Goal: Transaction & Acquisition: Book appointment/travel/reservation

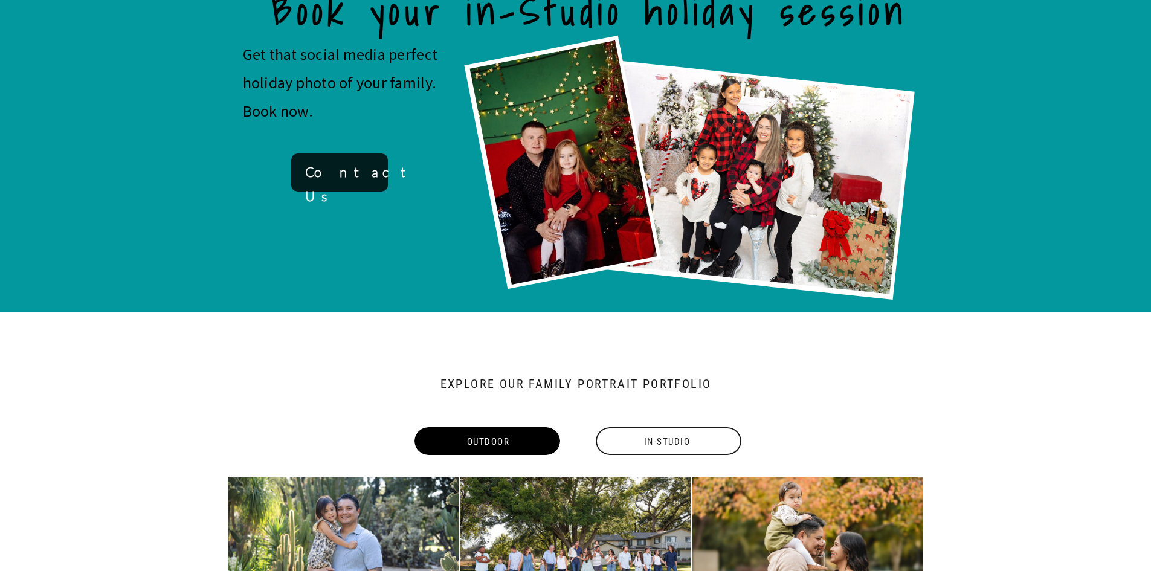
scroll to position [846, 0]
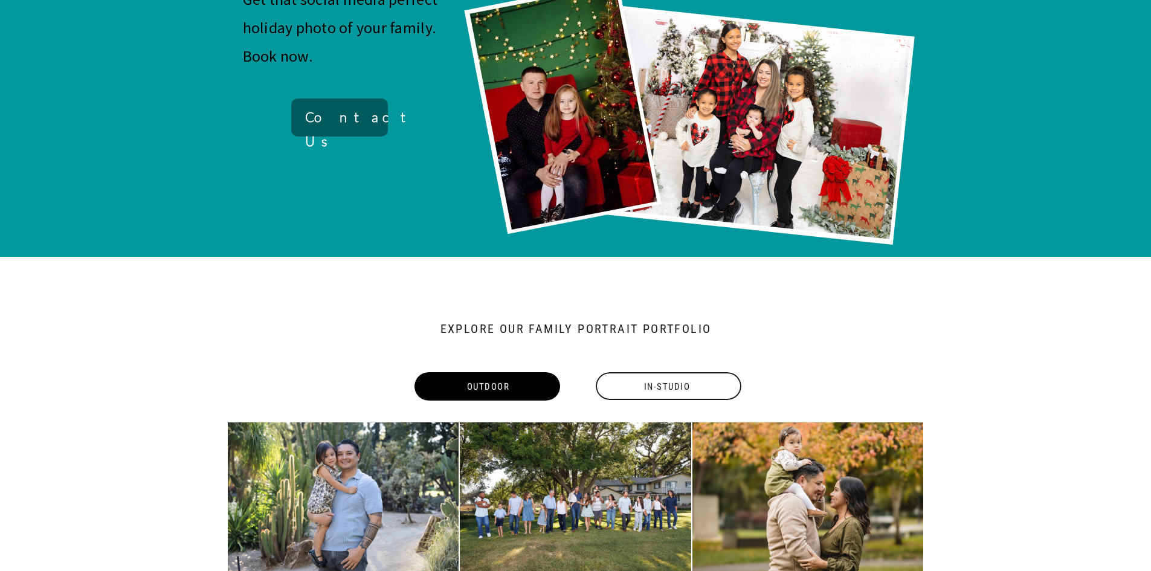
click at [343, 99] on div at bounding box center [339, 117] width 97 height 38
click at [352, 121] on b "Contact Us" at bounding box center [362, 129] width 114 height 40
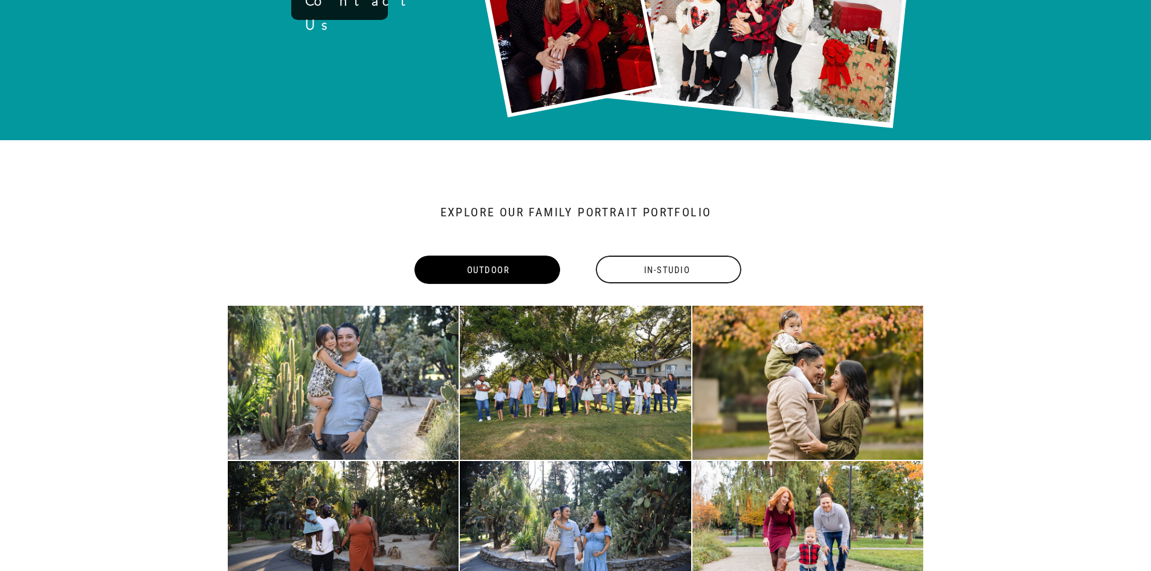
scroll to position [1148, 0]
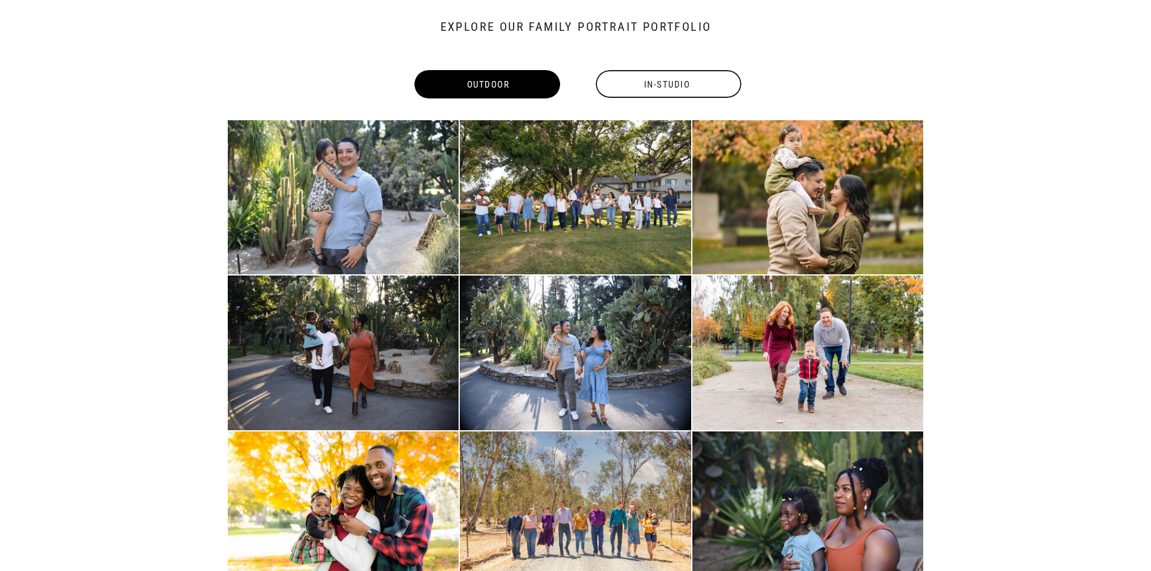
click at [643, 80] on div "In-Studio" at bounding box center [667, 85] width 148 height 28
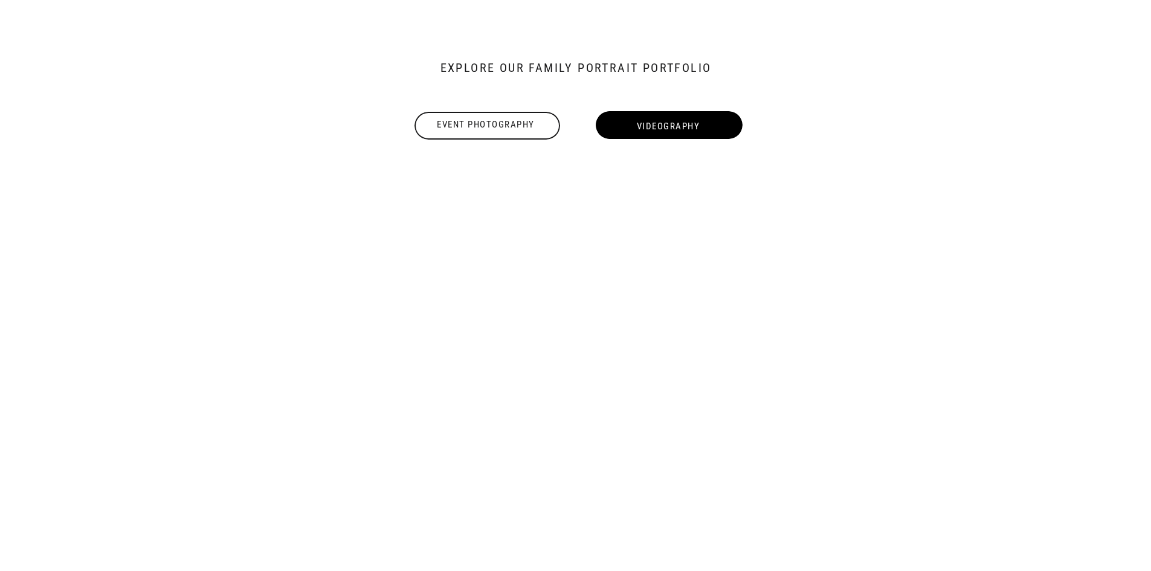
scroll to position [1102, 0]
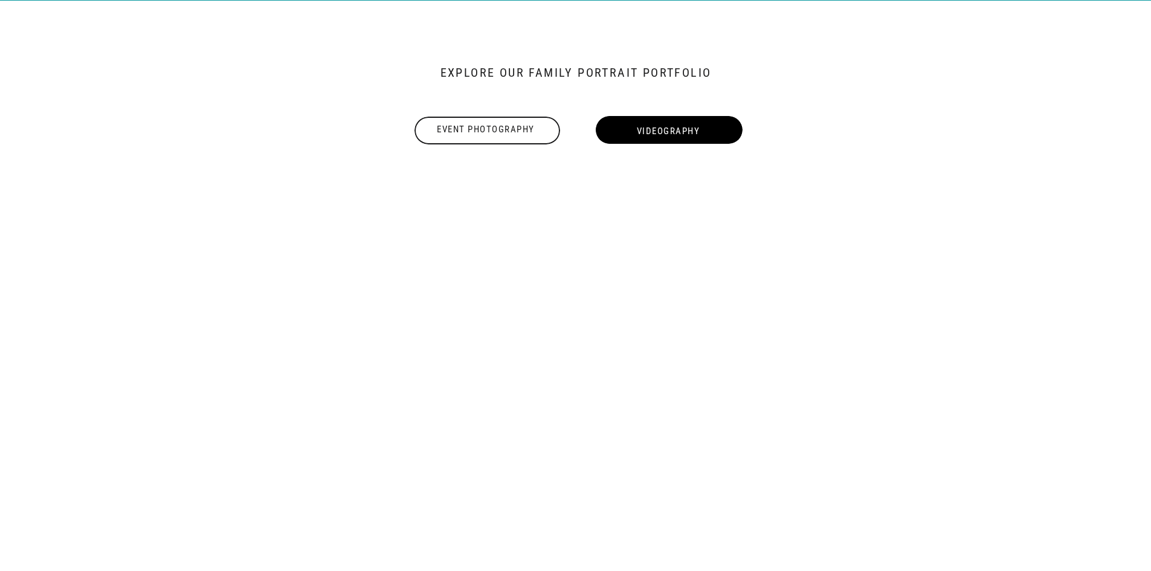
click at [498, 127] on div "Event Photography" at bounding box center [486, 130] width 148 height 15
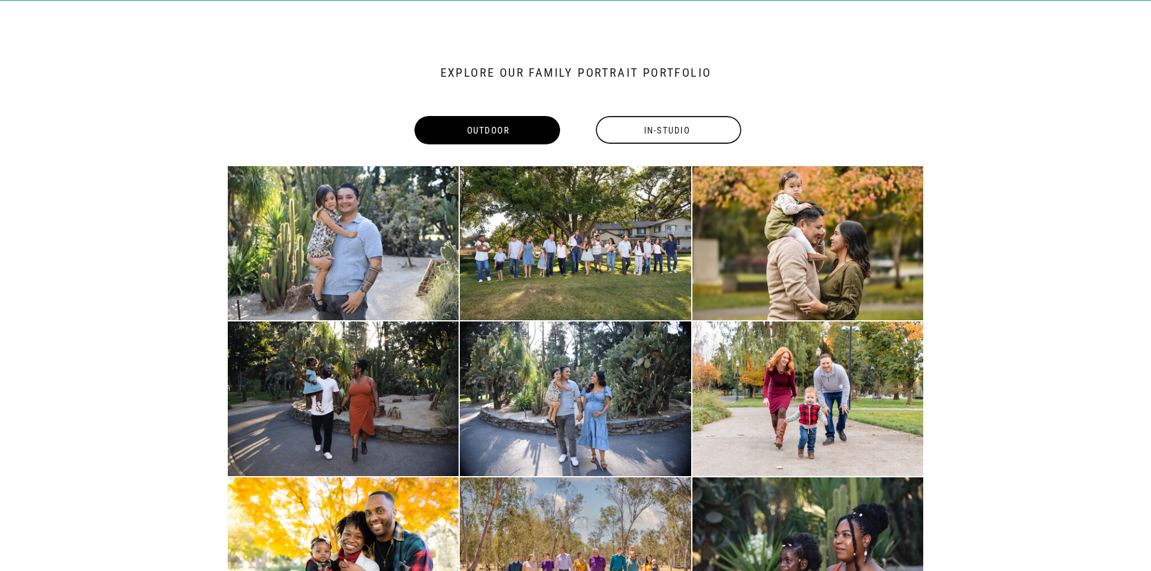
click at [627, 127] on div "In-Studio" at bounding box center [667, 131] width 148 height 28
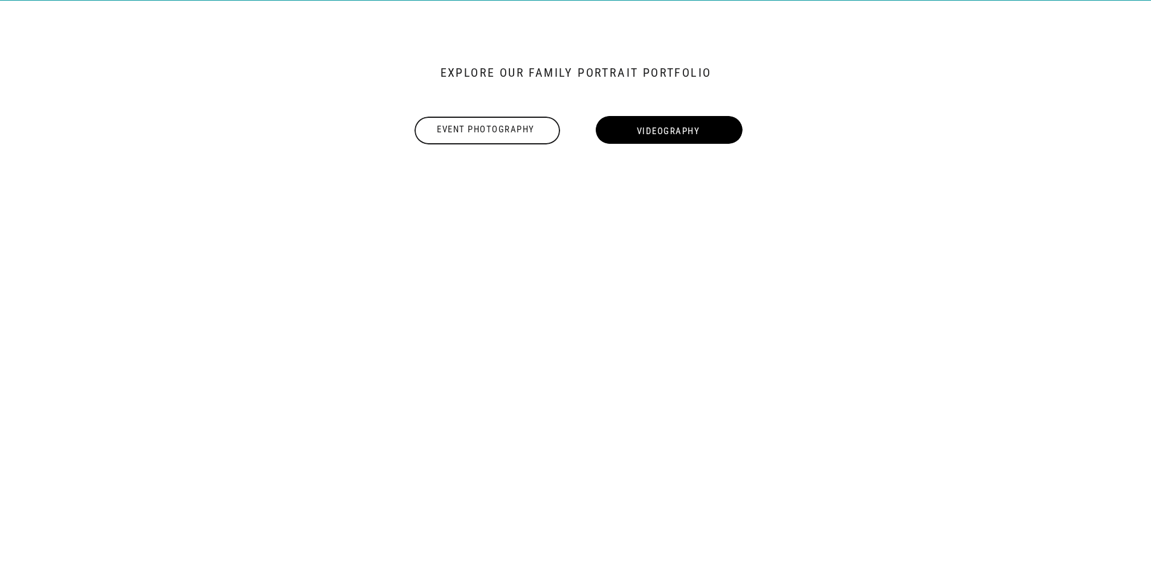
click at [473, 127] on div "Event Photography" at bounding box center [486, 130] width 148 height 15
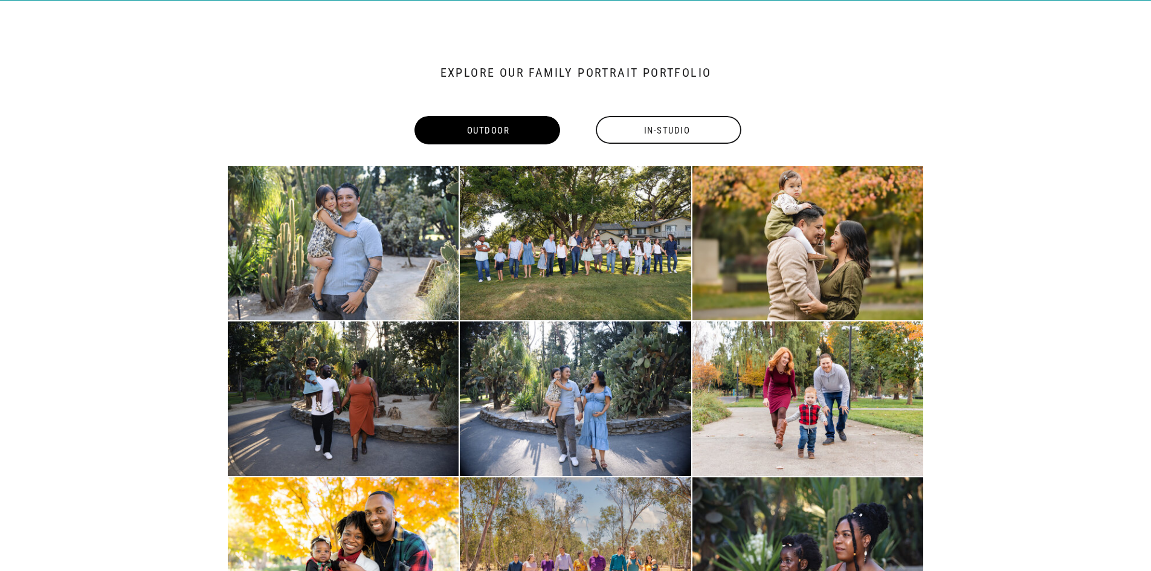
click at [619, 135] on div "In-Studio" at bounding box center [667, 131] width 148 height 28
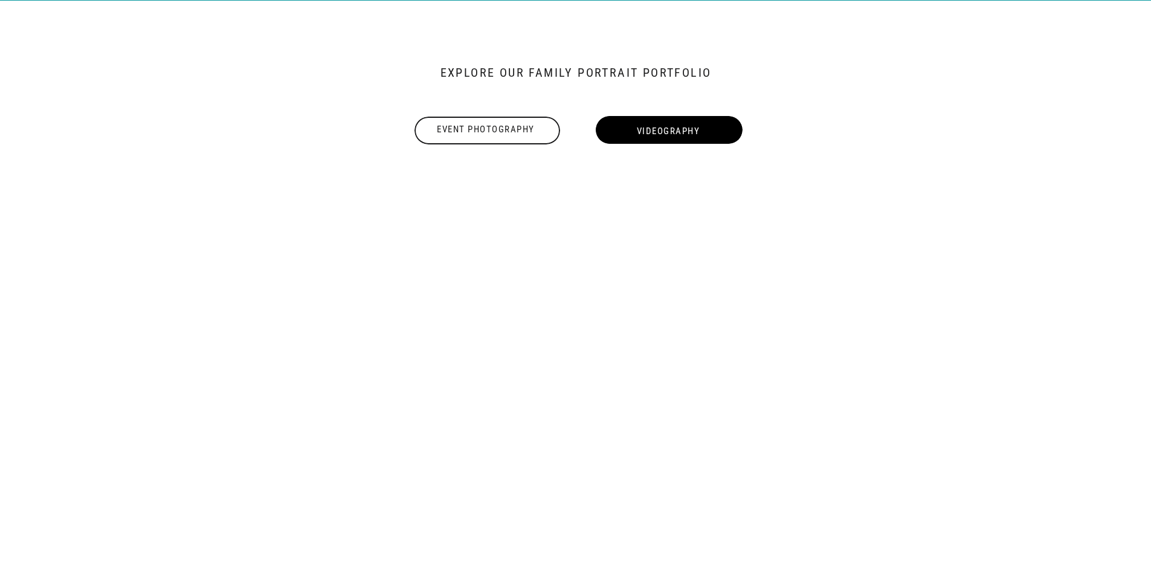
click at [497, 137] on div at bounding box center [487, 131] width 146 height 28
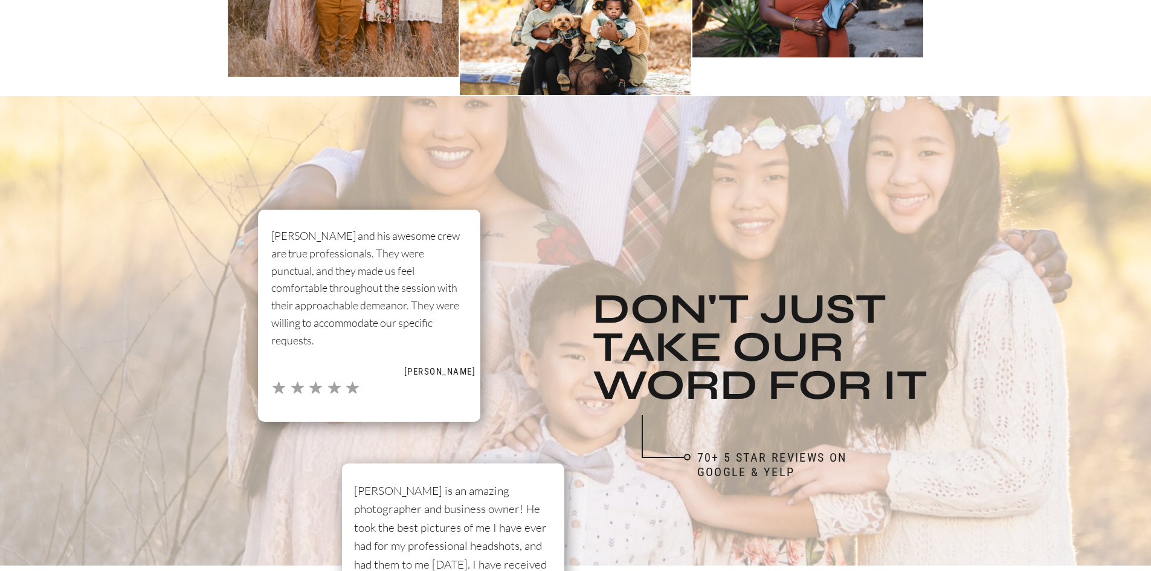
scroll to position [3700, 0]
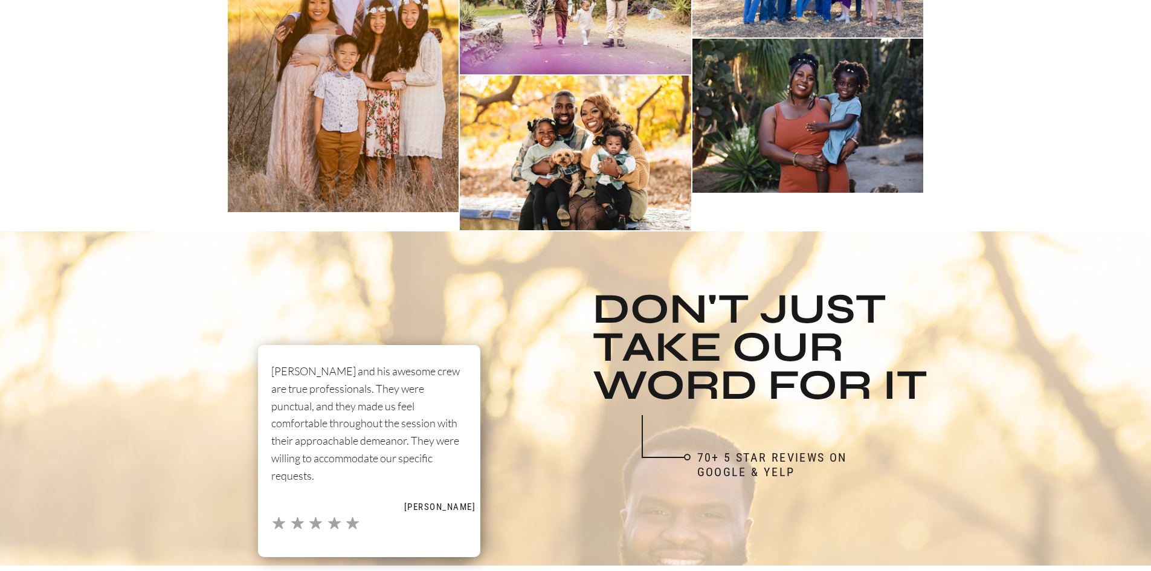
scroll to position [3459, 0]
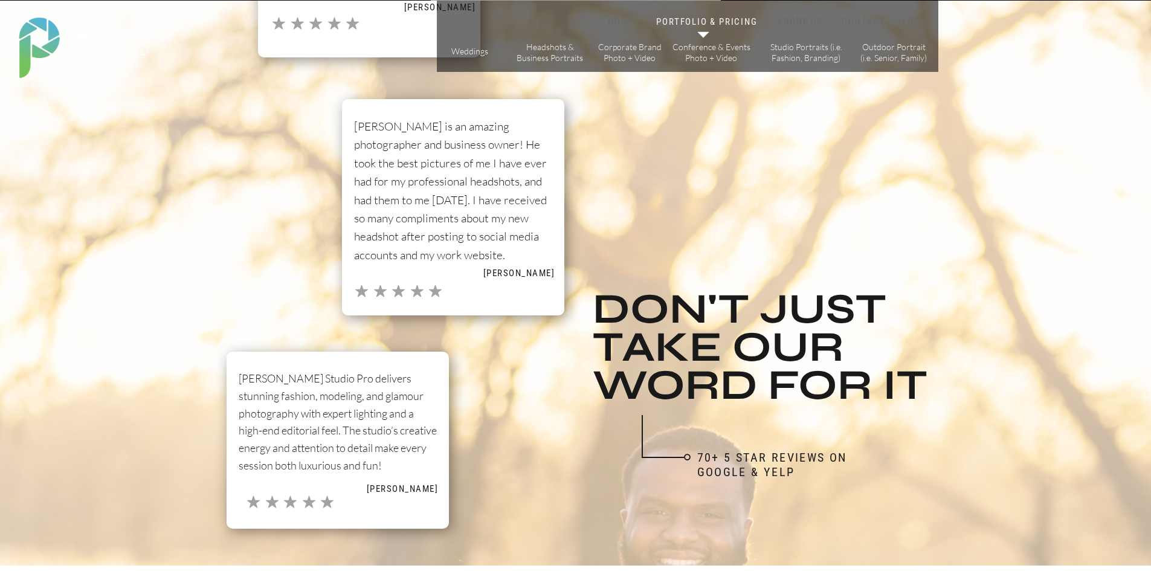
scroll to position [3821, 0]
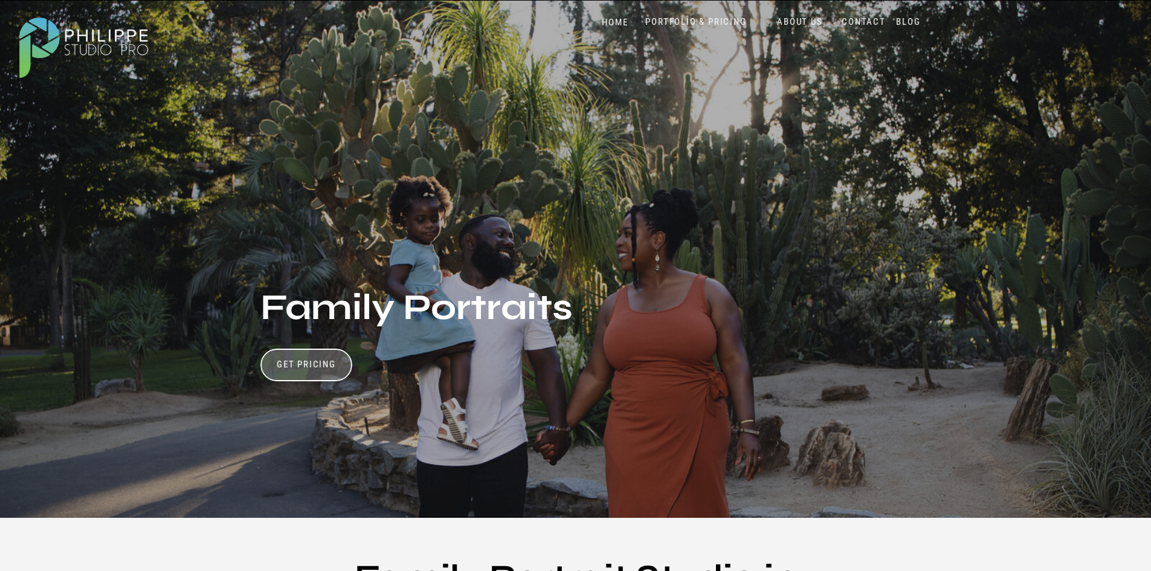
click at [700, 22] on nav "PORTFOLIO & PRICING" at bounding box center [696, 21] width 111 height 11
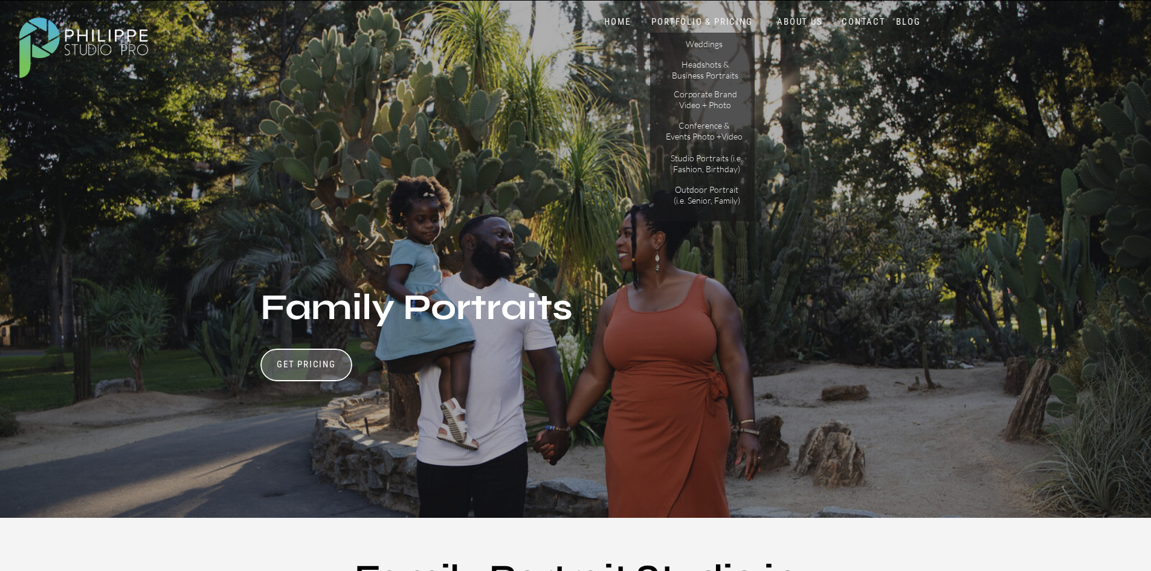
click at [700, 22] on nav "PORTFOLIO & PRICING" at bounding box center [702, 21] width 108 height 11
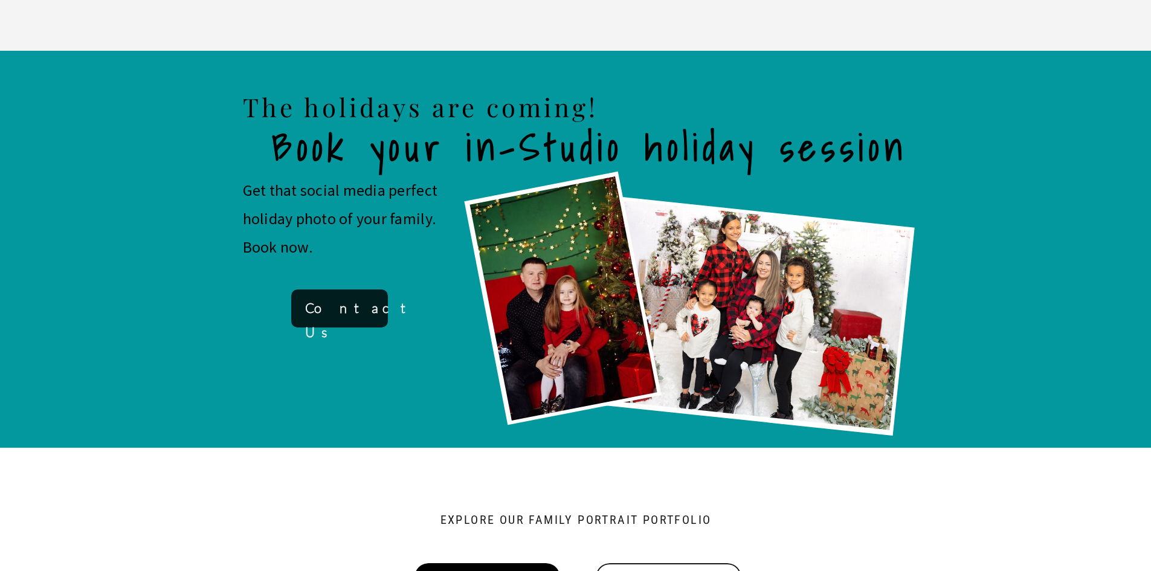
scroll to position [725, 0]
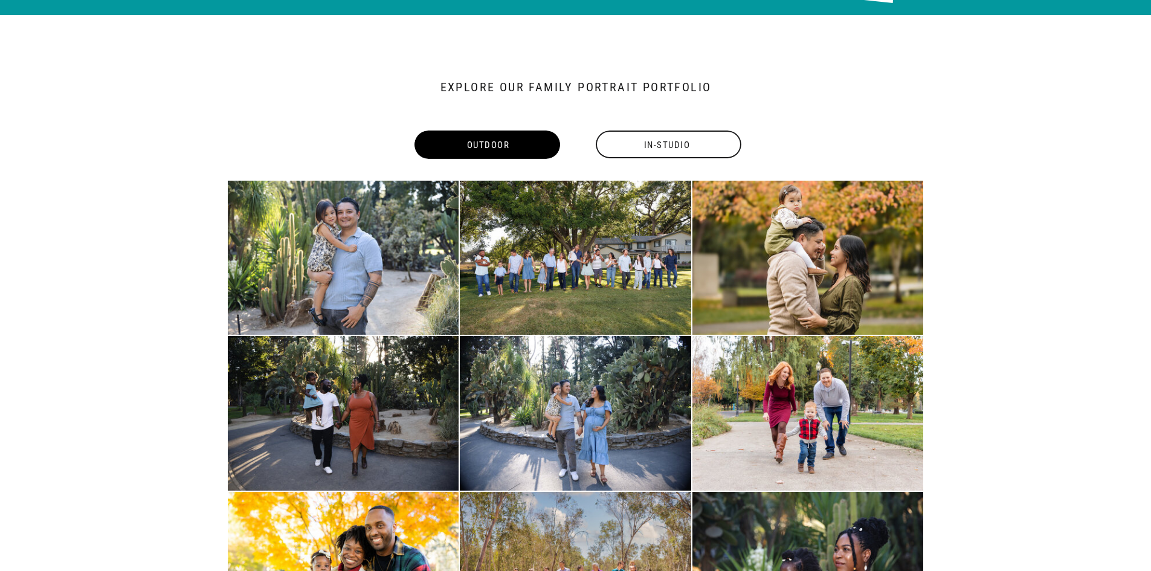
click at [658, 143] on div "In-Studio" at bounding box center [667, 145] width 148 height 28
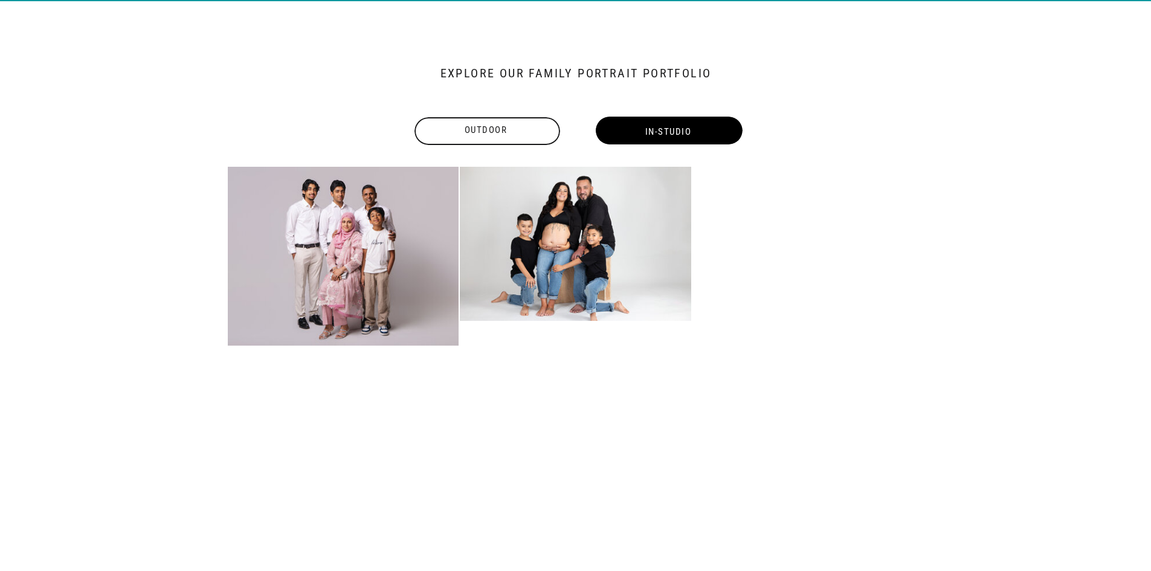
scroll to position [1103, 0]
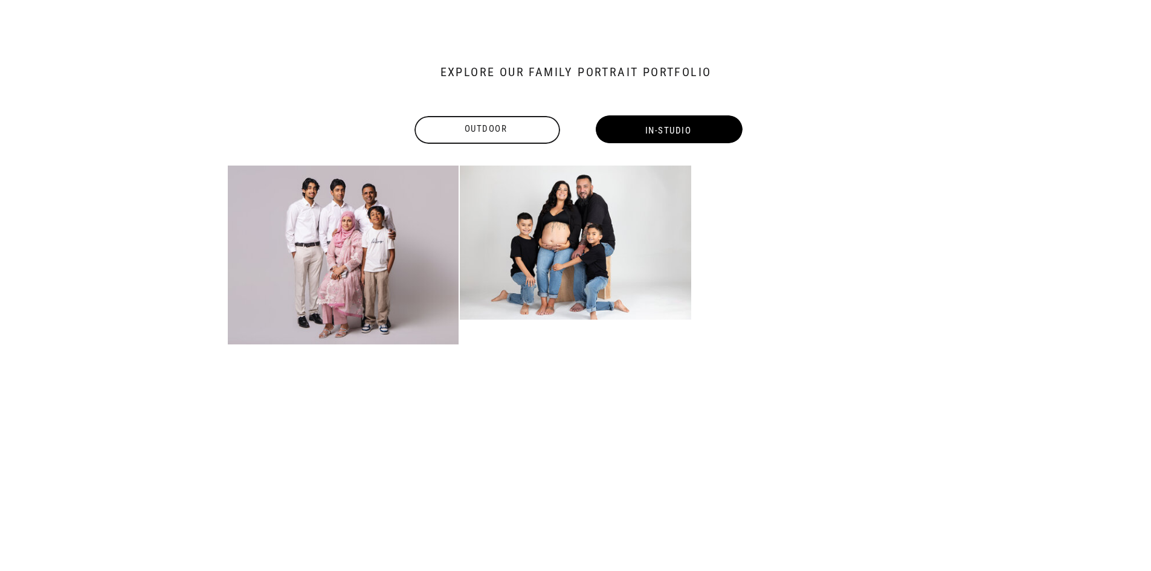
click at [498, 140] on div at bounding box center [487, 130] width 146 height 28
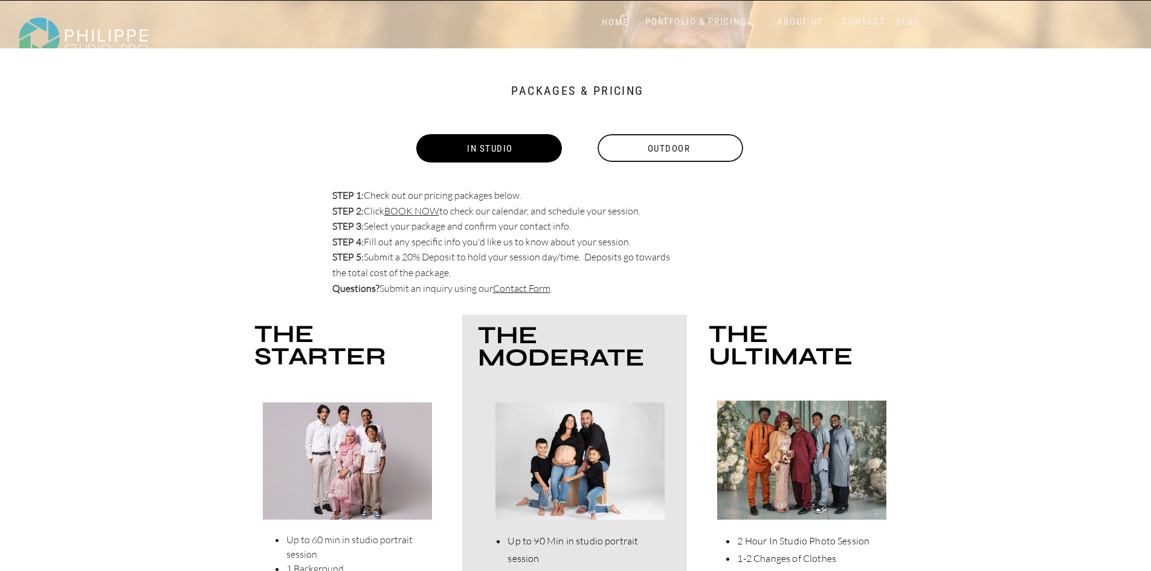
scroll to position [4486, 0]
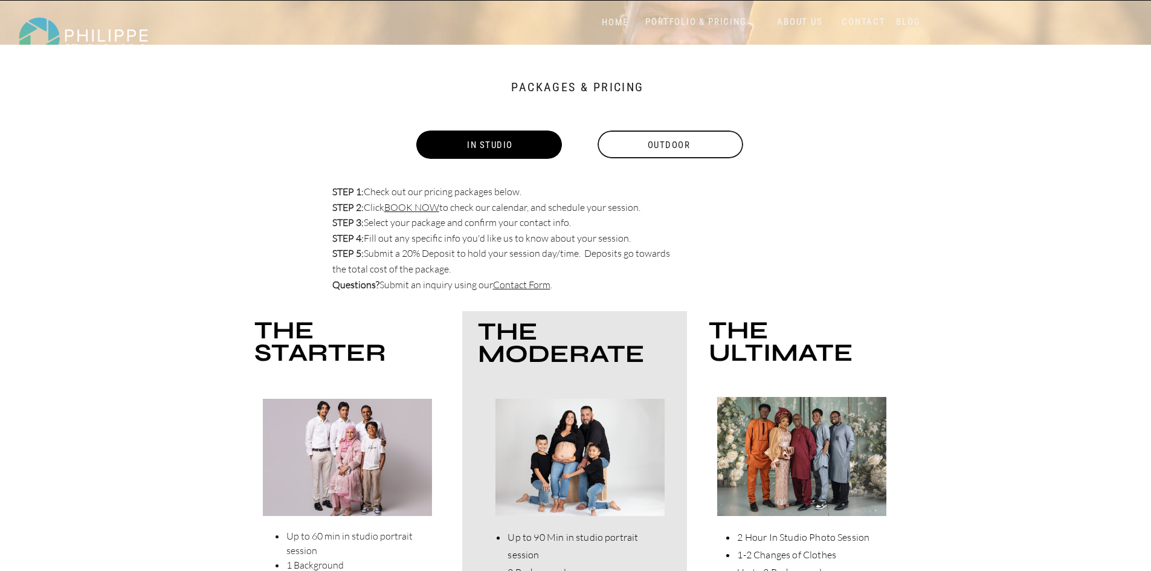
click at [654, 139] on div "Outdoor" at bounding box center [669, 145] width 148 height 28
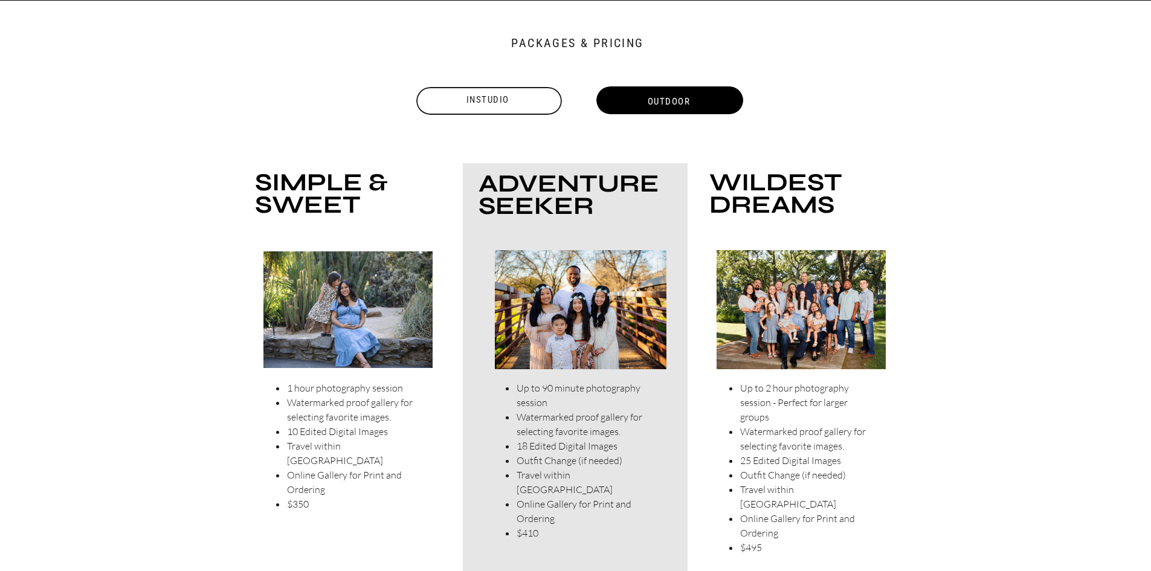
scroll to position [4531, 0]
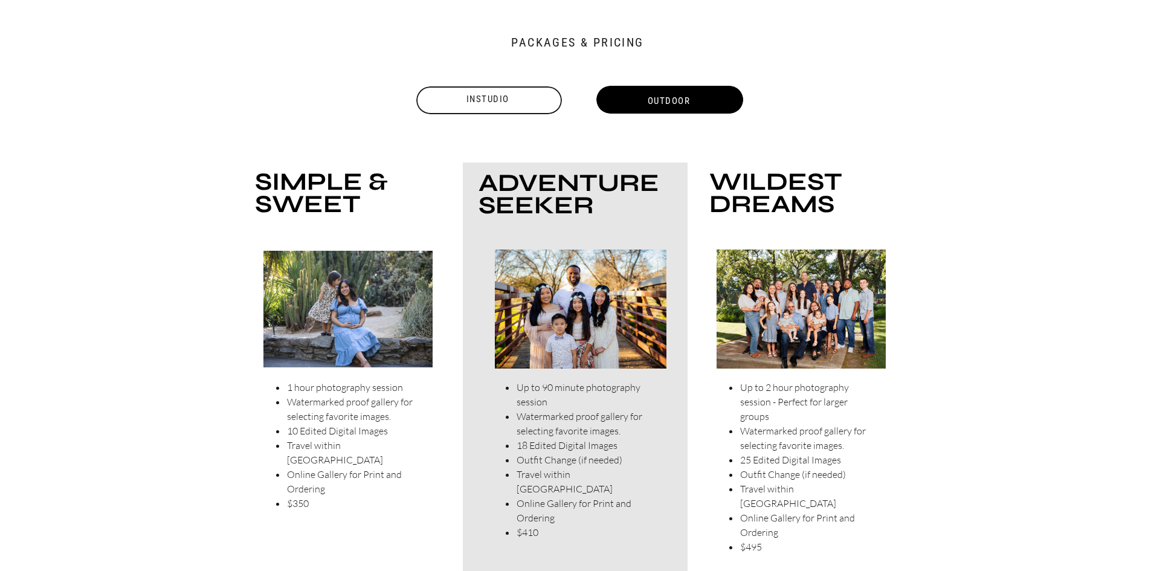
click at [490, 97] on div "Instudio" at bounding box center [488, 99] width 148 height 15
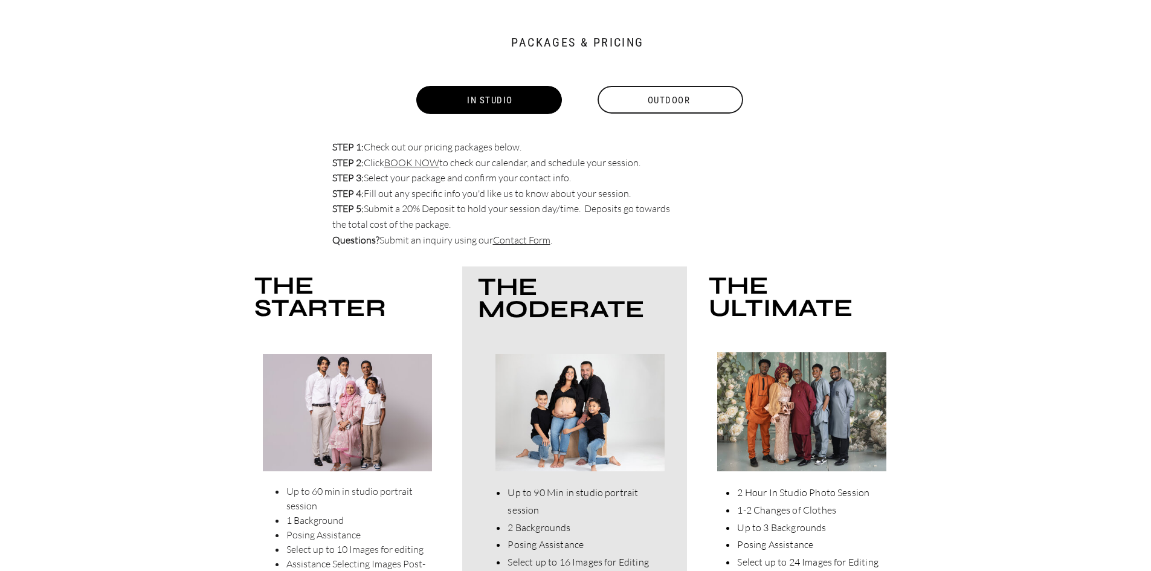
click at [654, 101] on div "Outdoor" at bounding box center [669, 100] width 148 height 28
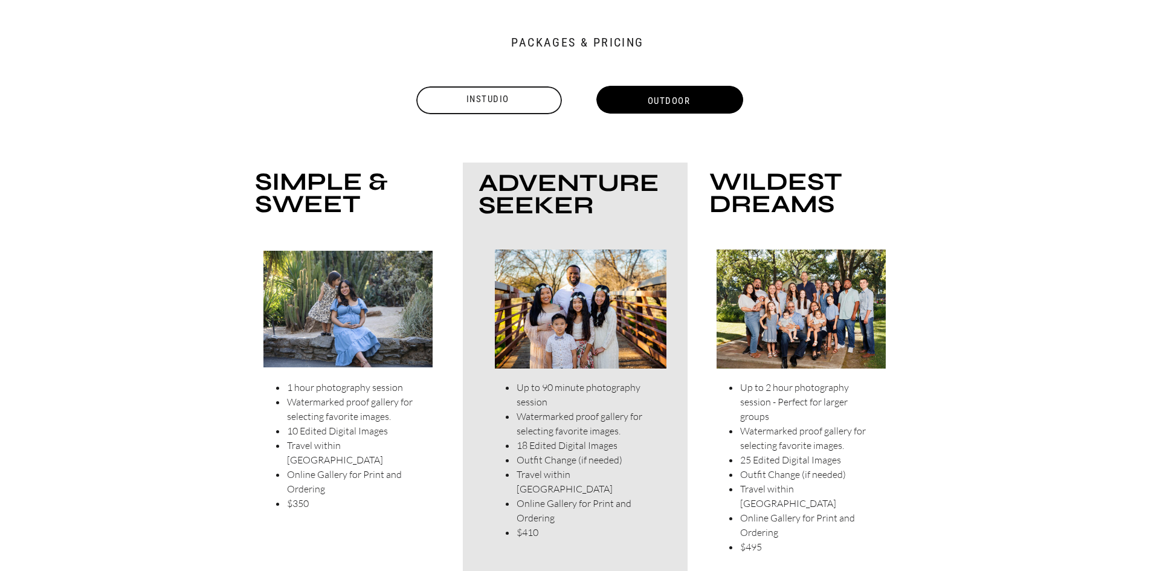
click at [457, 98] on div "Instudio" at bounding box center [488, 99] width 148 height 15
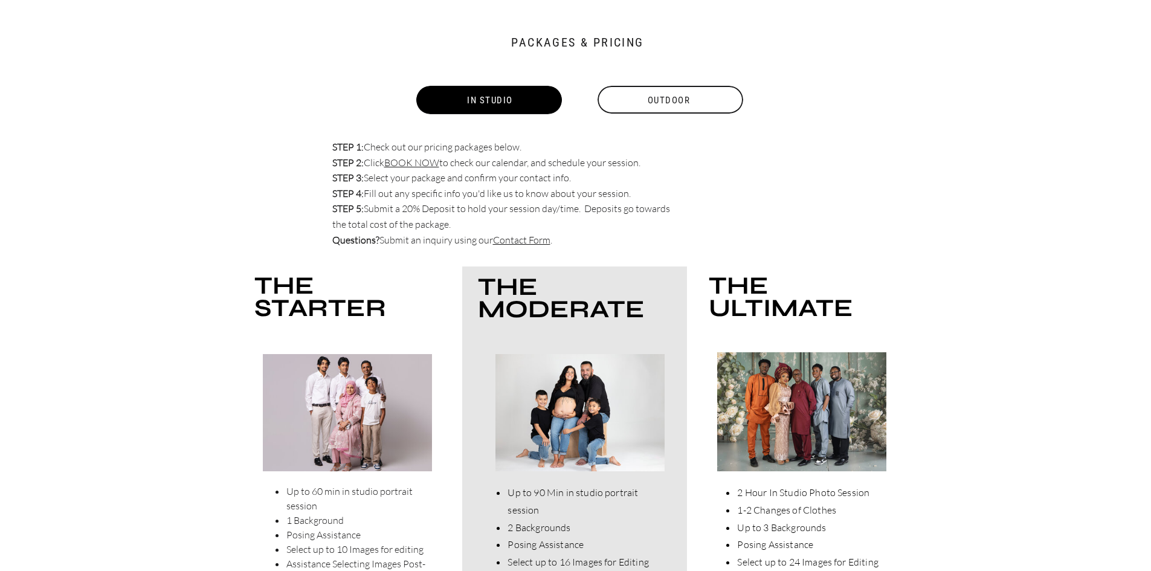
click at [647, 99] on div "Outdoor" at bounding box center [669, 100] width 148 height 28
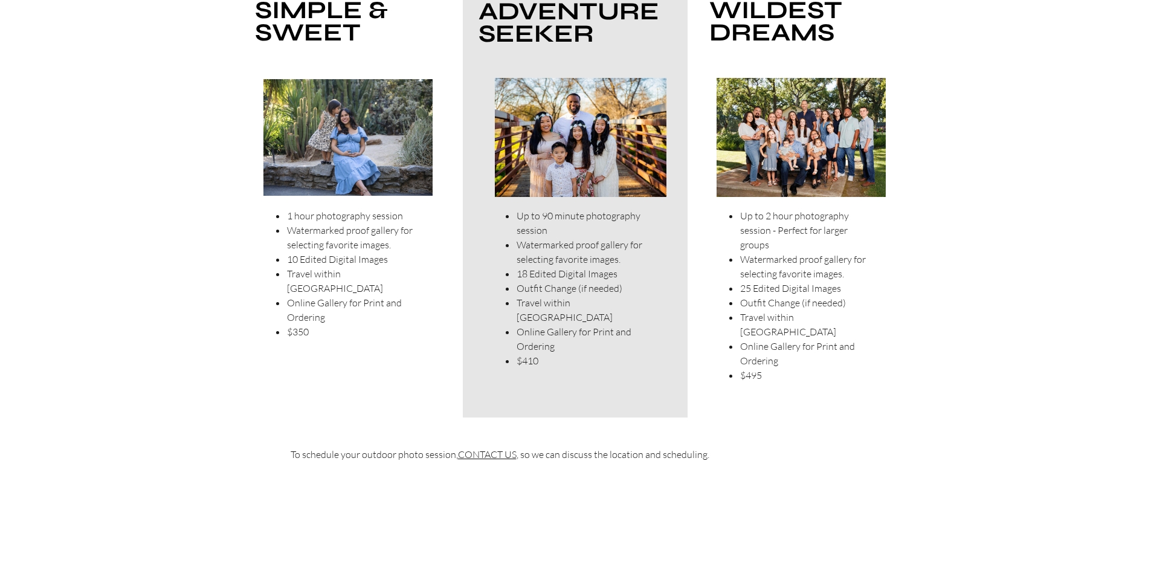
scroll to position [4712, 0]
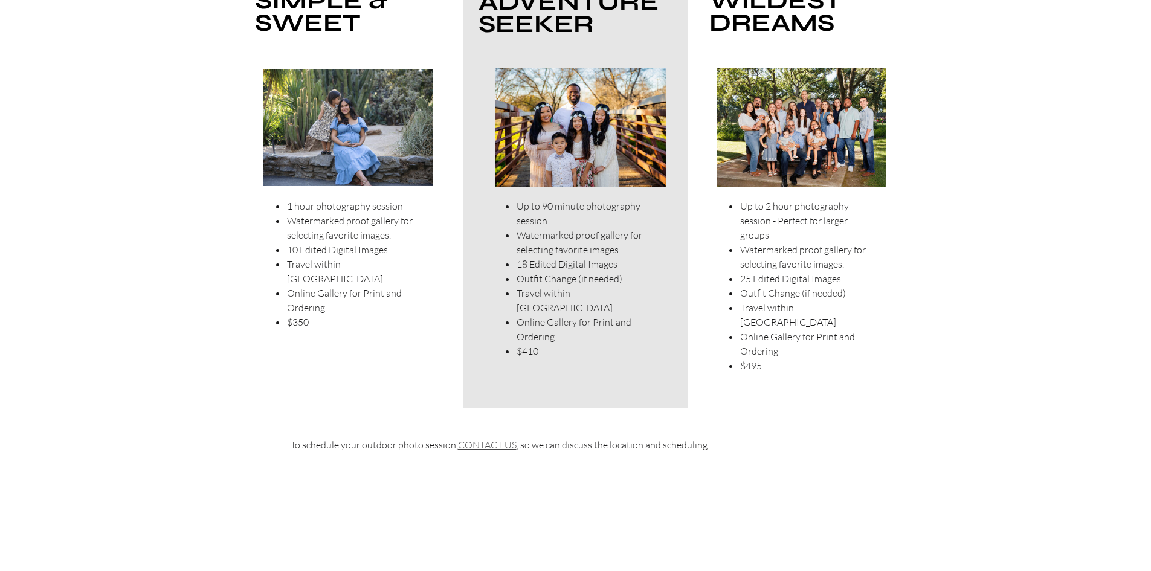
click at [493, 448] on link "CONTACT US" at bounding box center [487, 445] width 59 height 12
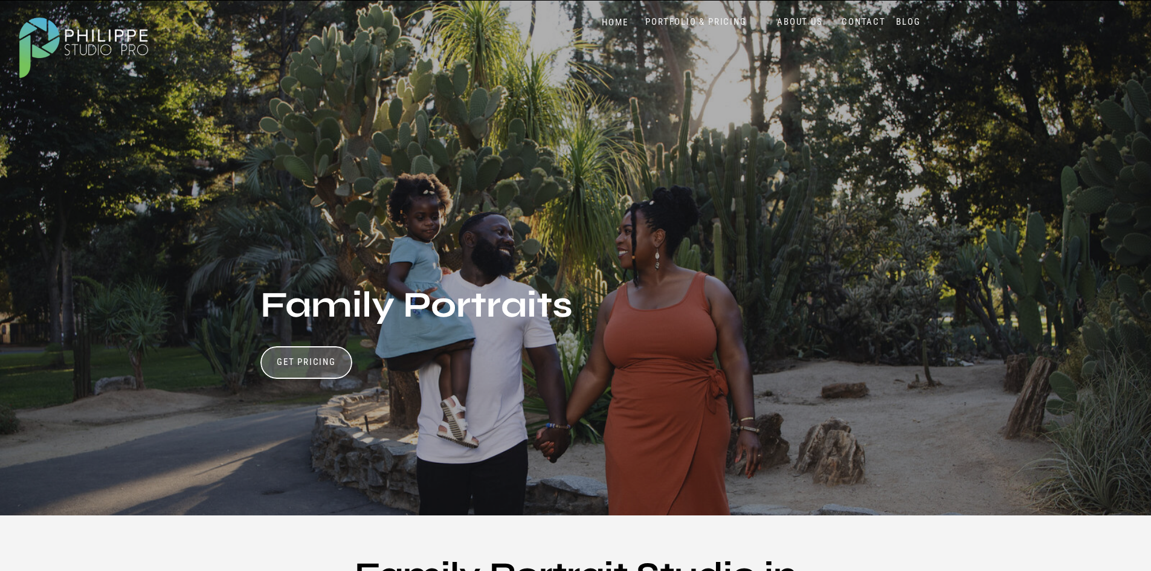
scroll to position [0, 0]
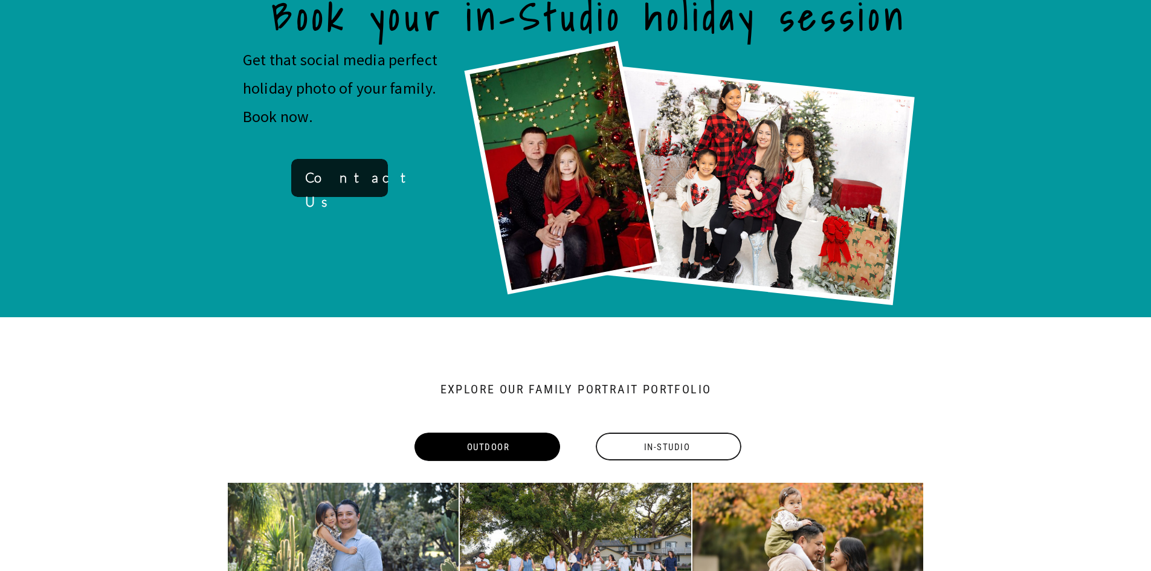
scroll to position [725, 0]
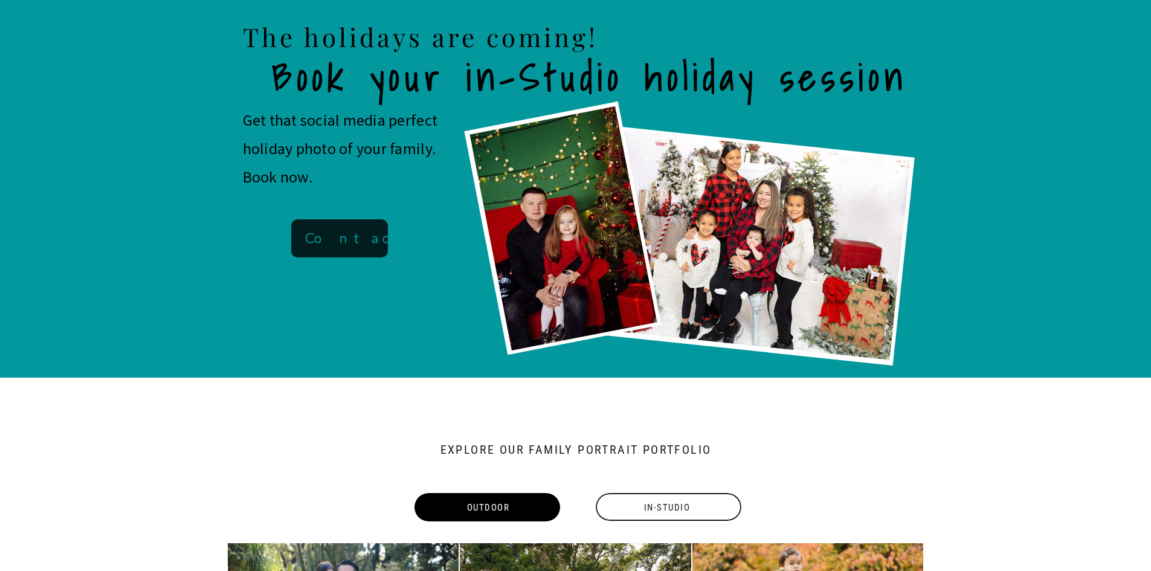
click at [318, 242] on b "Contact Us" at bounding box center [362, 250] width 114 height 40
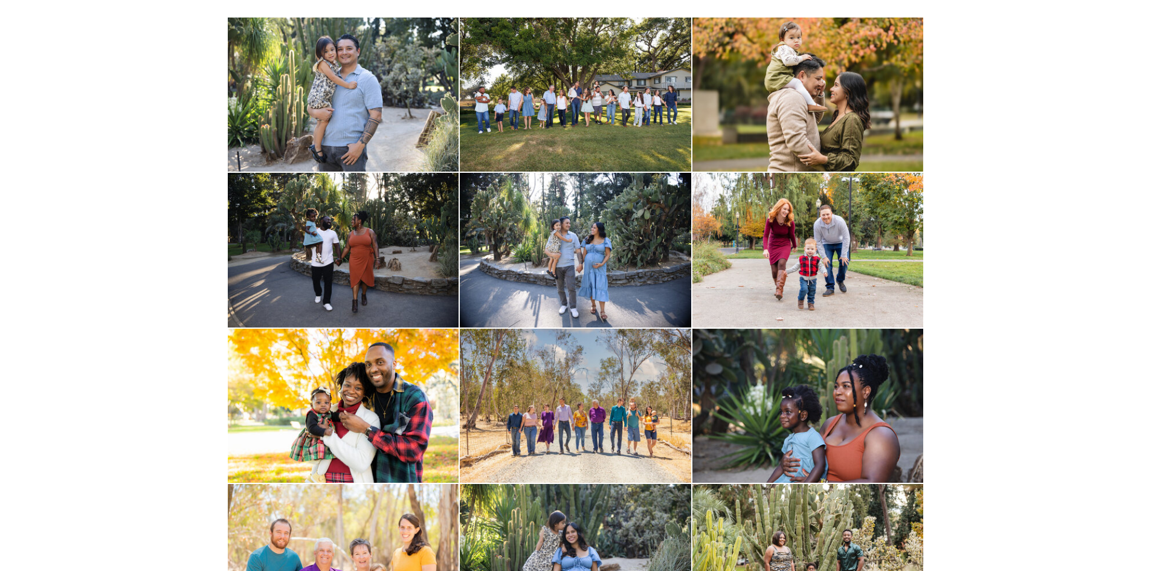
scroll to position [982, 0]
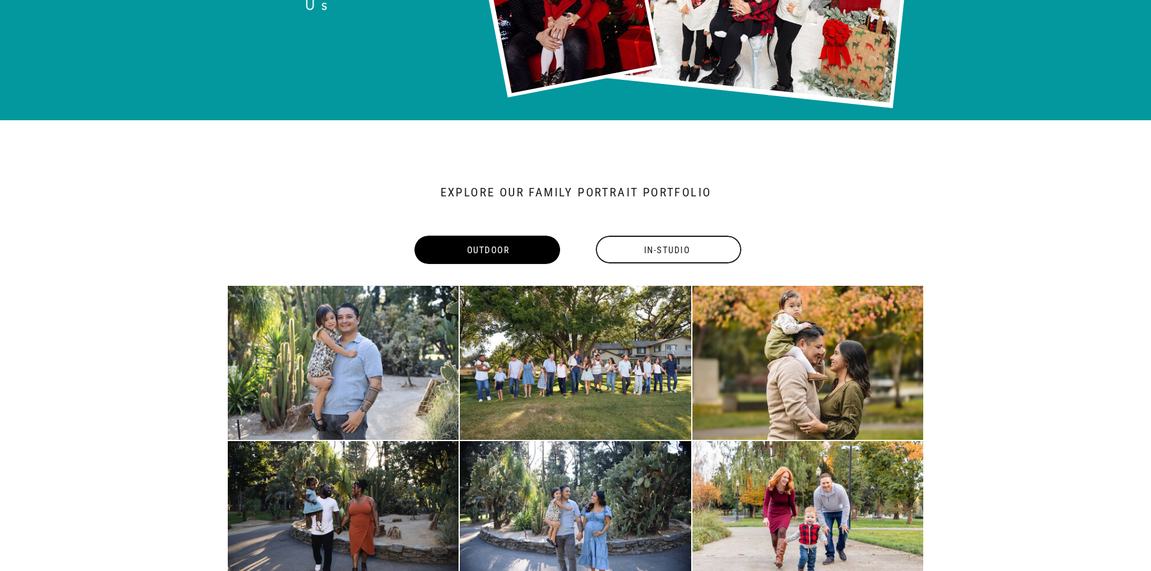
click at [642, 257] on div "In-Studio" at bounding box center [667, 250] width 148 height 28
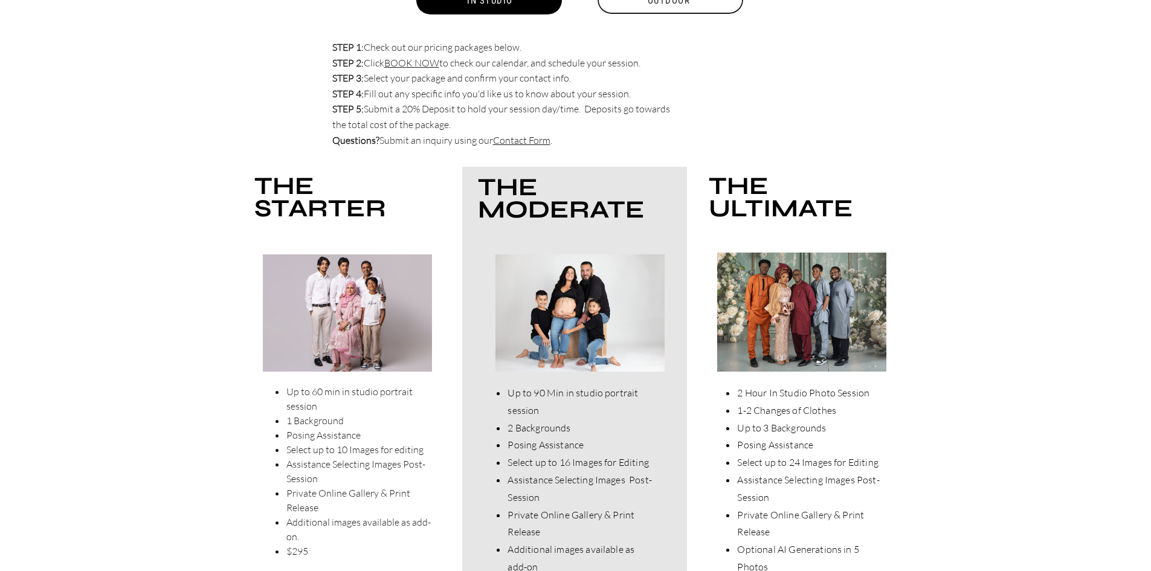
scroll to position [3399, 0]
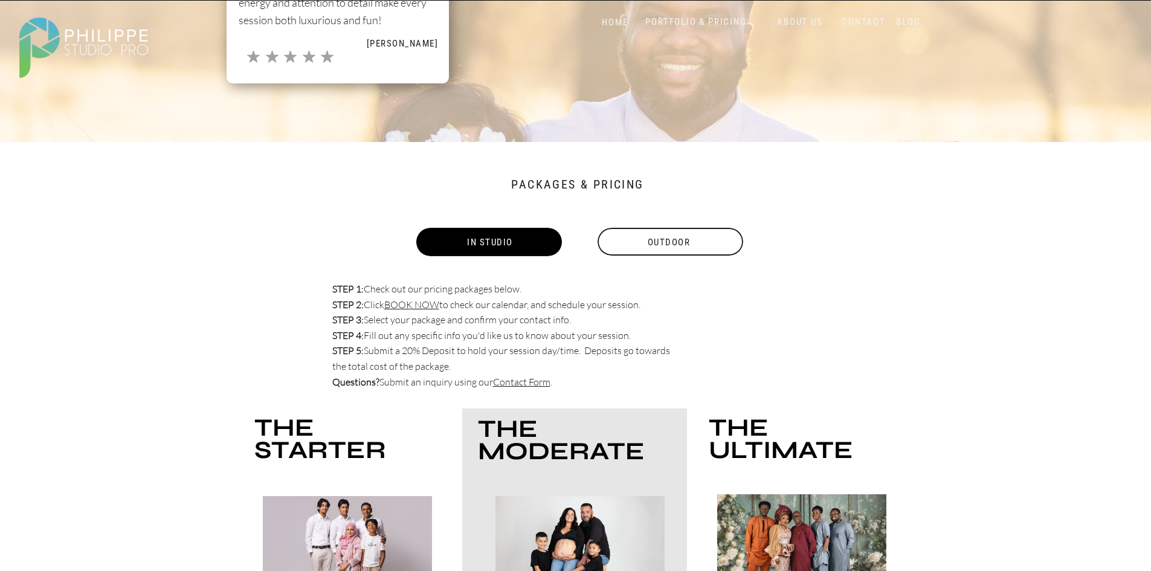
click at [688, 244] on div "Outdoor" at bounding box center [669, 242] width 148 height 28
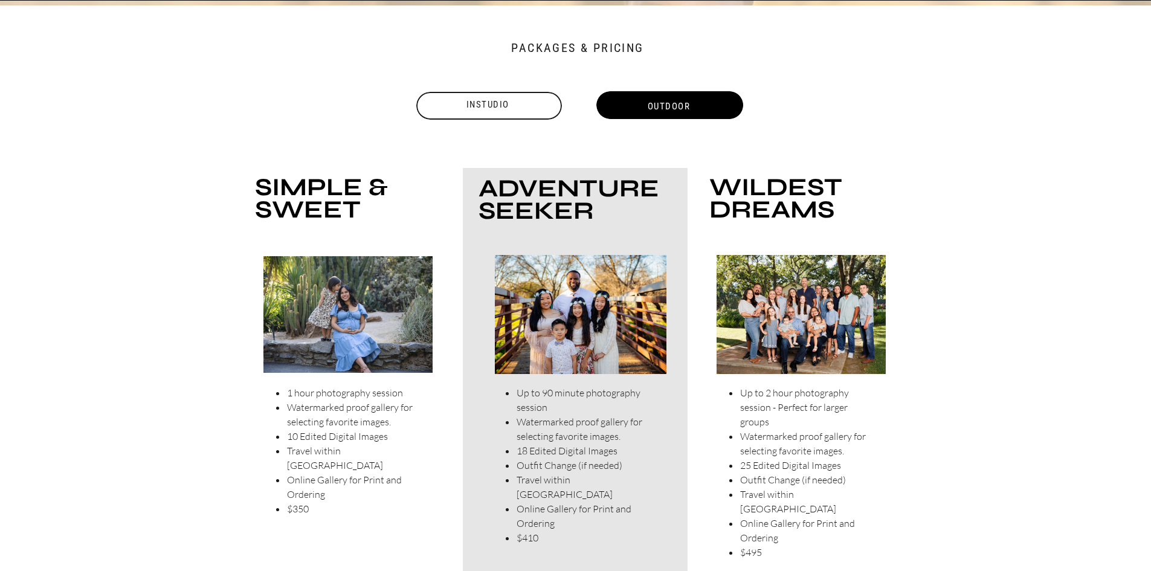
scroll to position [3541, 0]
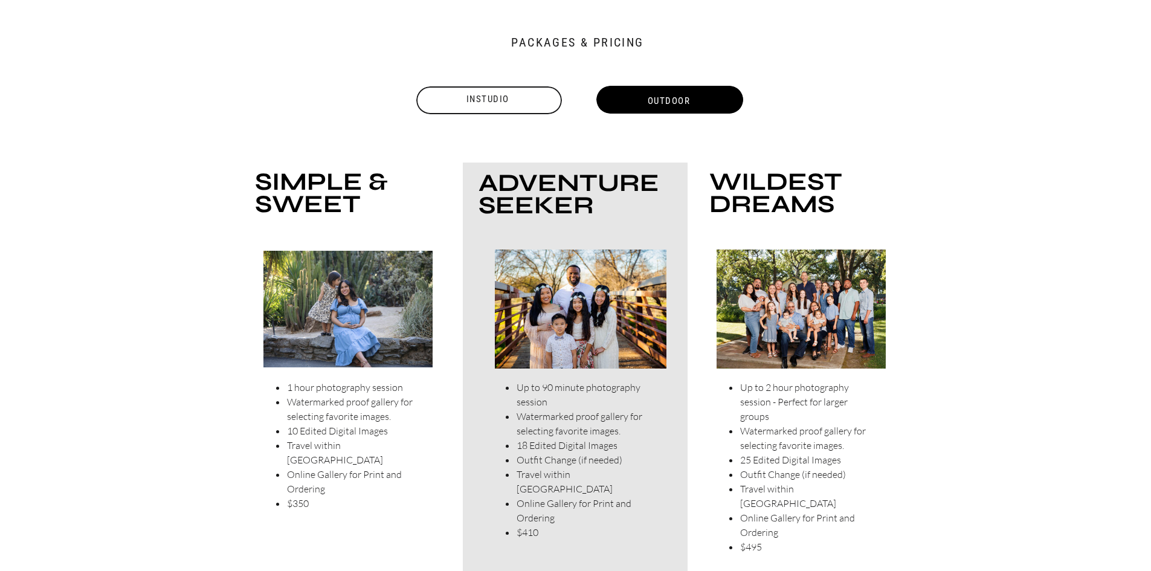
click at [521, 102] on div "Instudio" at bounding box center [488, 99] width 148 height 15
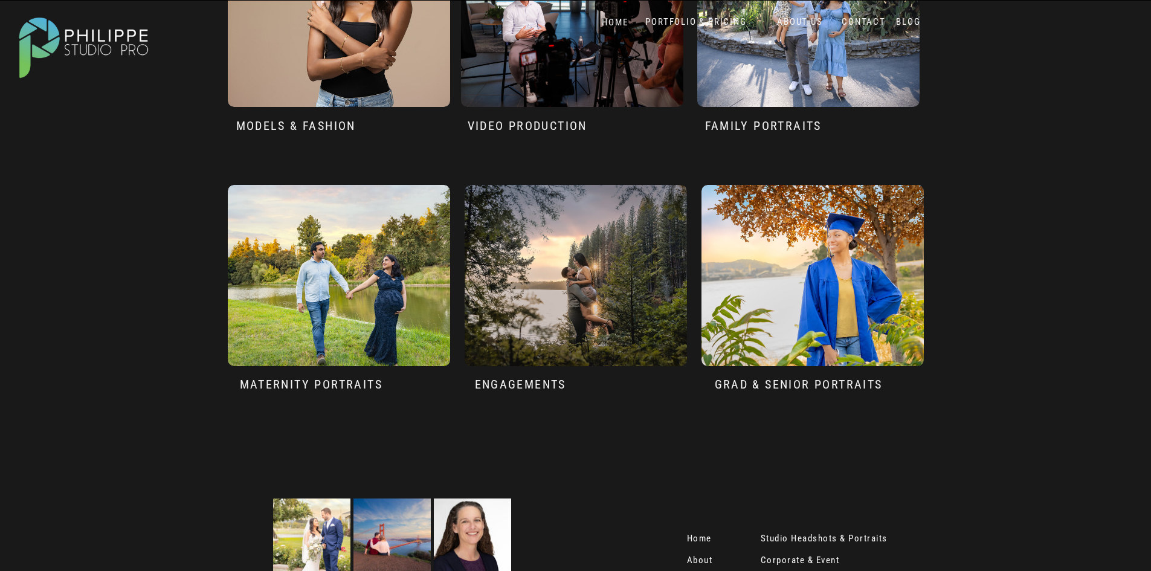
scroll to position [5735, 0]
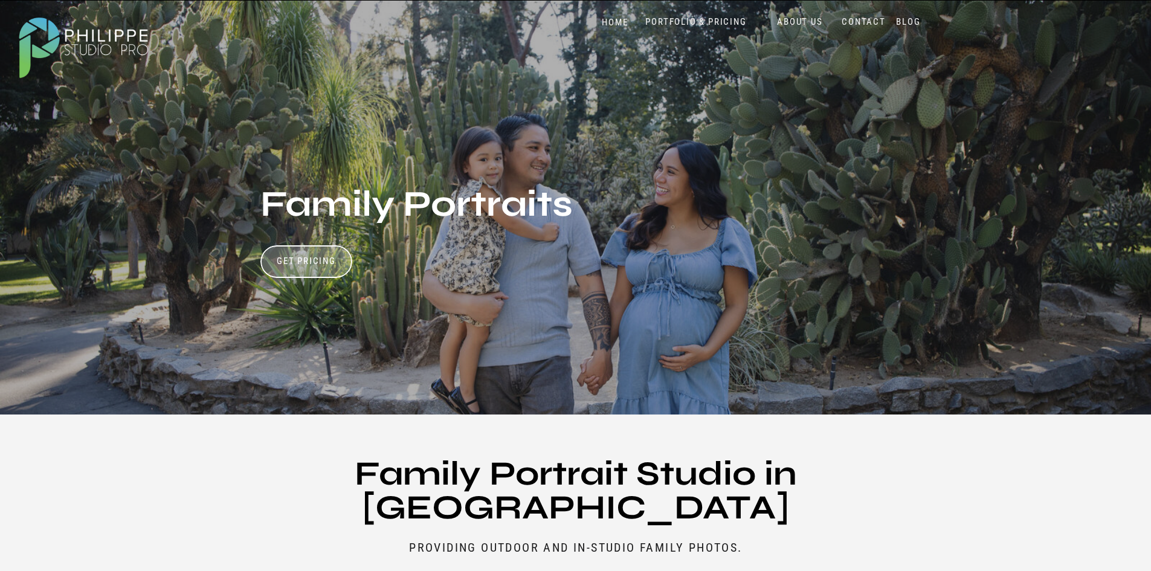
scroll to position [121, 0]
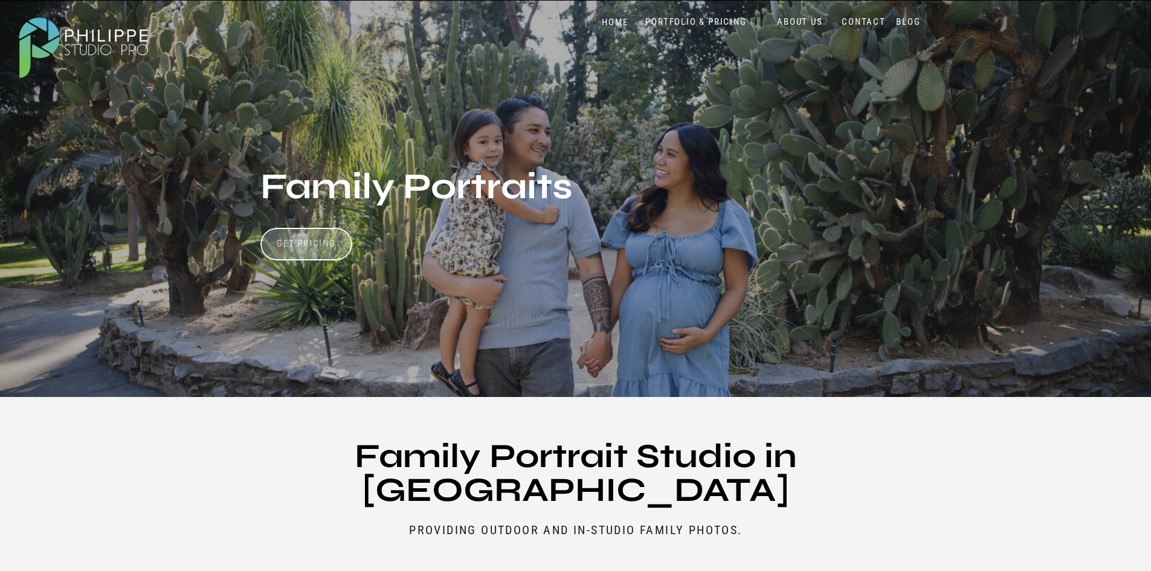
click at [303, 238] on h3 "Get Pricing" at bounding box center [306, 245] width 67 height 15
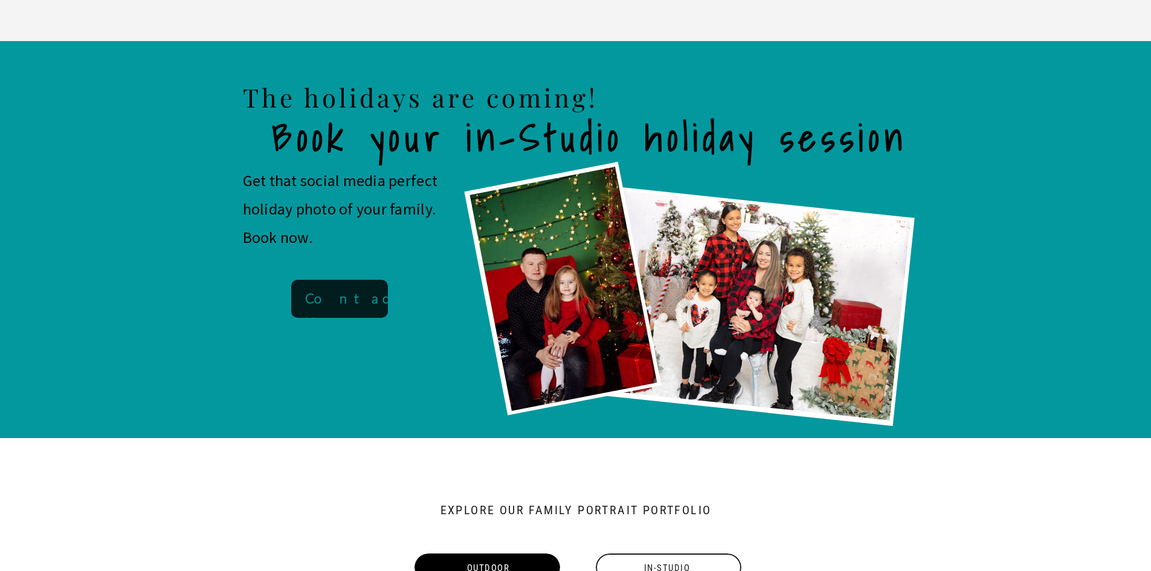
drag, startPoint x: 356, startPoint y: 294, endPoint x: 368, endPoint y: 297, distance: 12.5
click at [356, 294] on b "Contact Us" at bounding box center [362, 310] width 114 height 40
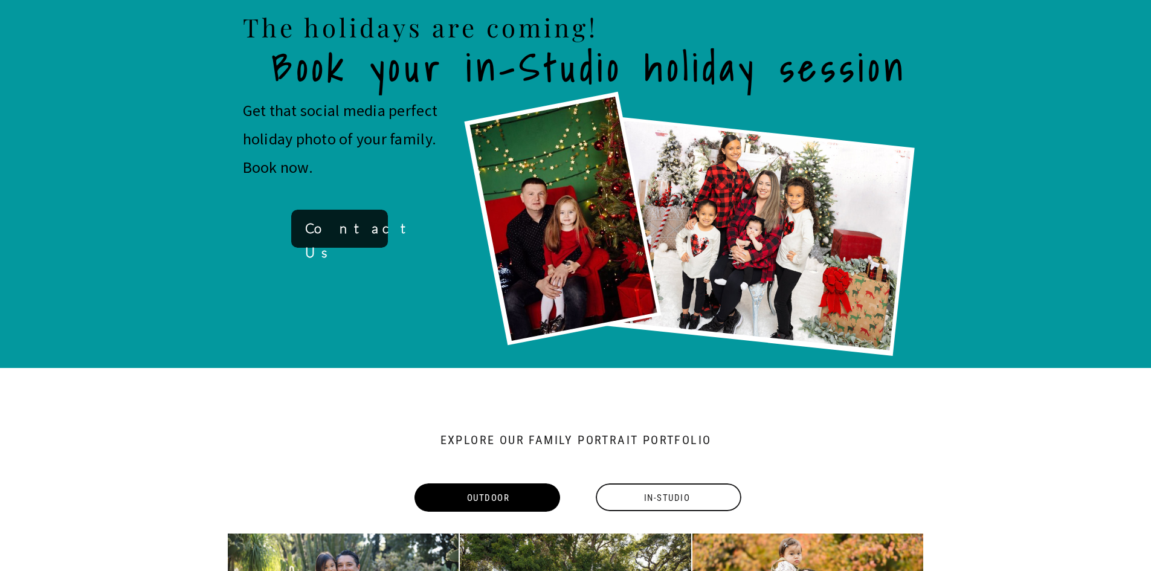
scroll to position [982, 0]
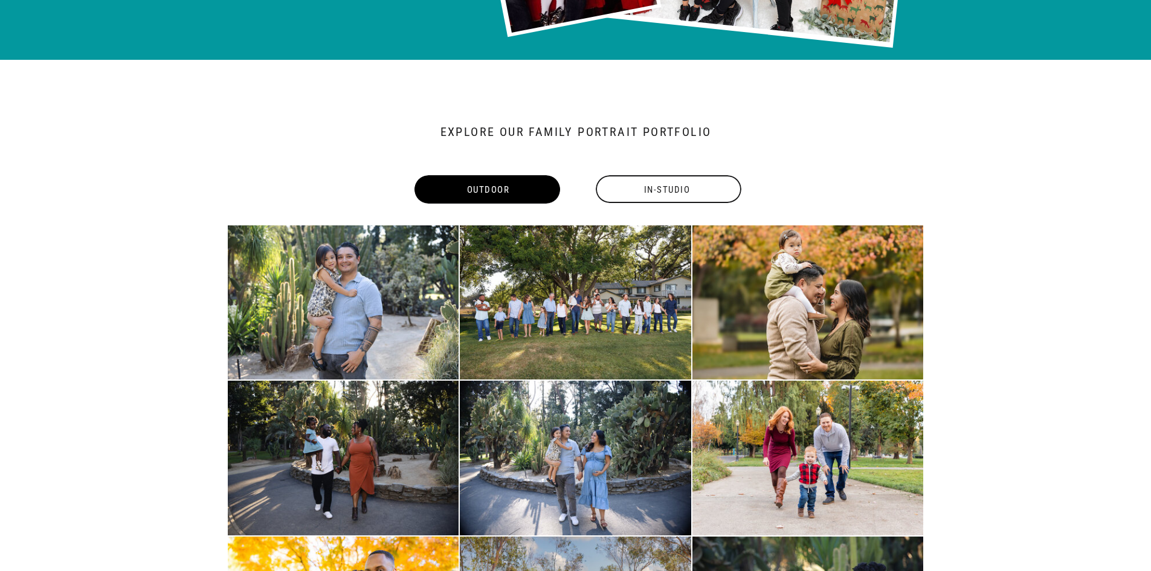
click at [683, 193] on div "In-Studio" at bounding box center [667, 190] width 148 height 28
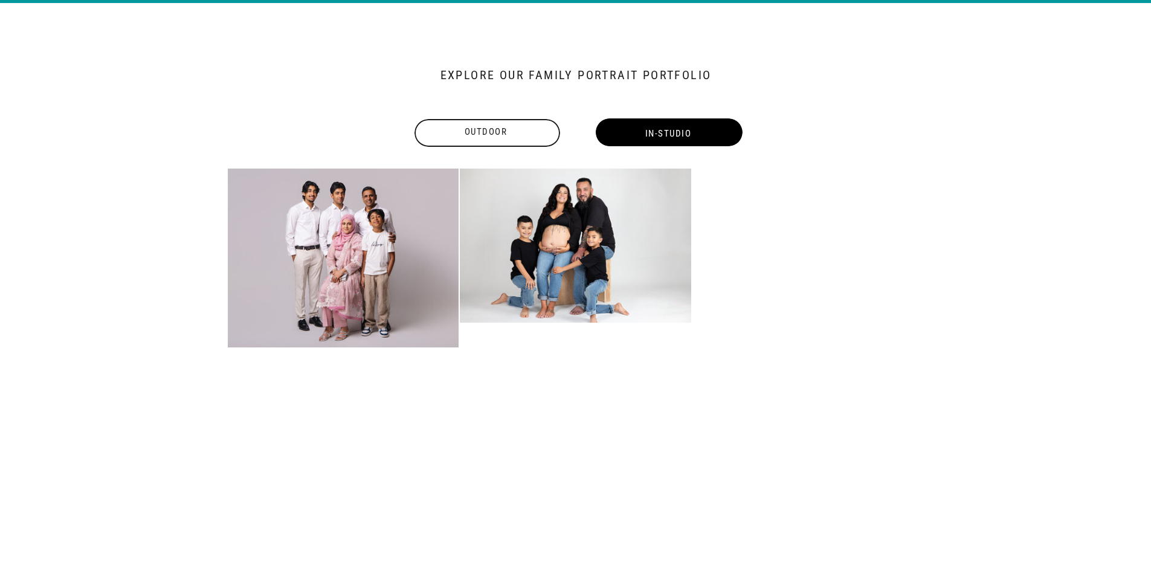
scroll to position [1103, 0]
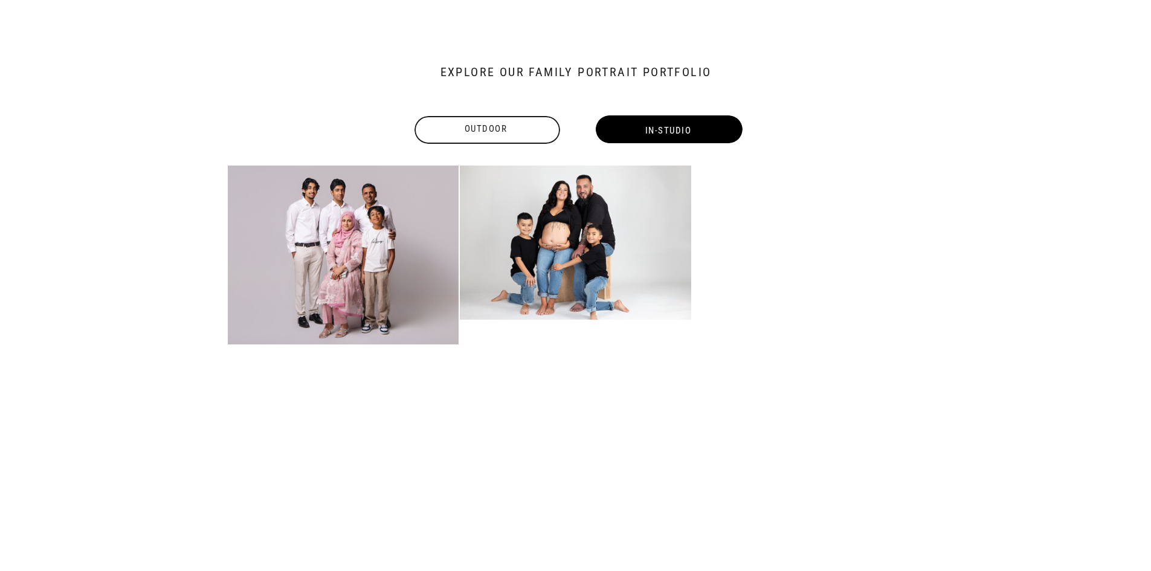
click at [475, 124] on div "Outdoor" at bounding box center [486, 129] width 148 height 15
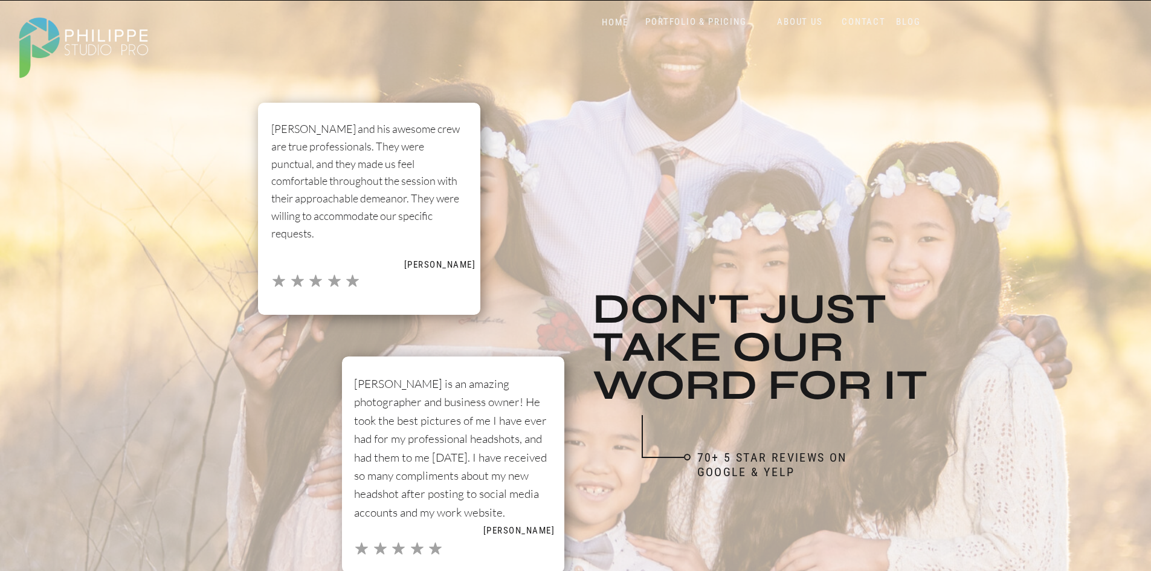
scroll to position [3686, 0]
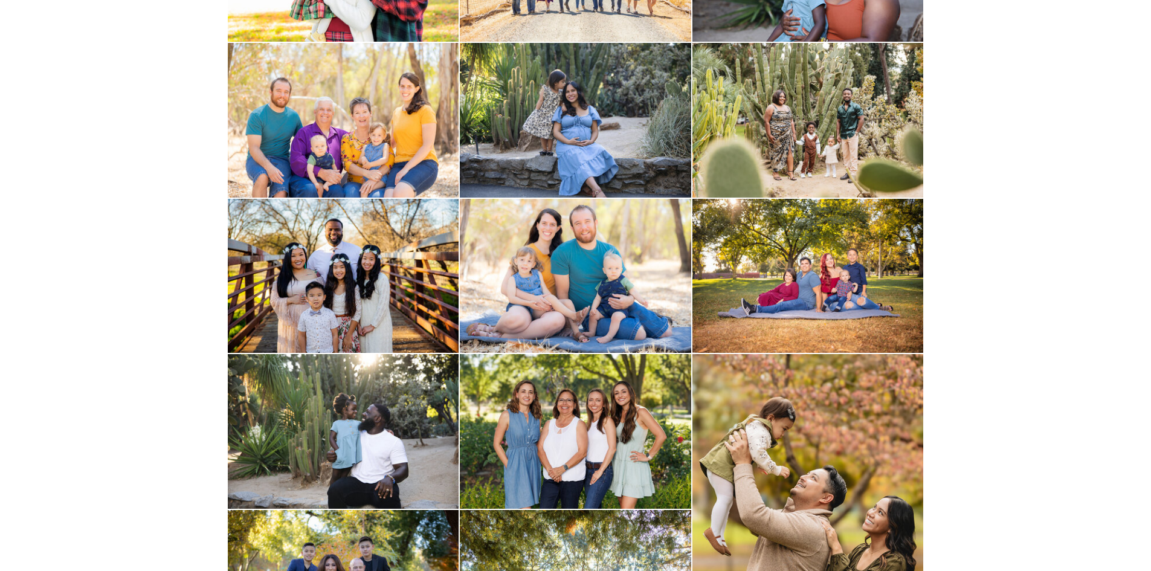
scroll to position [1208, 0]
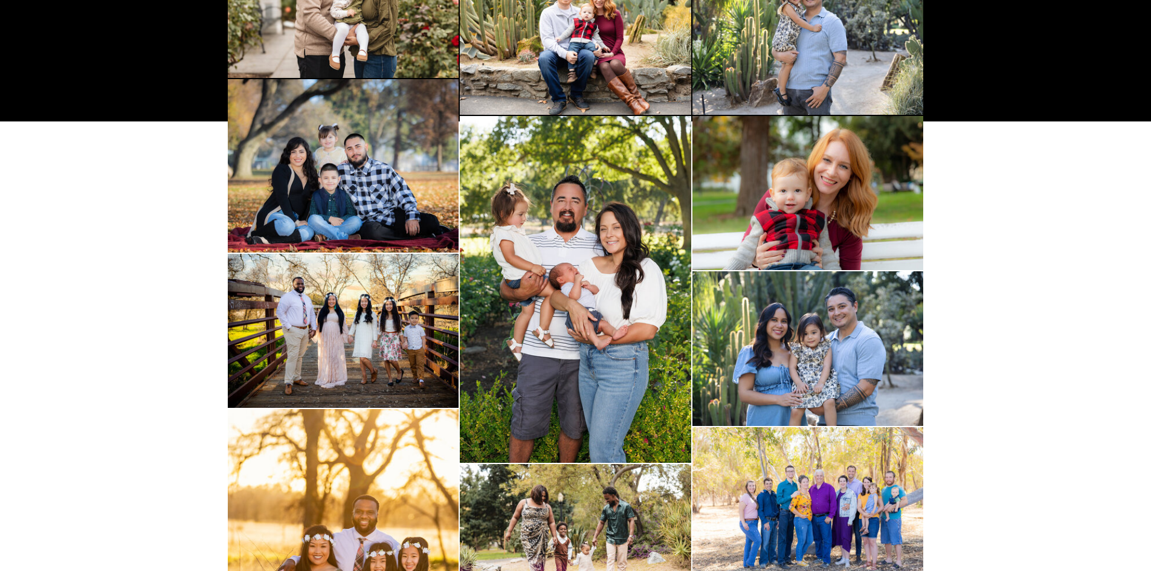
scroll to position [3323, 0]
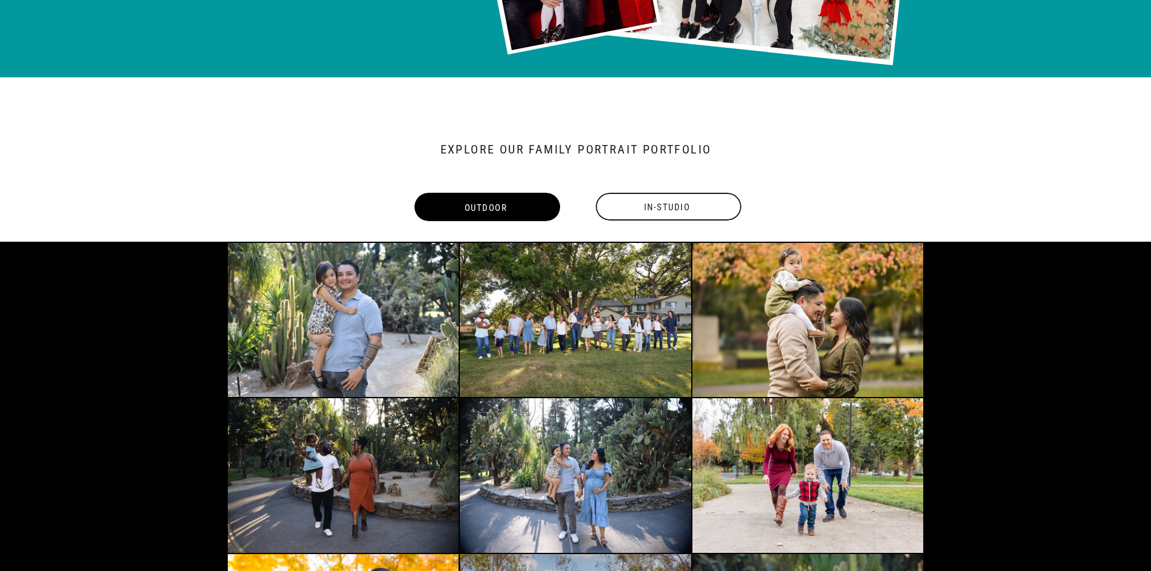
scroll to position [1027, 0]
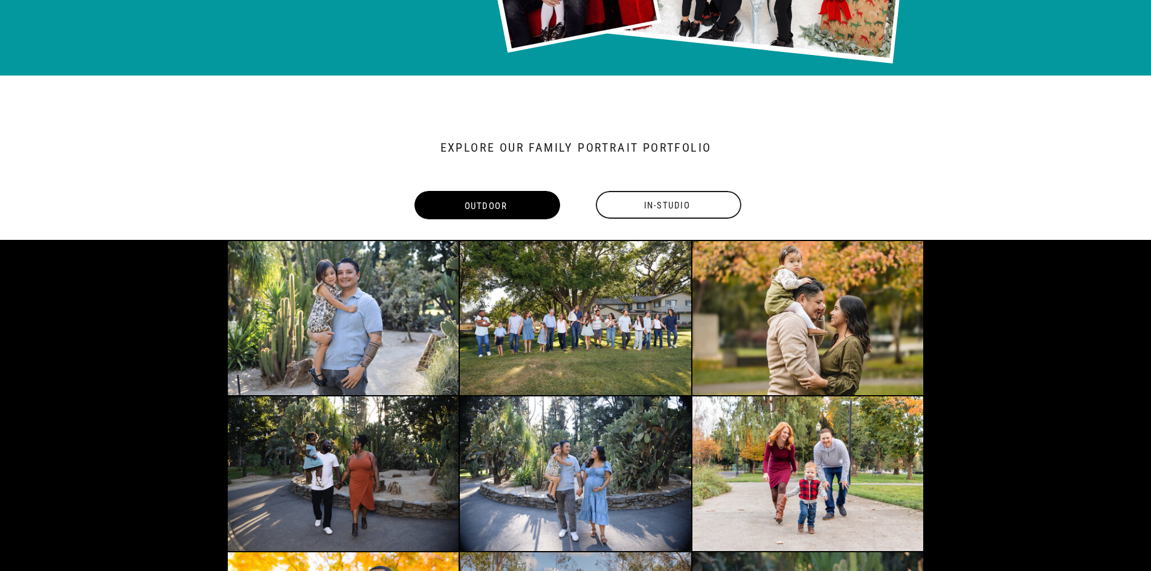
click at [663, 208] on div "In-Studio" at bounding box center [667, 206] width 148 height 28
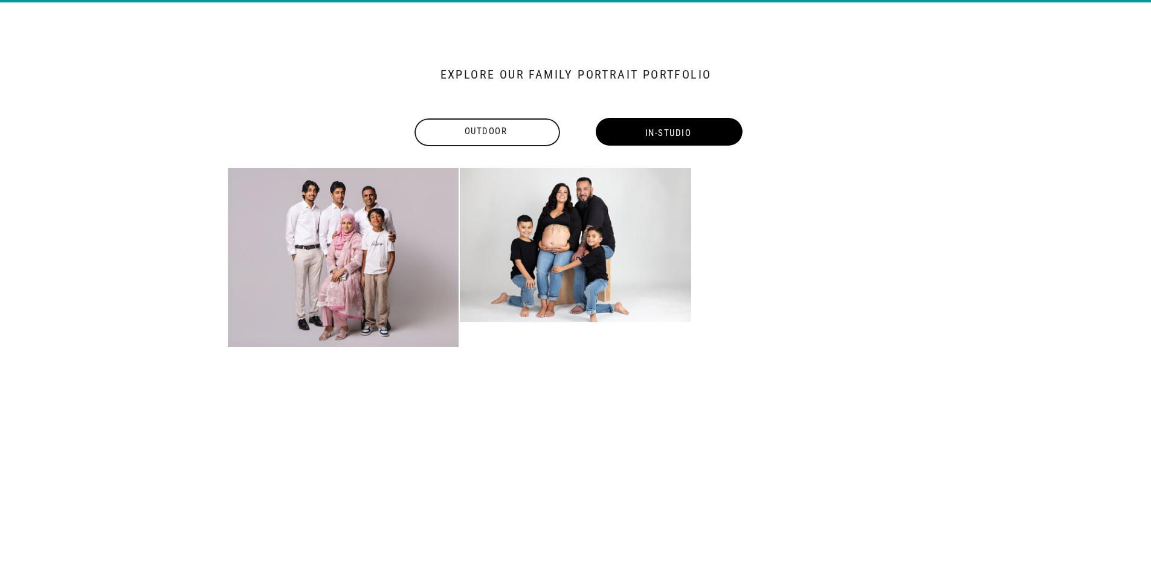
scroll to position [1103, 0]
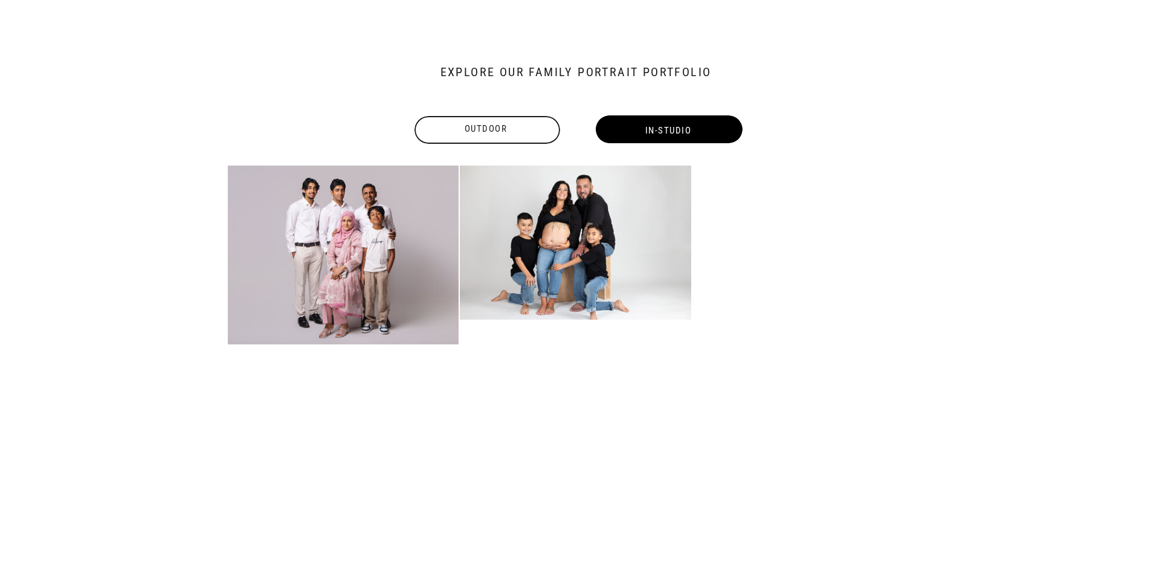
click at [514, 135] on div "Outdoor" at bounding box center [486, 129] width 148 height 15
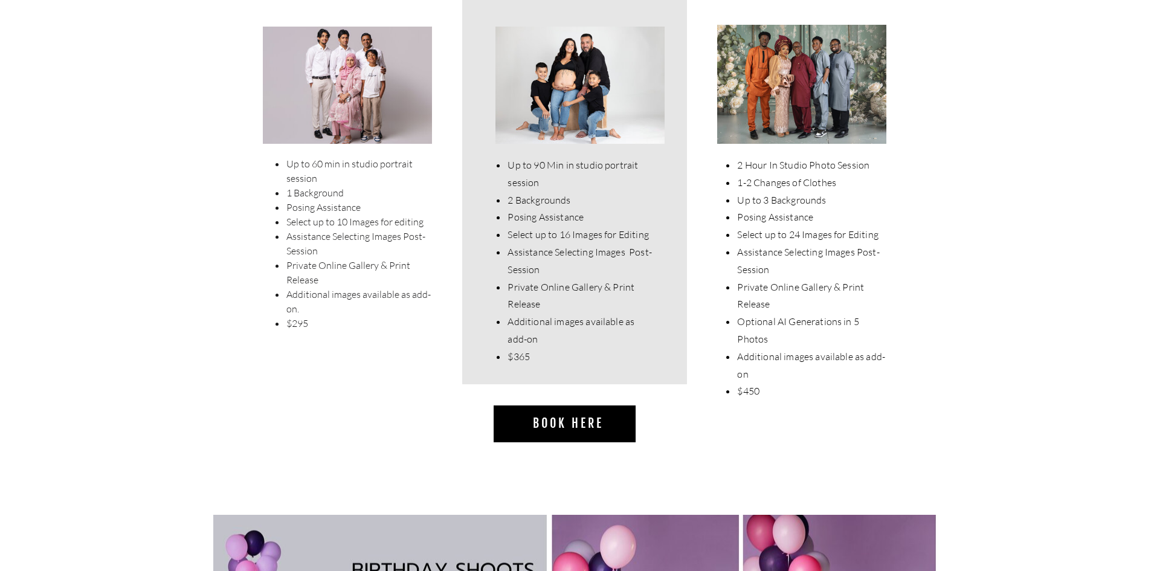
scroll to position [3640, 0]
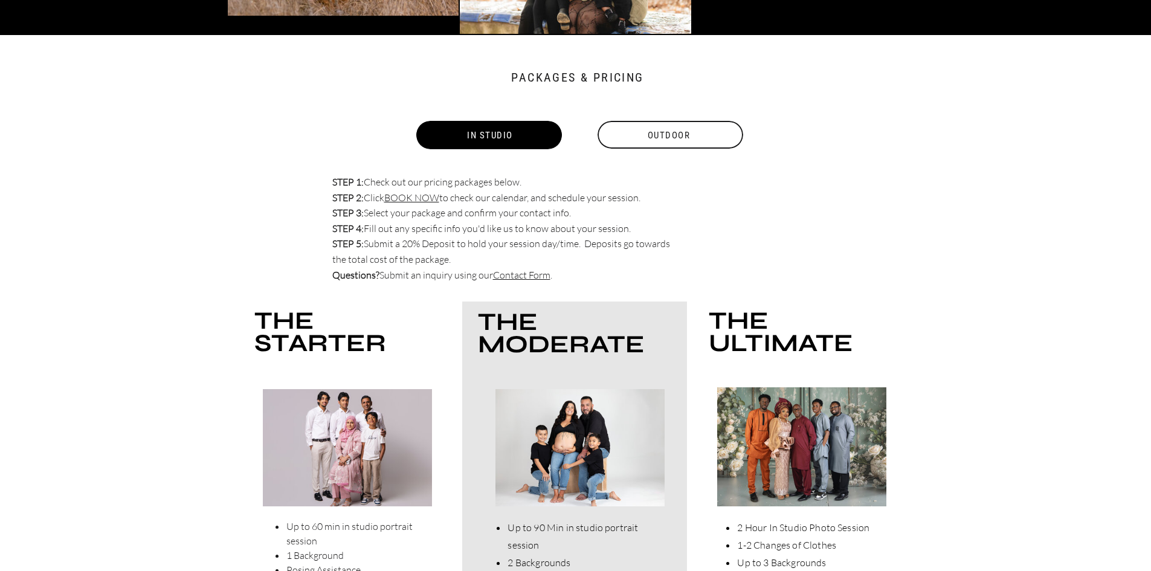
click at [639, 141] on div "Outdoor" at bounding box center [669, 135] width 148 height 28
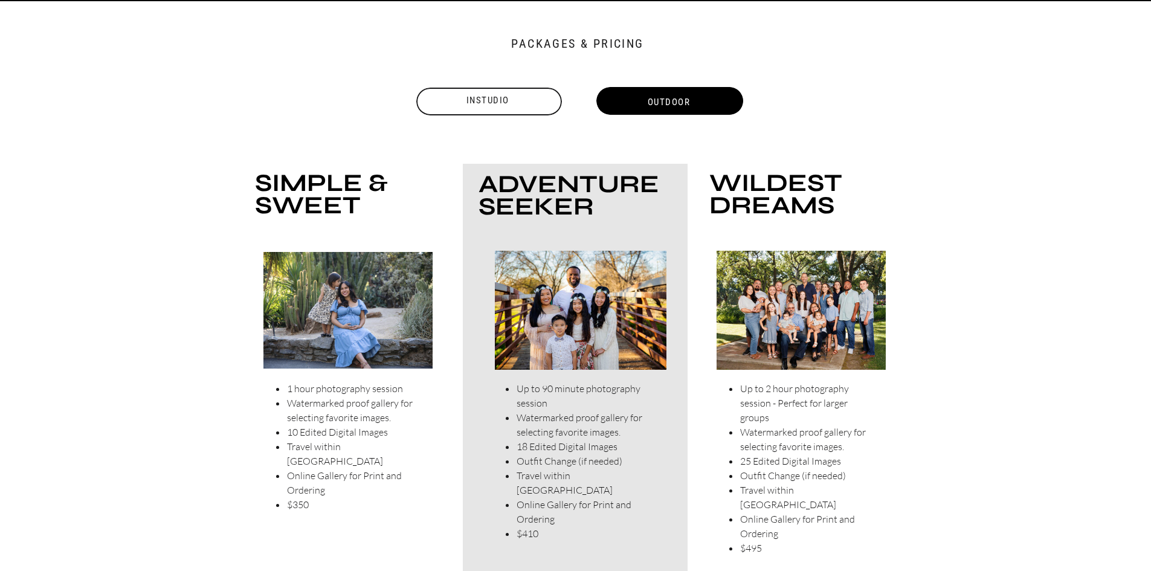
scroll to position [3675, 0]
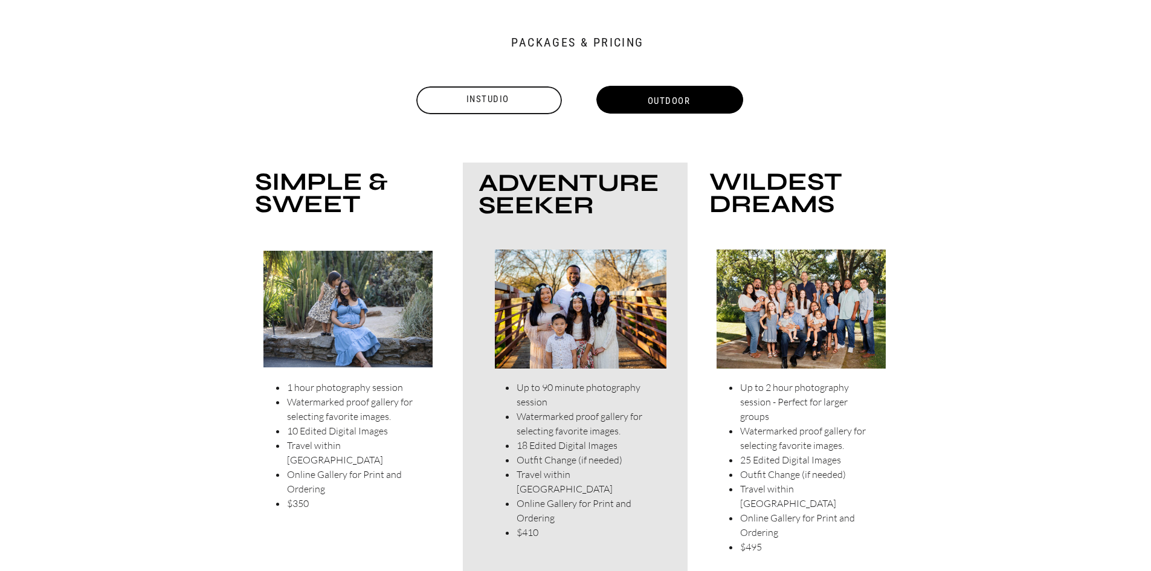
click at [451, 109] on div at bounding box center [489, 100] width 146 height 28
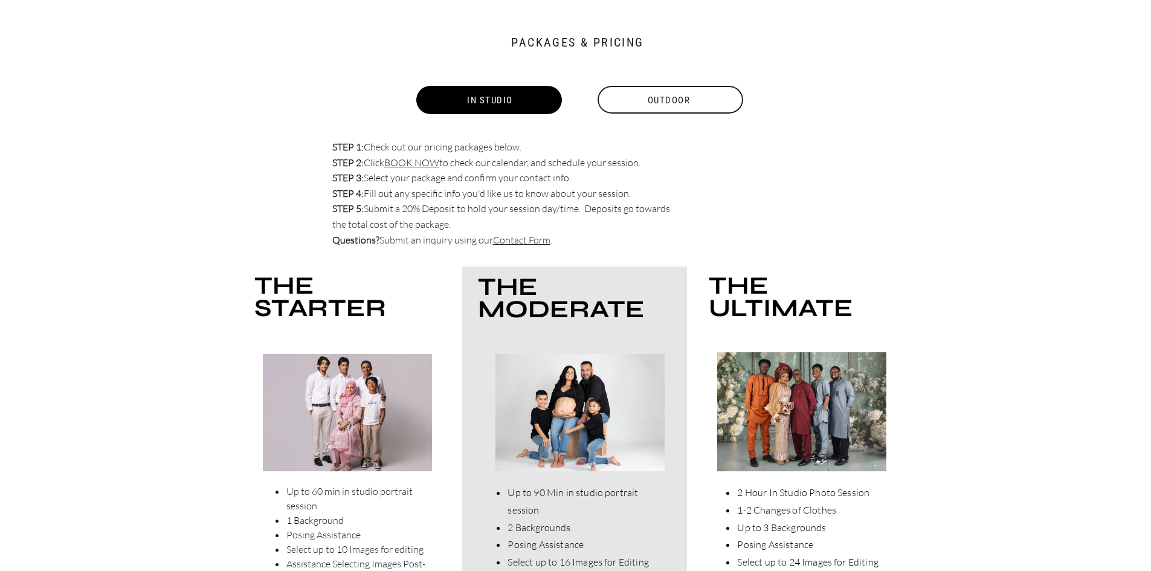
click at [695, 105] on div "Outdoor" at bounding box center [669, 100] width 148 height 28
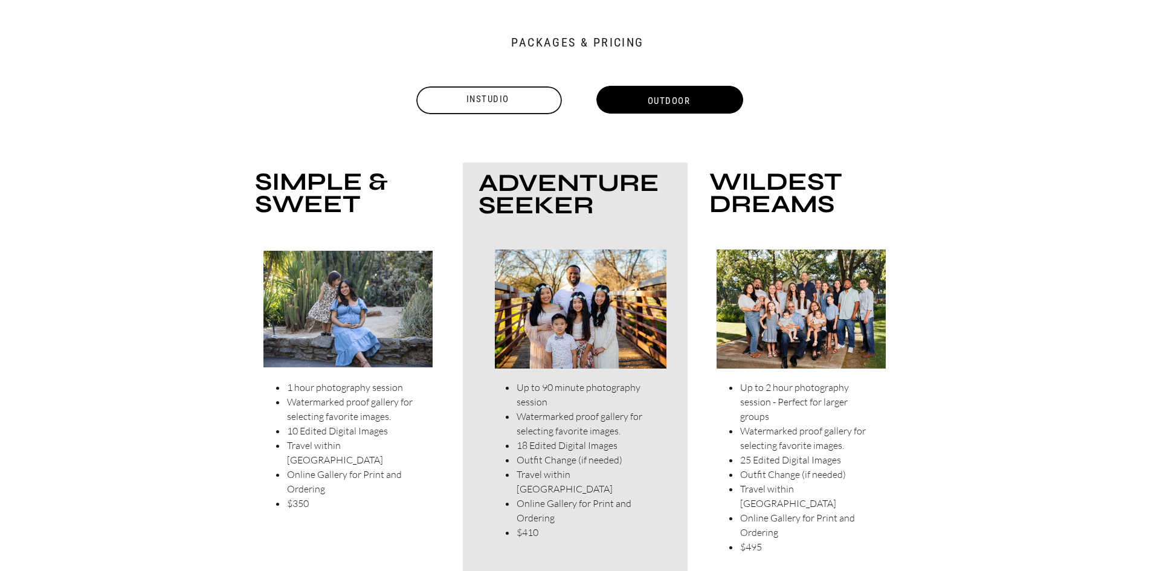
click at [552, 103] on div "Instudio" at bounding box center [488, 99] width 148 height 15
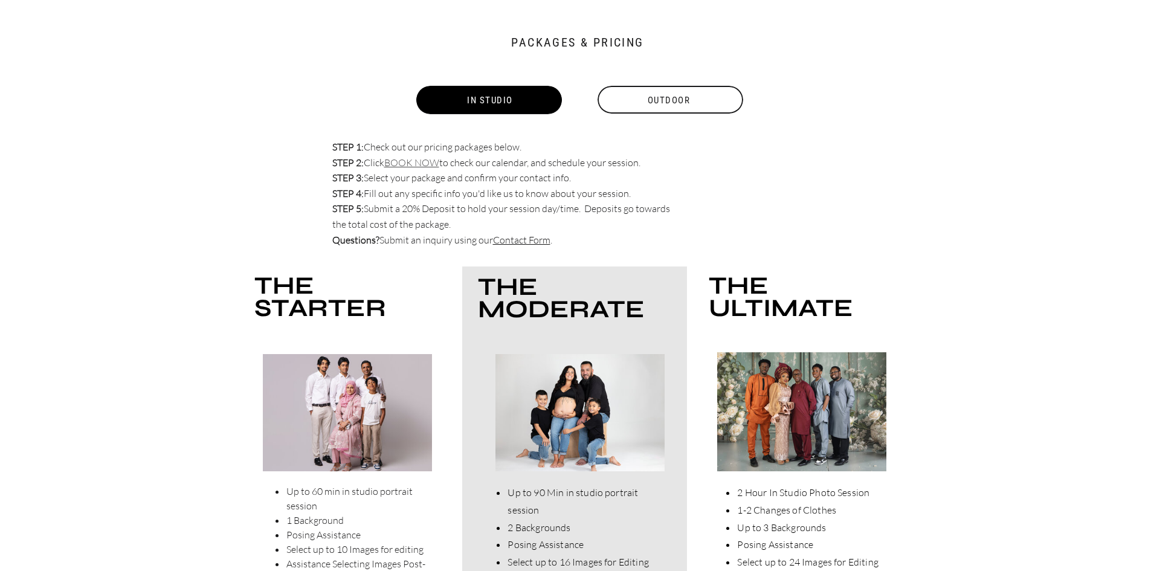
click at [426, 166] on link "BOOK NOW" at bounding box center [411, 162] width 55 height 12
click at [506, 239] on link "Contact Form" at bounding box center [521, 240] width 57 height 12
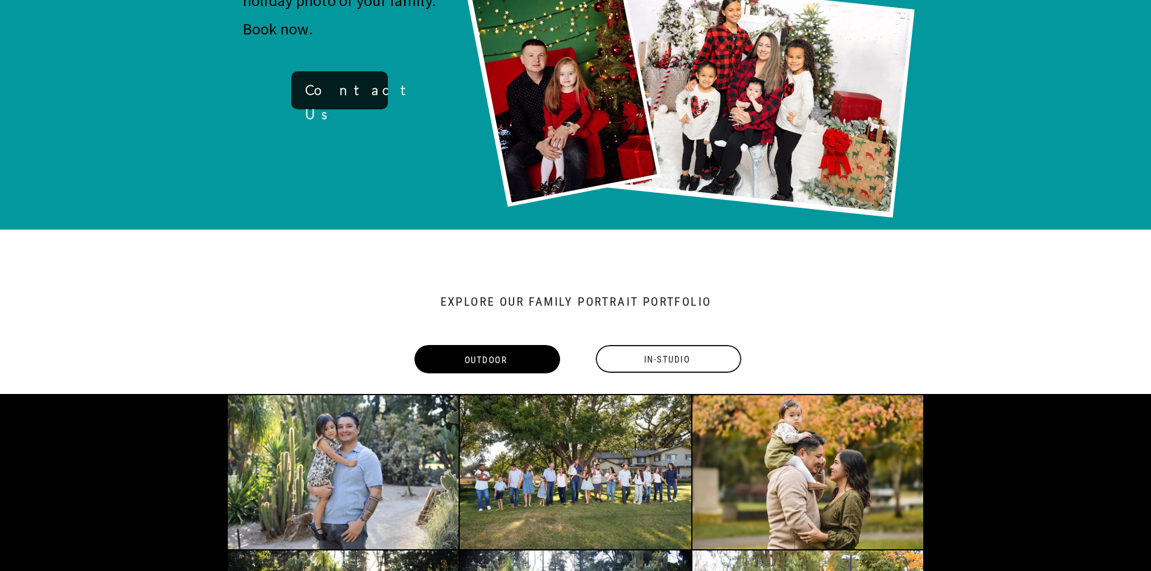
scroll to position [967, 0]
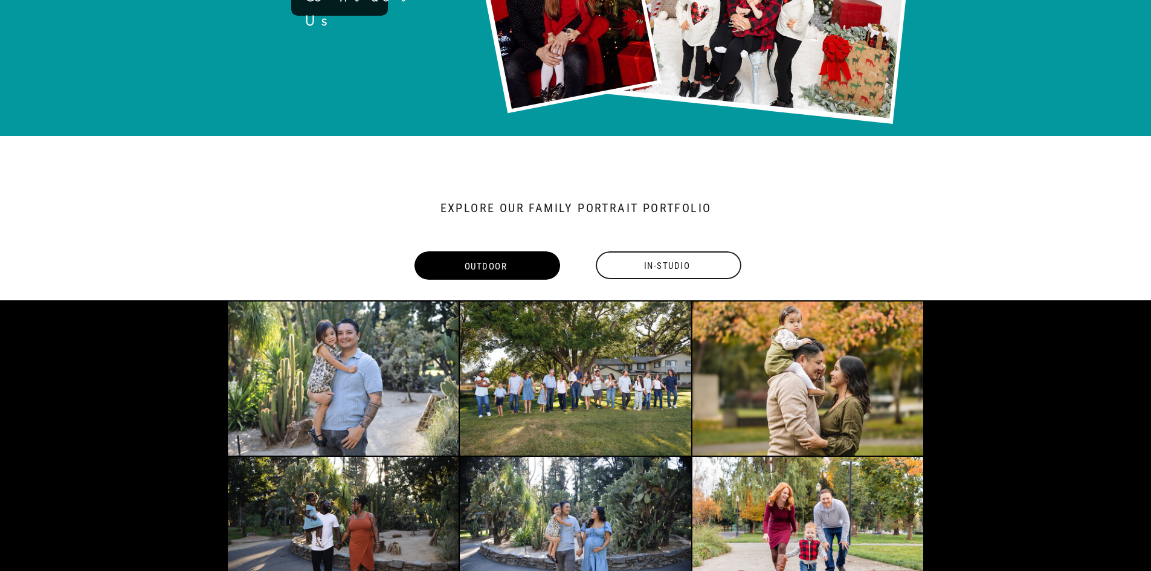
click at [646, 268] on div "In-Studio" at bounding box center [667, 266] width 148 height 28
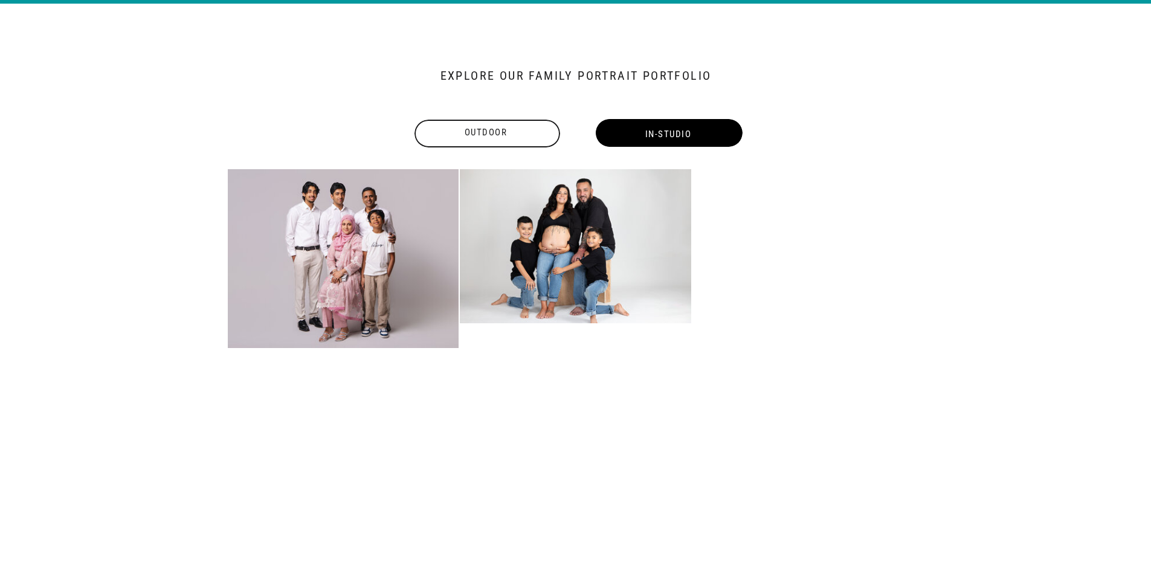
scroll to position [1103, 0]
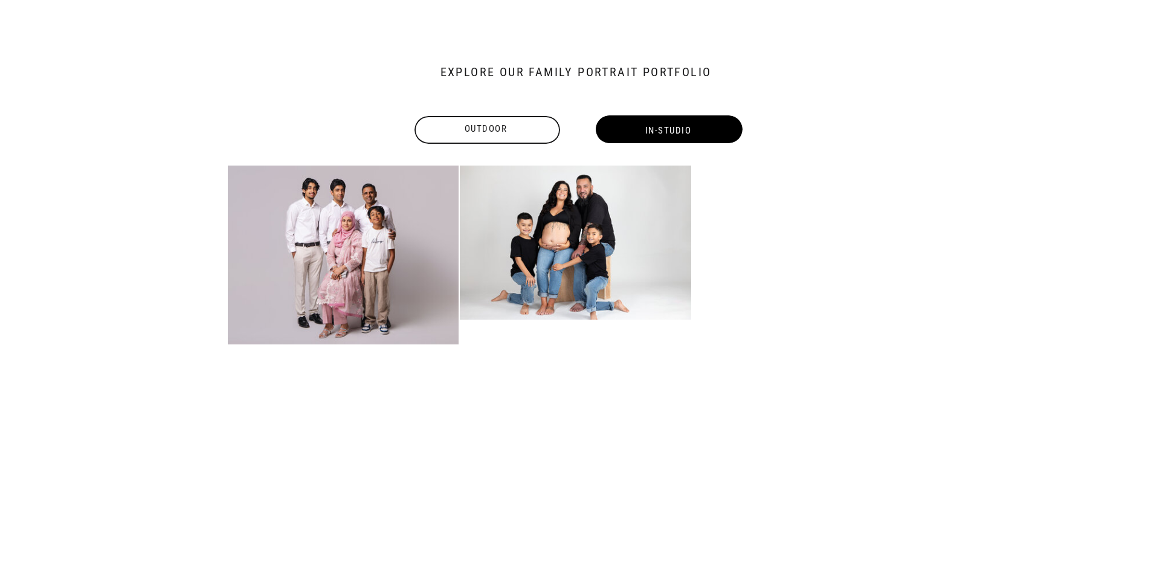
click at [497, 125] on div "Outdoor" at bounding box center [486, 129] width 148 height 15
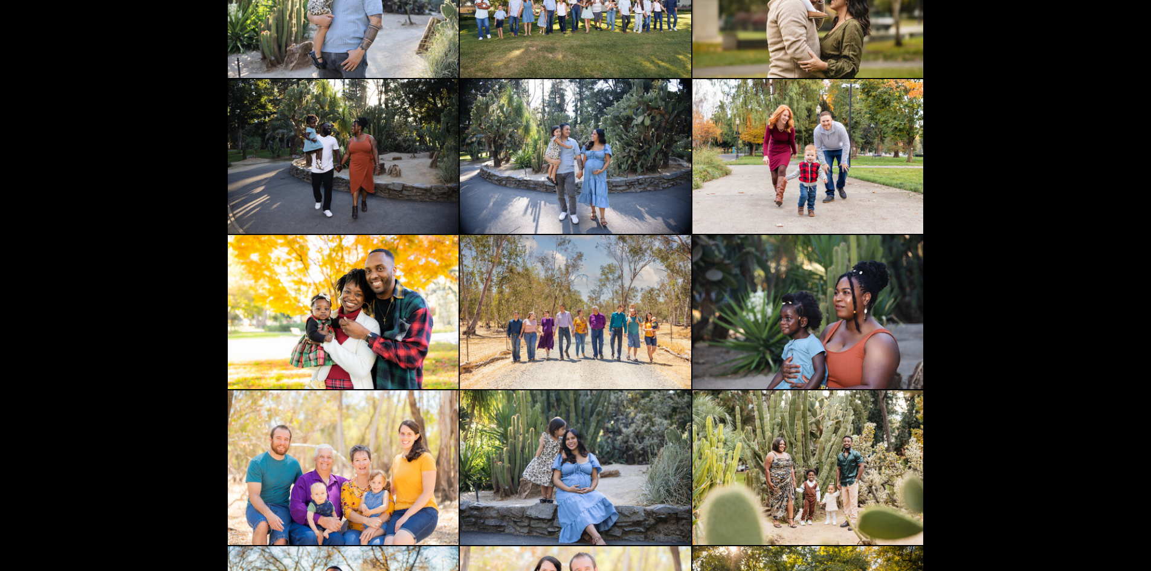
scroll to position [921, 0]
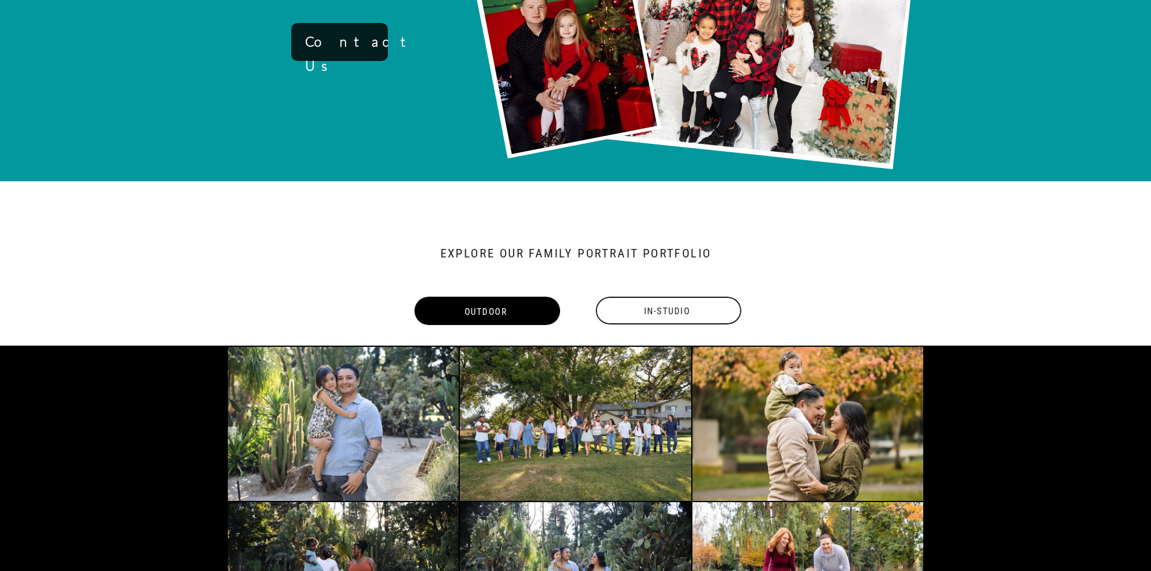
click at [617, 301] on div "In-Studio" at bounding box center [667, 311] width 148 height 28
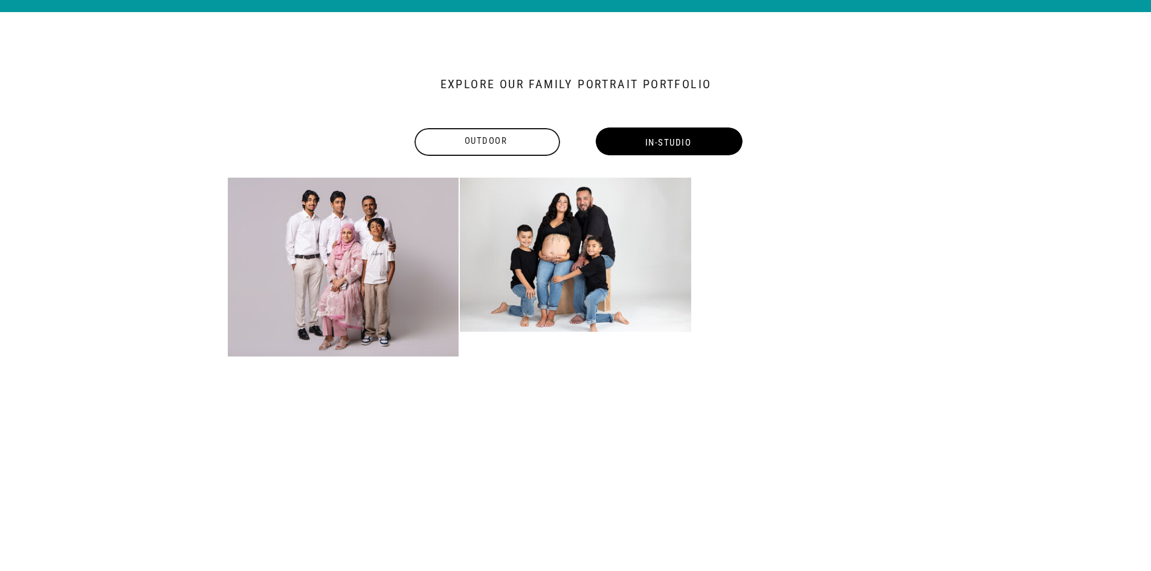
scroll to position [1103, 0]
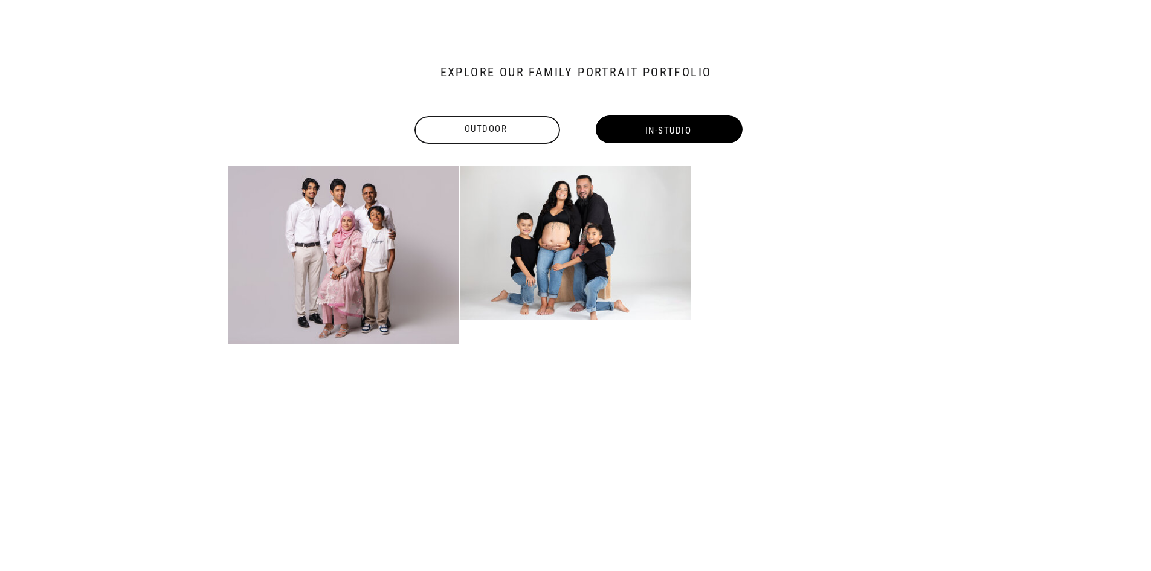
click at [495, 128] on div "Outdoor" at bounding box center [486, 129] width 148 height 15
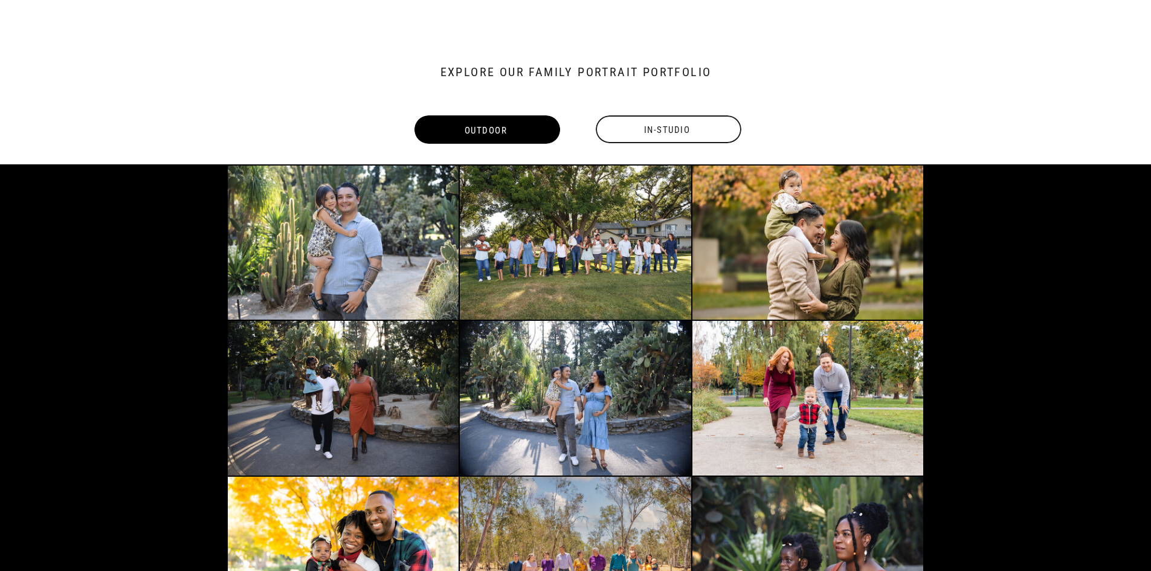
click at [692, 130] on div "In-Studio" at bounding box center [667, 130] width 148 height 28
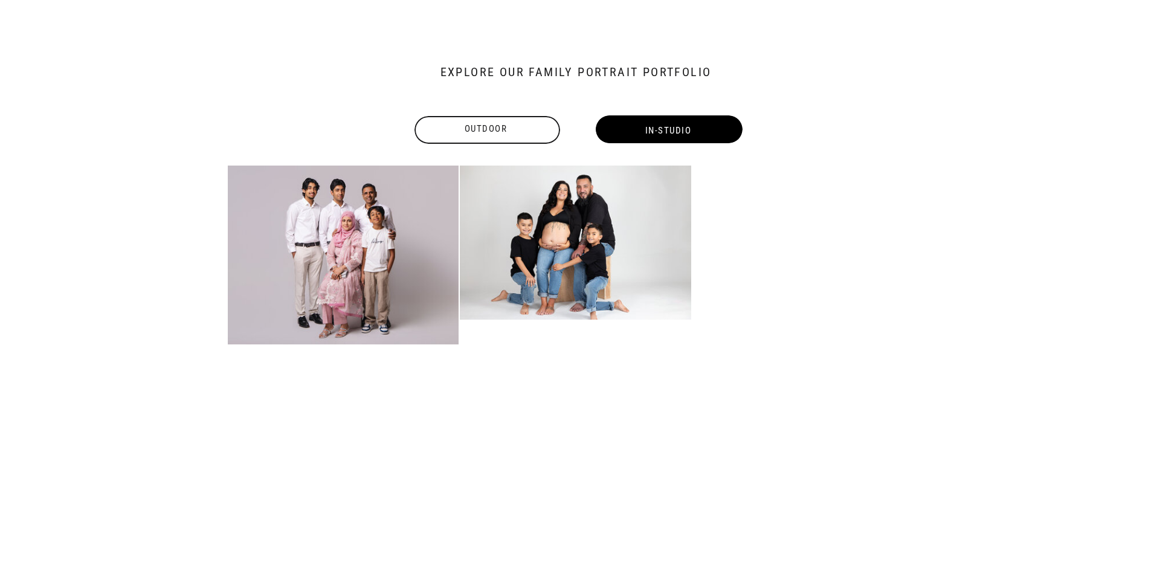
click at [500, 140] on div at bounding box center [487, 130] width 146 height 28
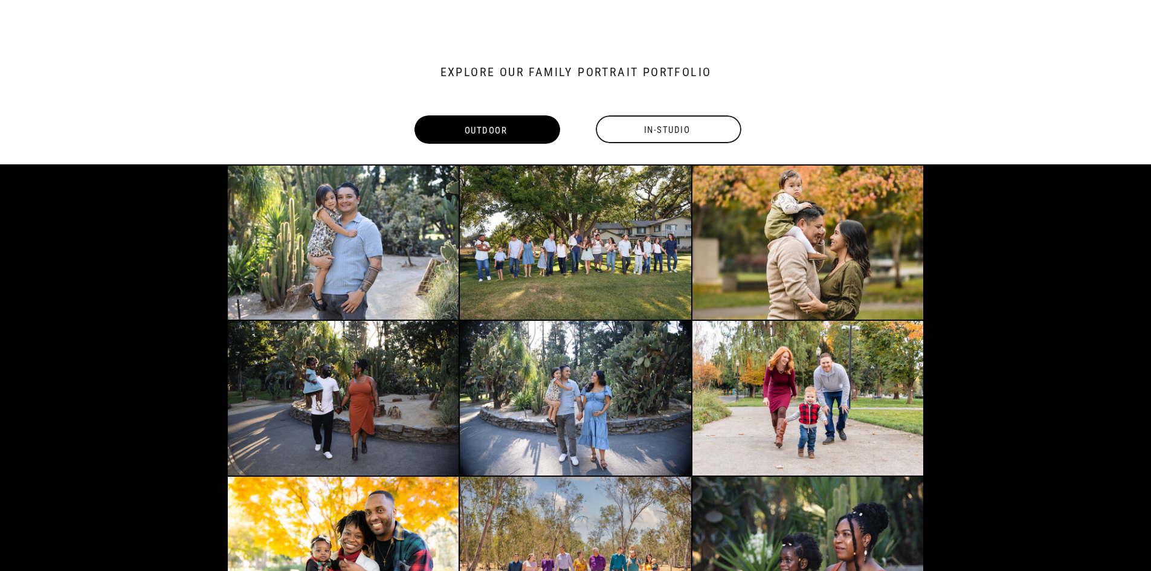
click at [692, 134] on div "In-Studio" at bounding box center [667, 130] width 148 height 28
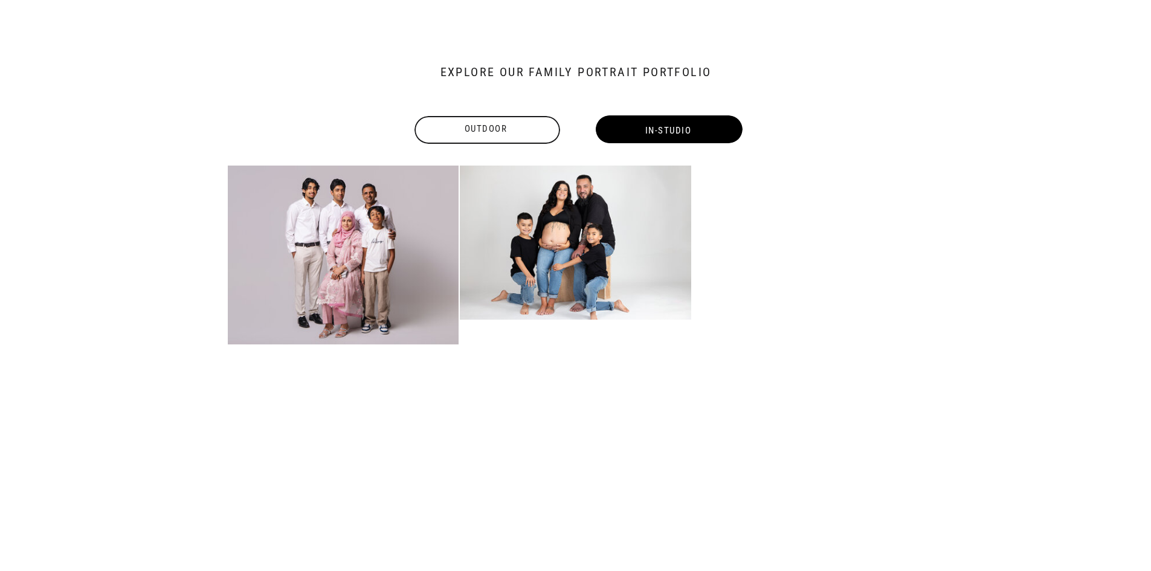
click at [469, 127] on div "Outdoor" at bounding box center [486, 129] width 148 height 15
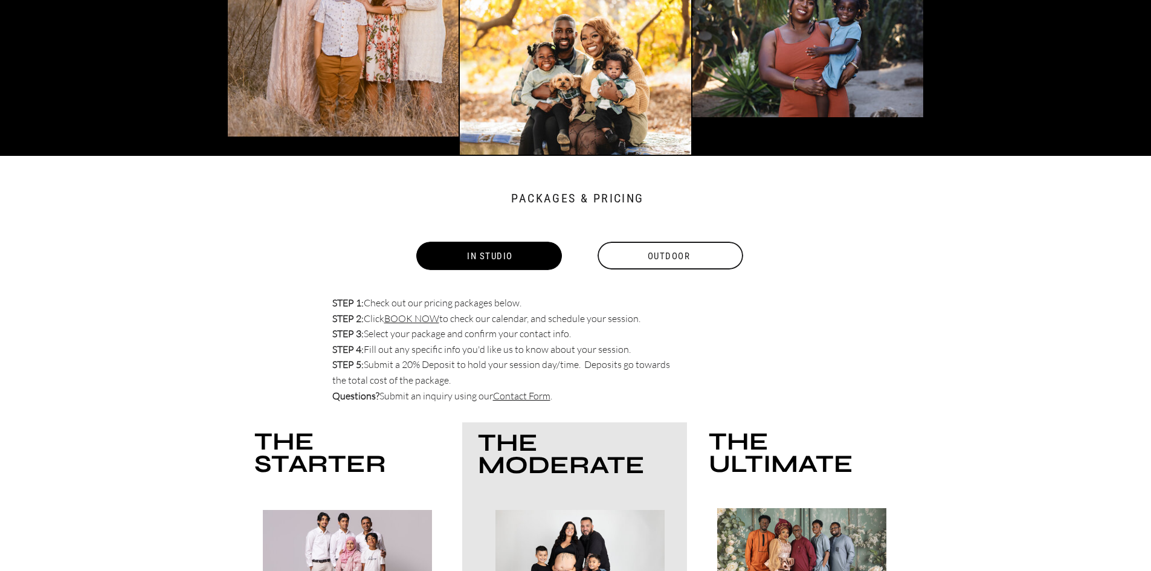
click at [638, 248] on div "Outdoor" at bounding box center [669, 256] width 148 height 28
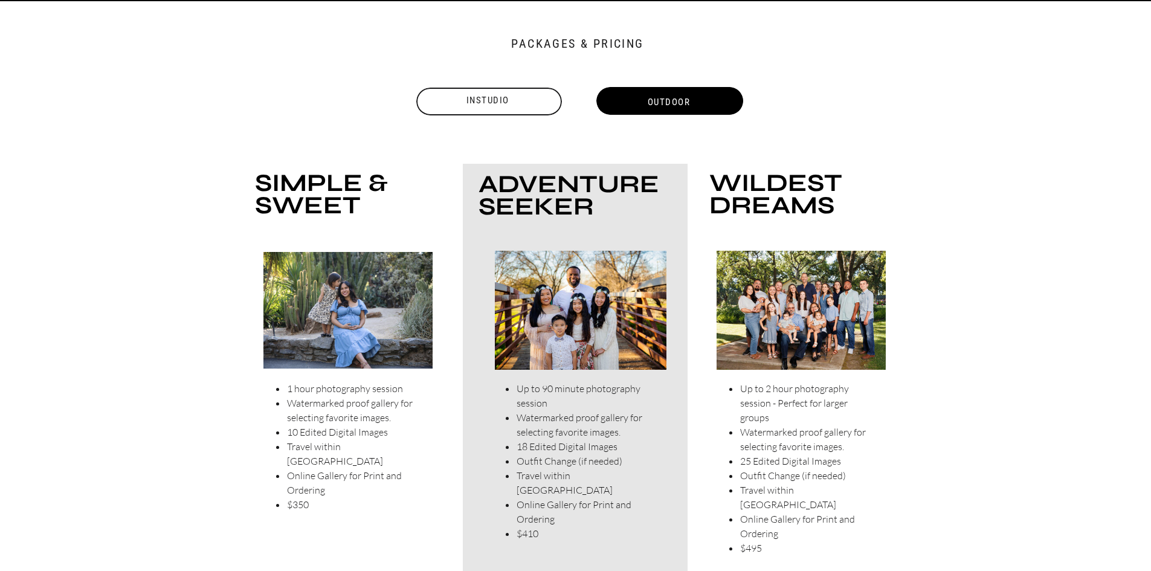
scroll to position [3675, 0]
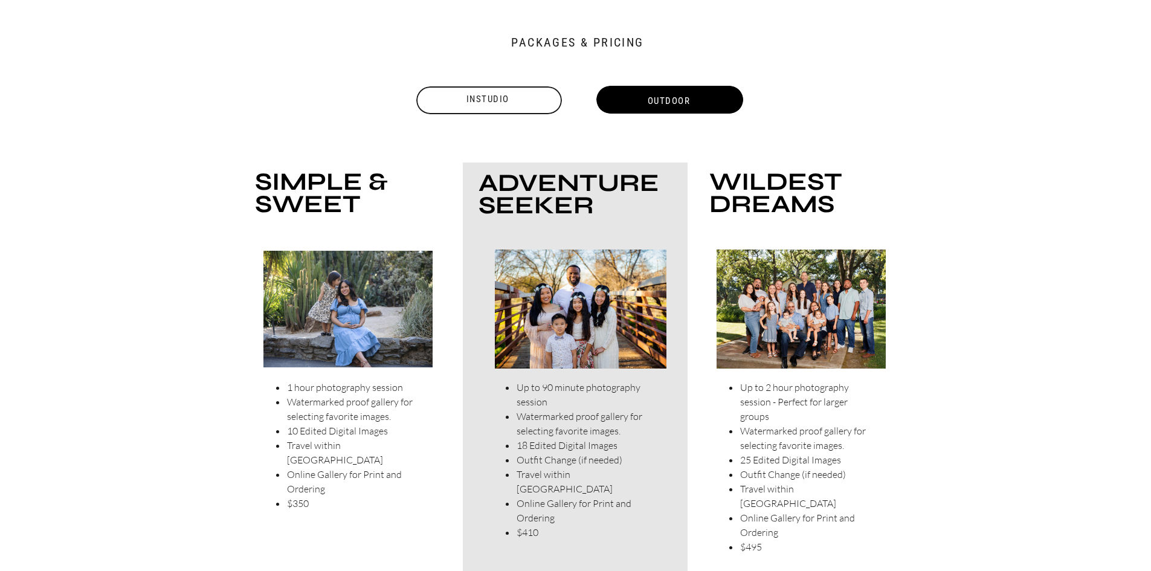
click at [502, 101] on div "Instudio" at bounding box center [488, 99] width 148 height 15
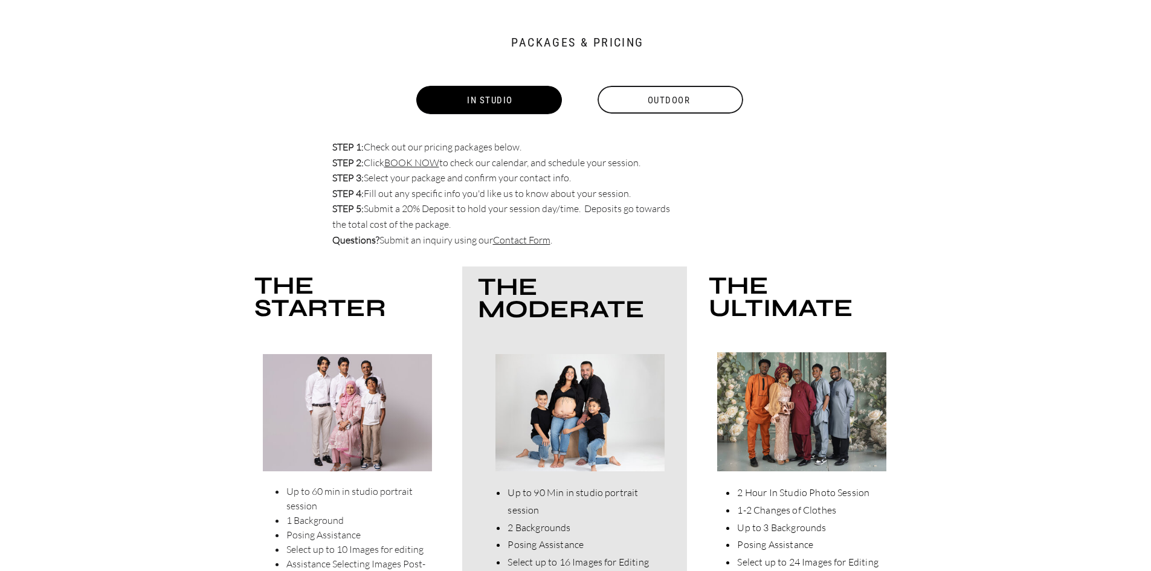
click at [659, 102] on div "Outdoor" at bounding box center [669, 100] width 148 height 28
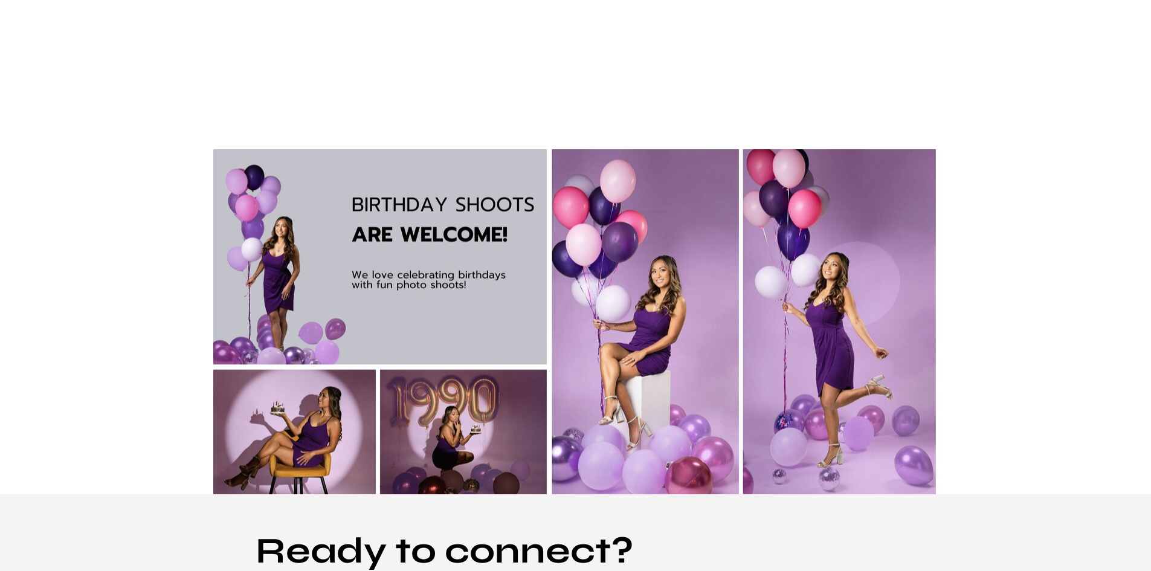
scroll to position [4280, 0]
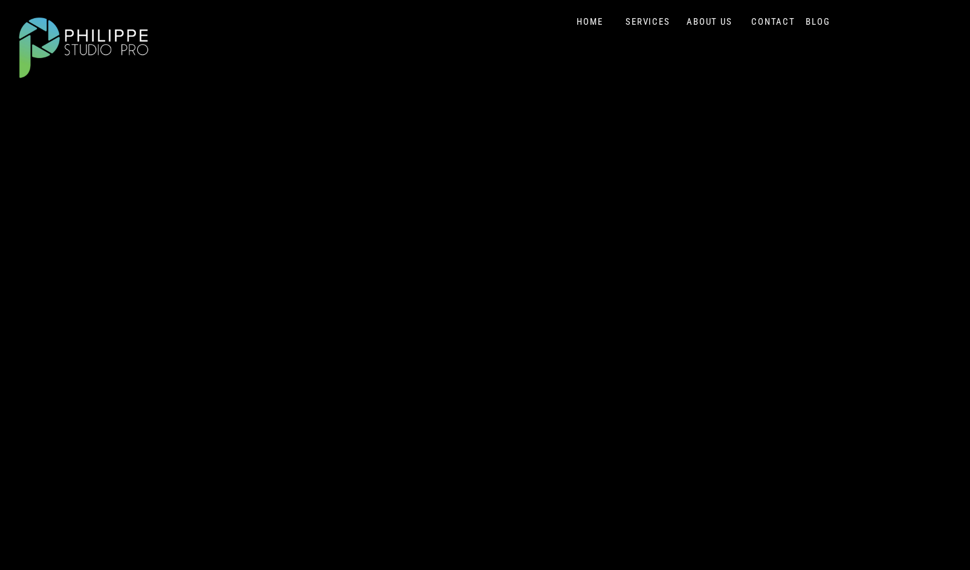
click at [79, 36] on div at bounding box center [83, 46] width 150 height 80
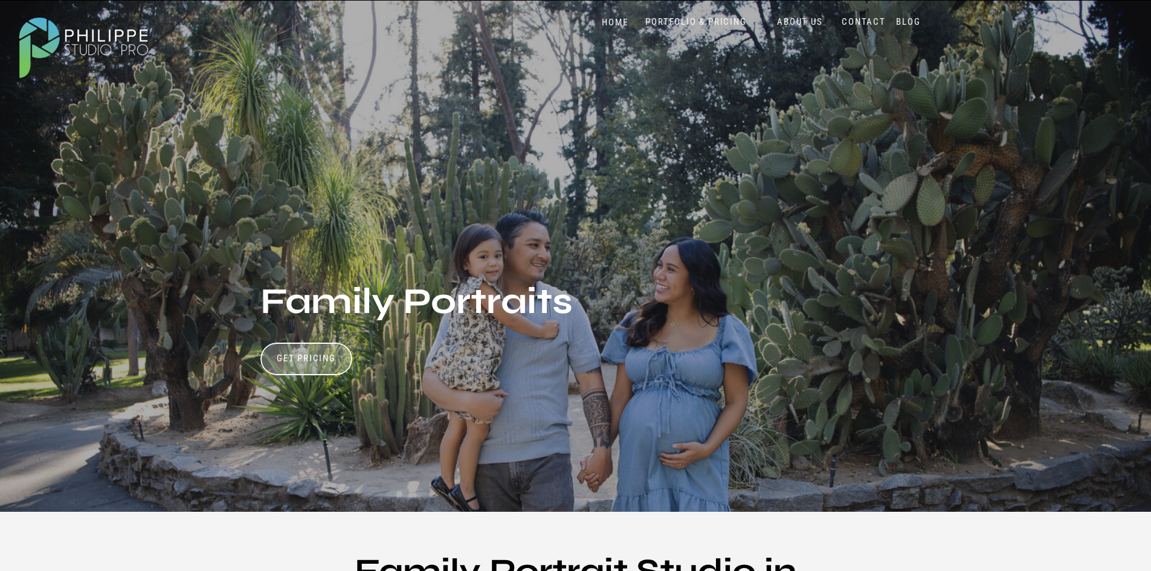
scroll to position [5, 0]
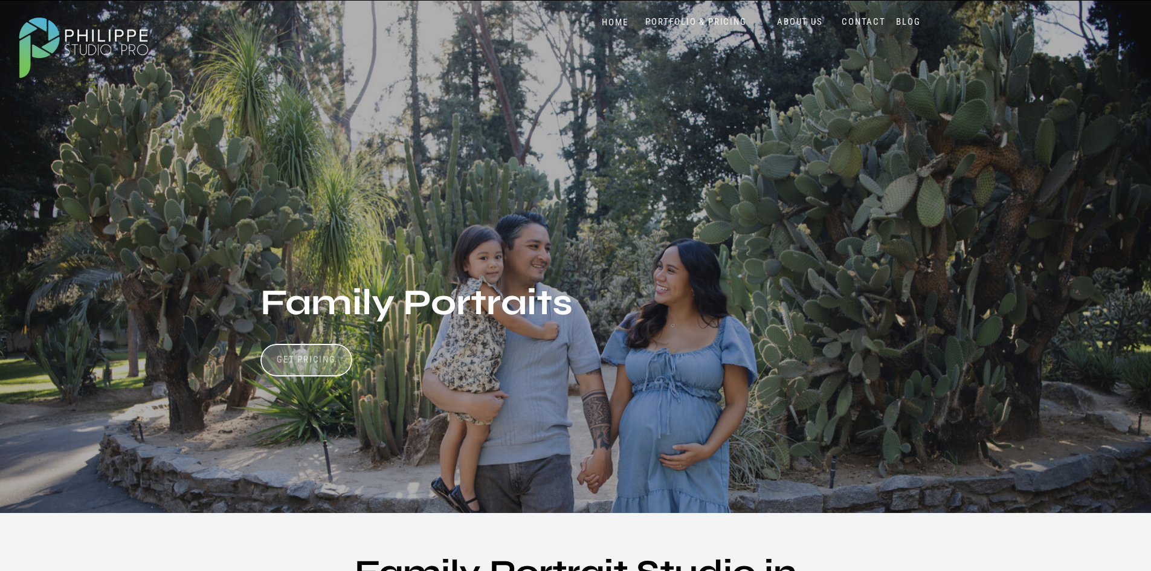
drag, startPoint x: 291, startPoint y: 364, endPoint x: 298, endPoint y: 363, distance: 6.8
click at [291, 364] on h3 "Get Pricing" at bounding box center [306, 361] width 67 height 15
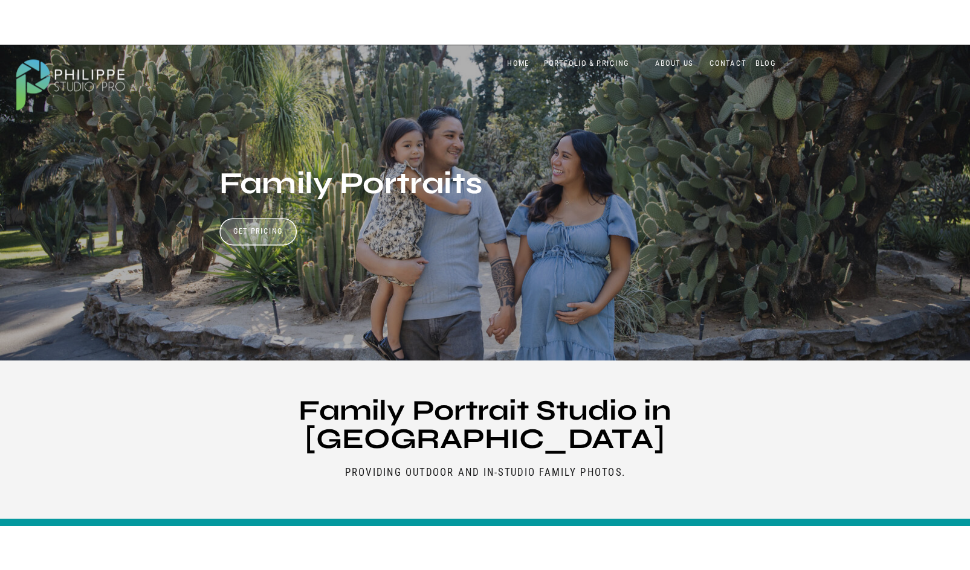
scroll to position [0, 0]
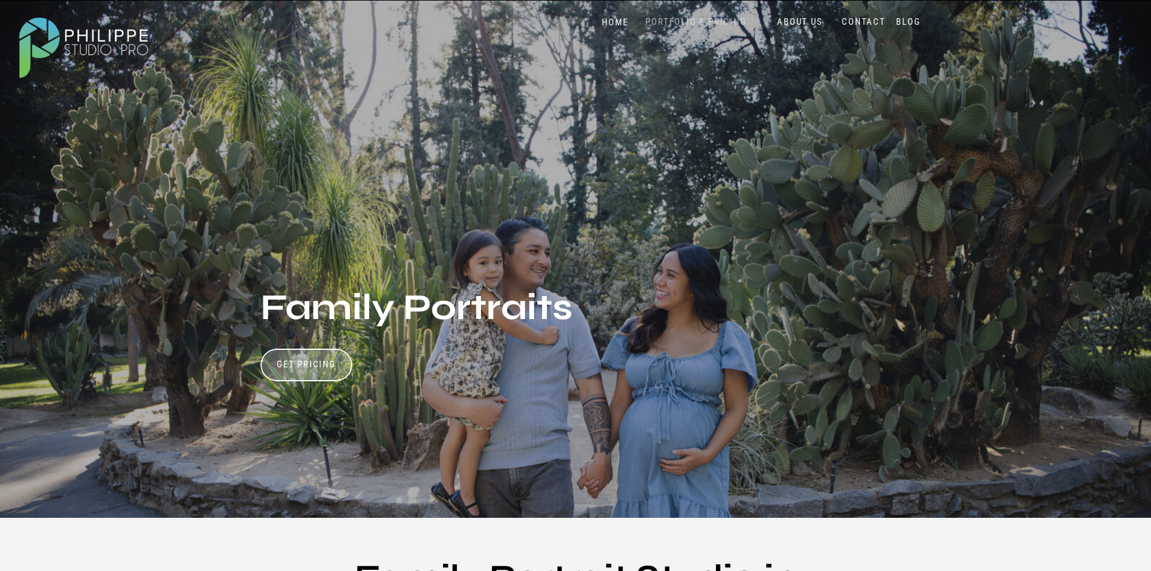
click at [679, 18] on nav "PORTFOLIO & PRICING" at bounding box center [696, 21] width 111 height 11
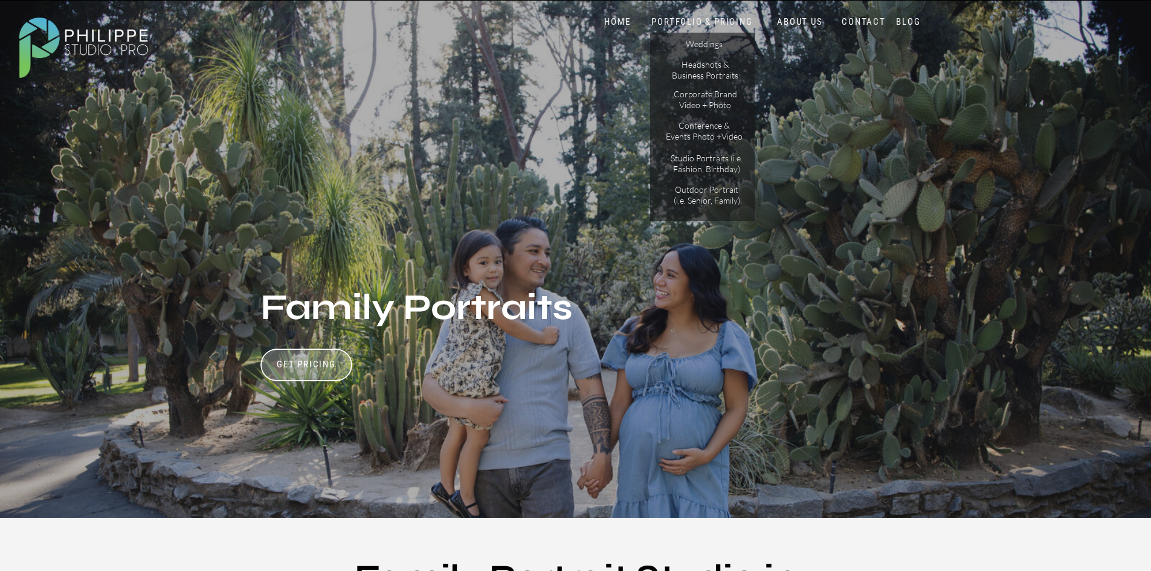
click at [686, 19] on nav "PORTFOLIO & PRICING" at bounding box center [702, 21] width 108 height 11
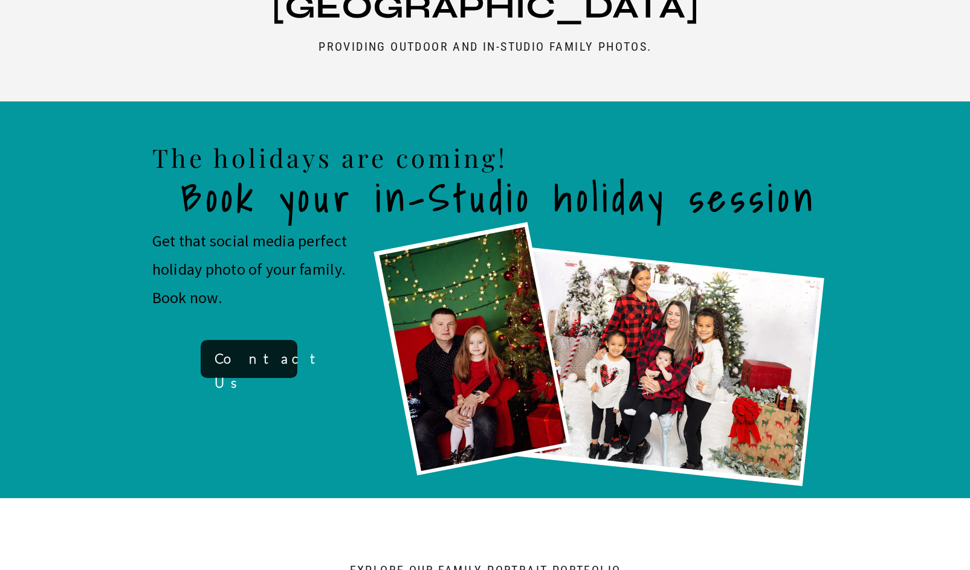
scroll to position [725, 0]
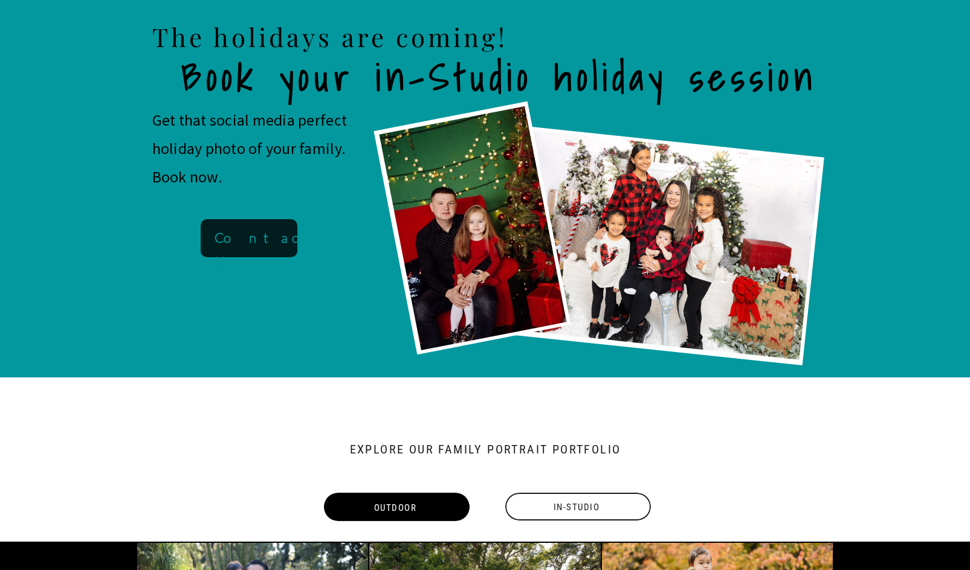
click at [256, 236] on b "Contact Us" at bounding box center [271, 250] width 114 height 40
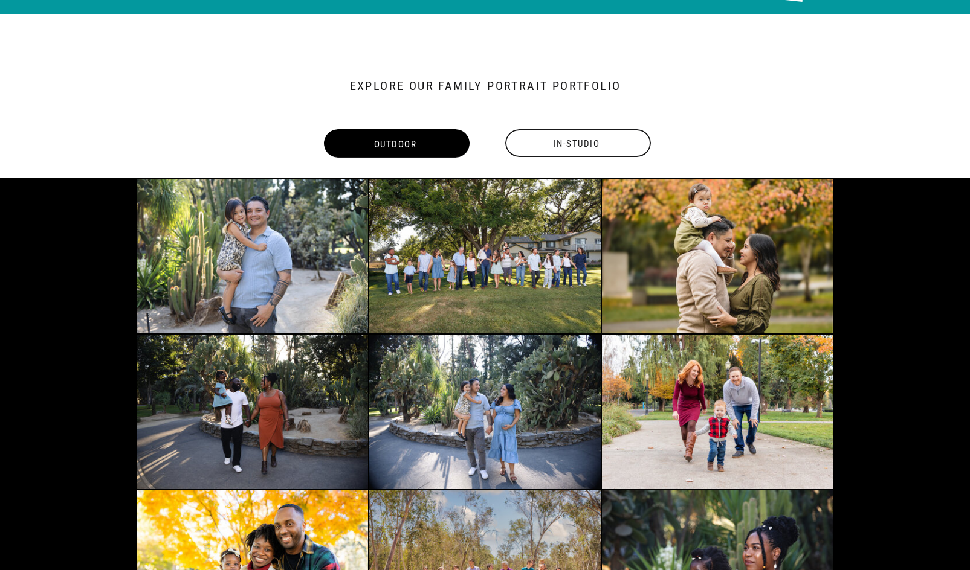
scroll to position [1089, 0]
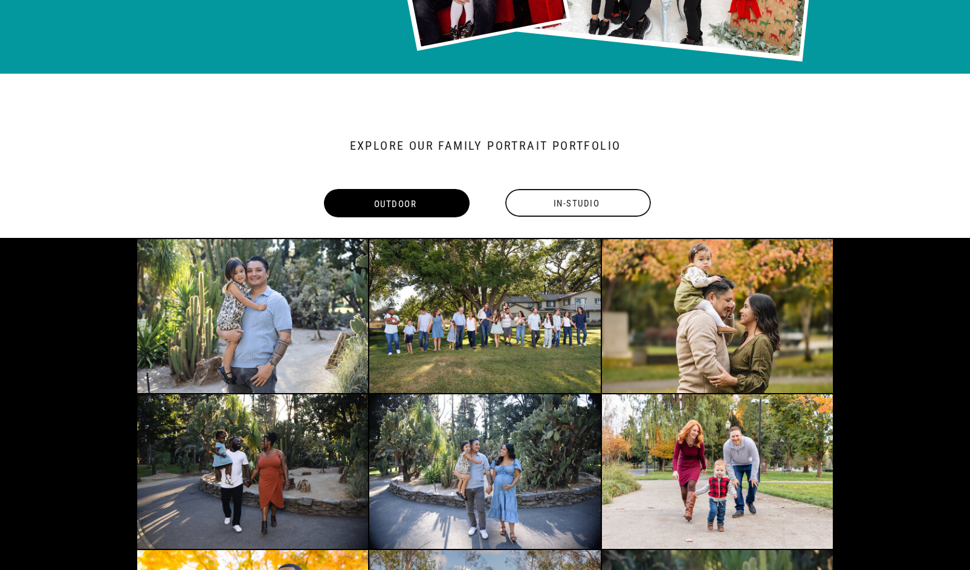
click at [569, 208] on div "In-Studio" at bounding box center [577, 204] width 148 height 28
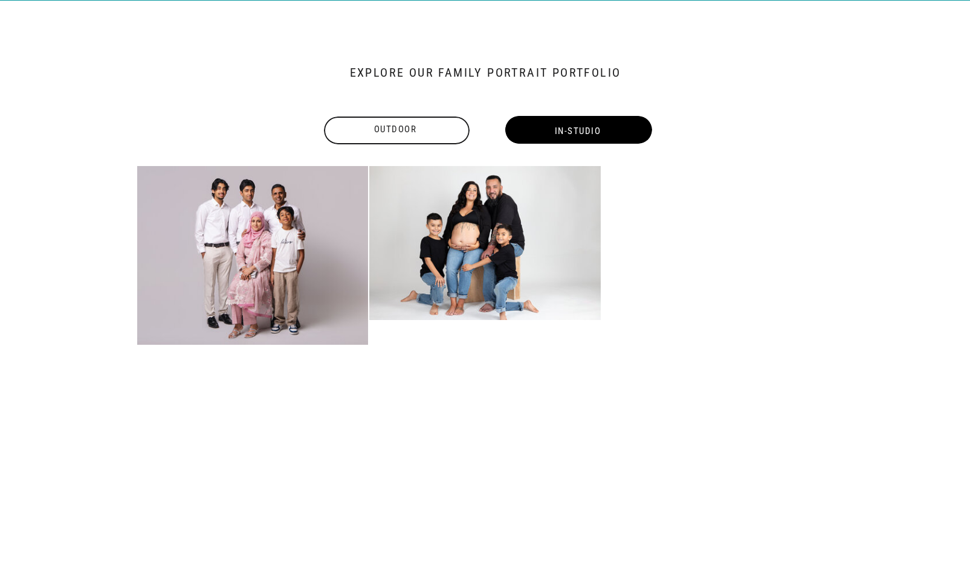
scroll to position [1103, 0]
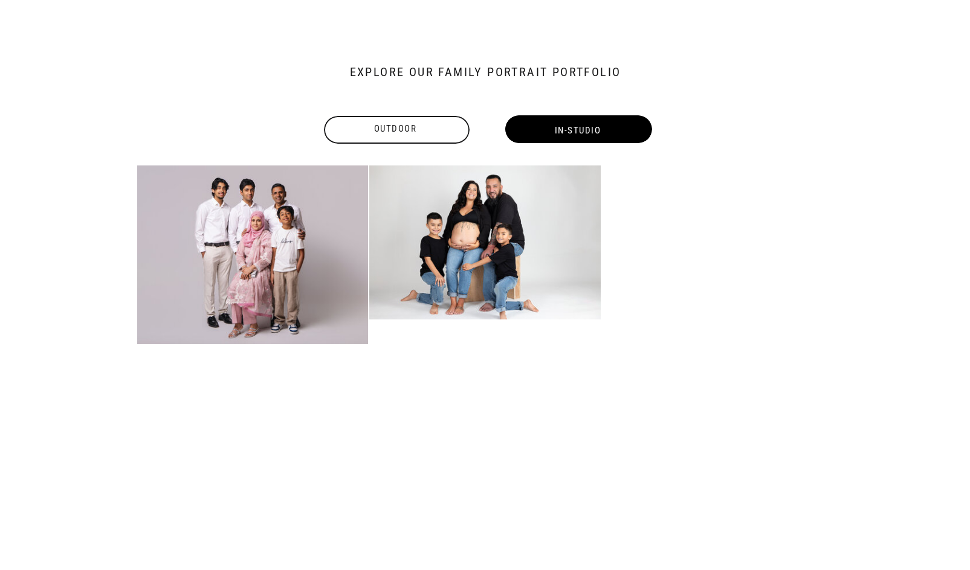
click at [408, 140] on div at bounding box center [397, 130] width 146 height 28
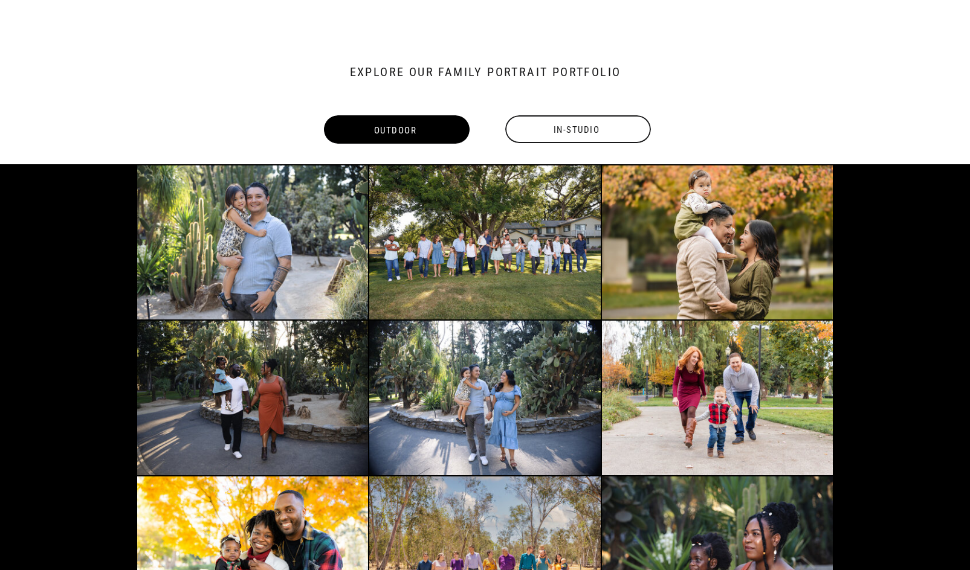
click at [619, 130] on div "In-Studio" at bounding box center [577, 130] width 148 height 28
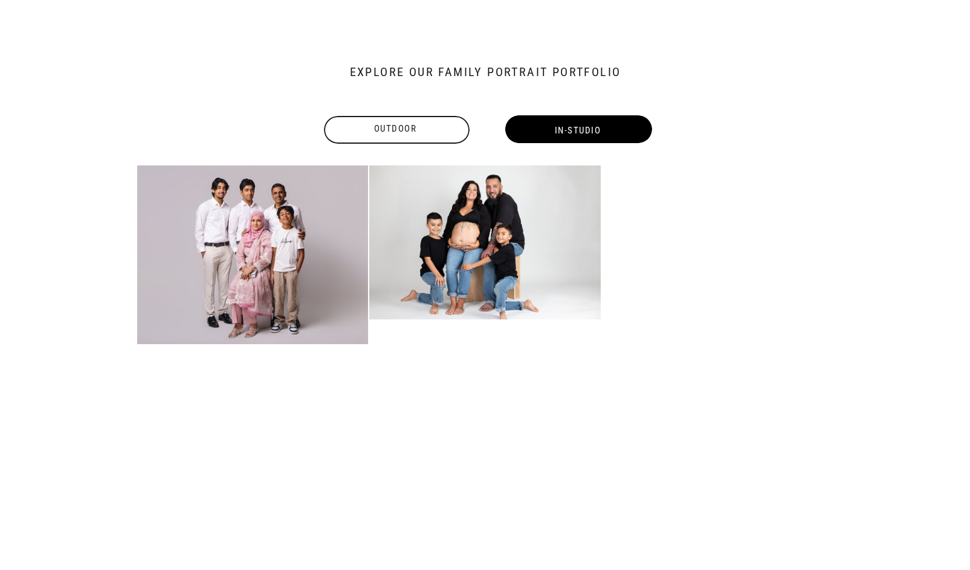
click at [377, 136] on div "Outdoor" at bounding box center [395, 129] width 148 height 15
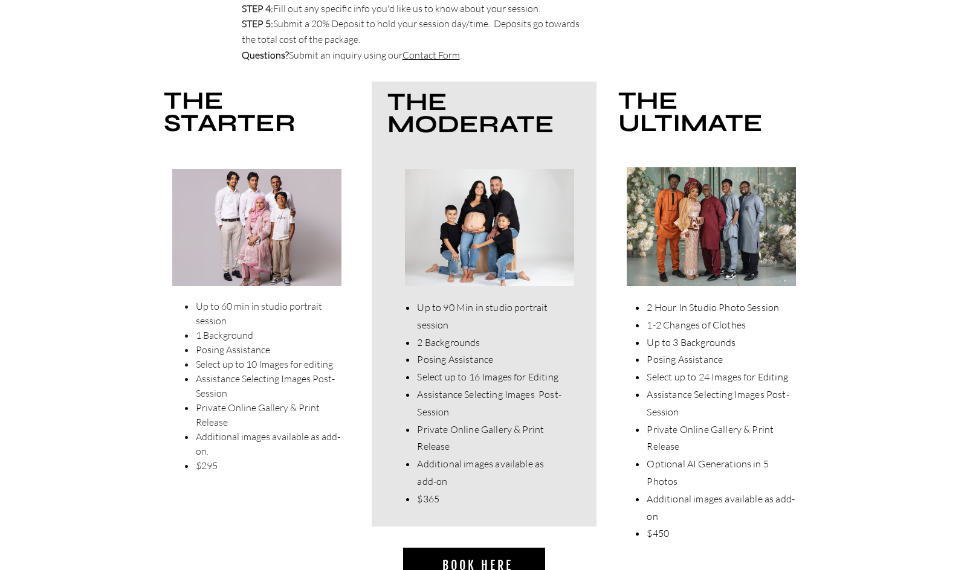
scroll to position [3882, 0]
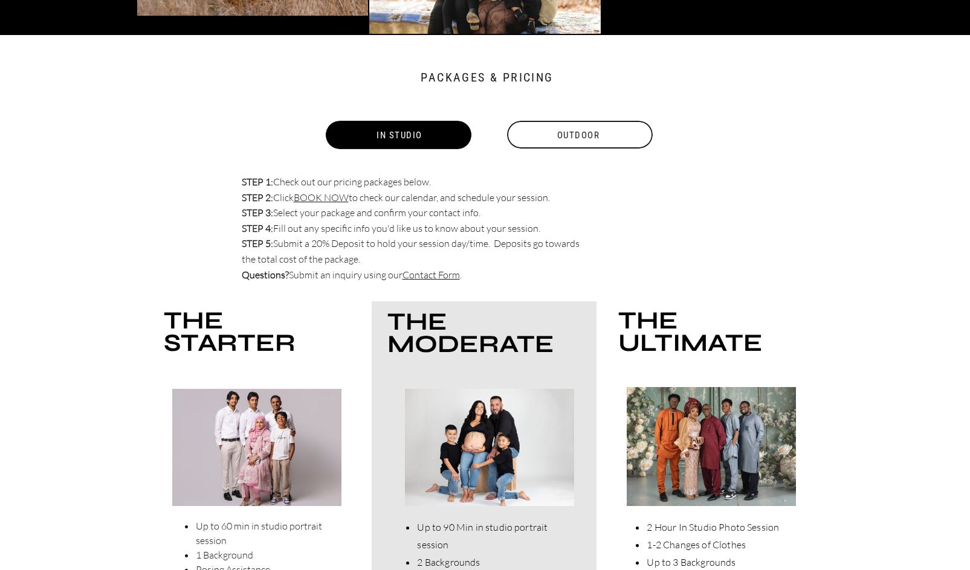
click at [574, 127] on div "Outdoor" at bounding box center [579, 135] width 148 height 28
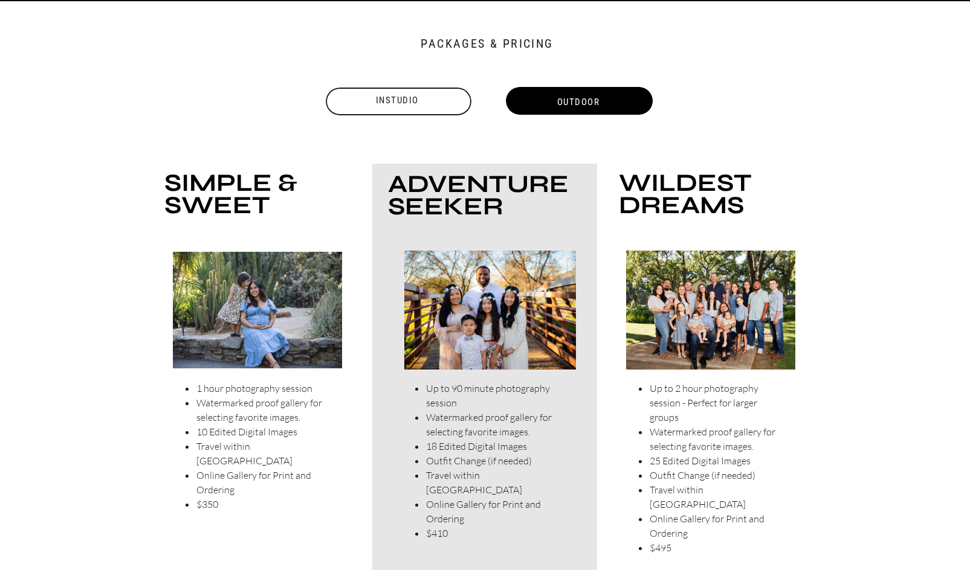
scroll to position [3675, 0]
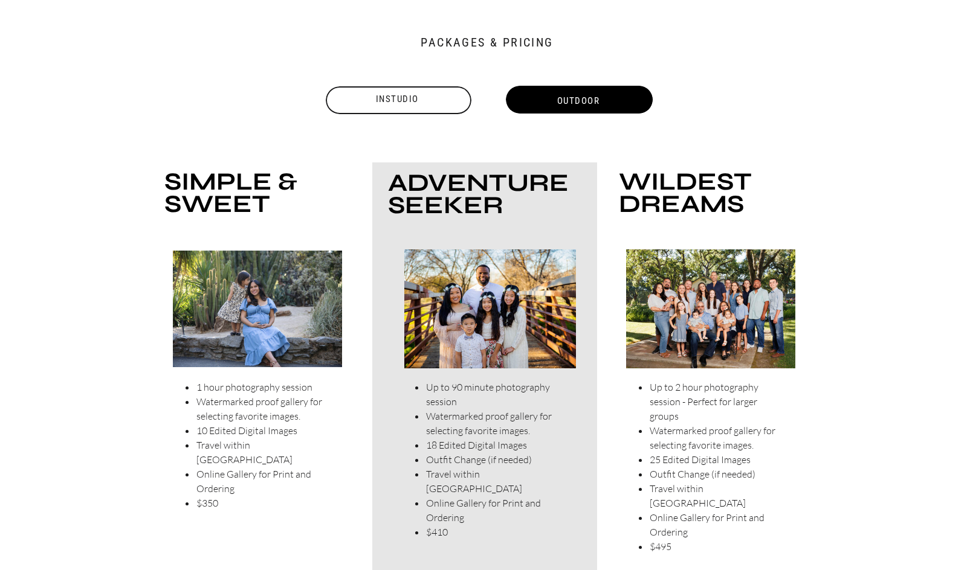
click at [418, 103] on div "Instudio" at bounding box center [397, 99] width 148 height 15
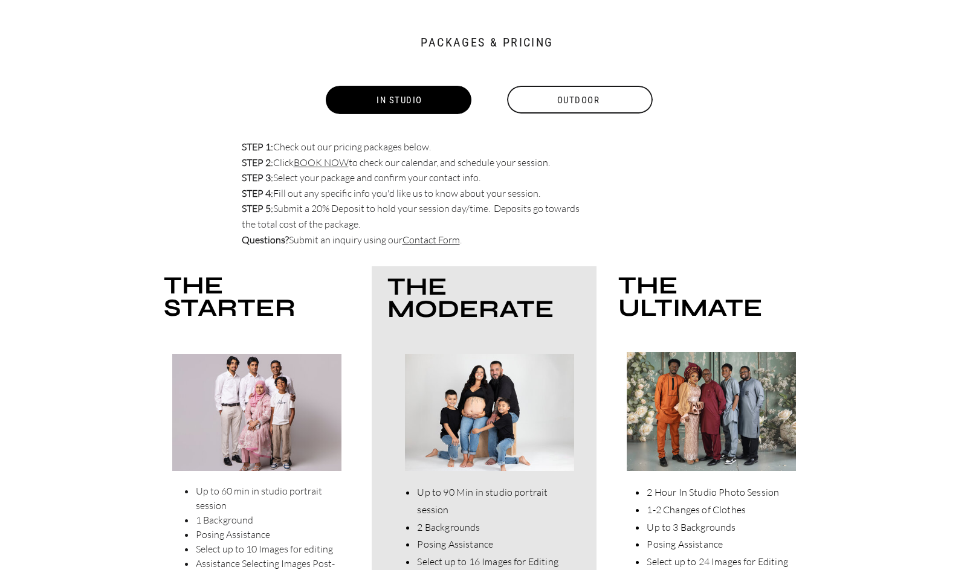
click at [585, 102] on div "Outdoor" at bounding box center [579, 100] width 148 height 28
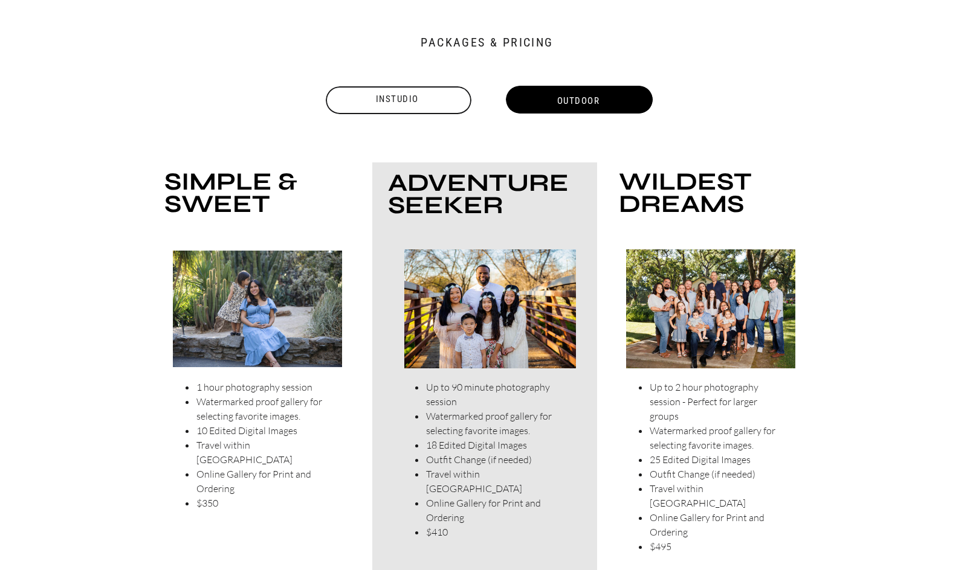
click at [401, 107] on div at bounding box center [399, 100] width 146 height 28
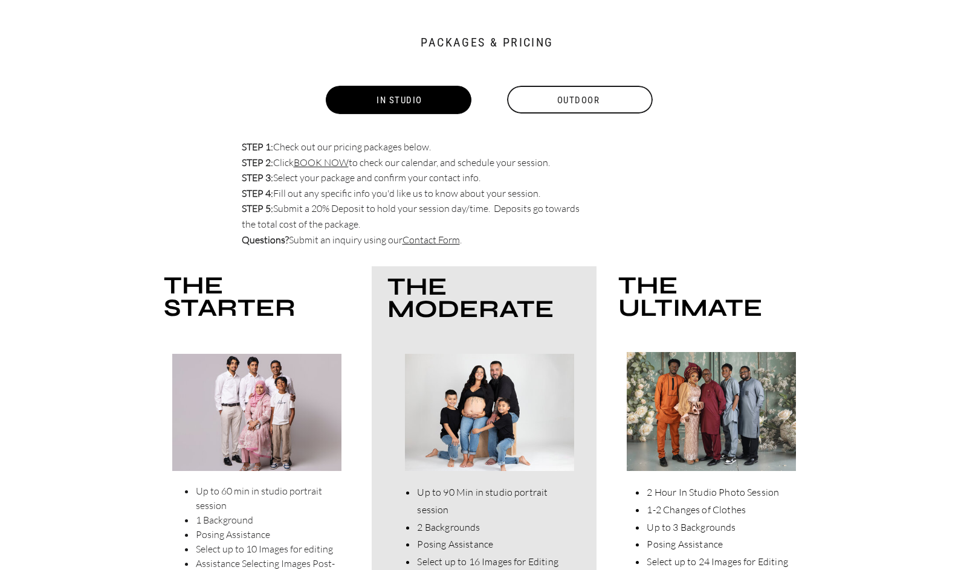
click at [556, 102] on div "Outdoor" at bounding box center [579, 100] width 148 height 28
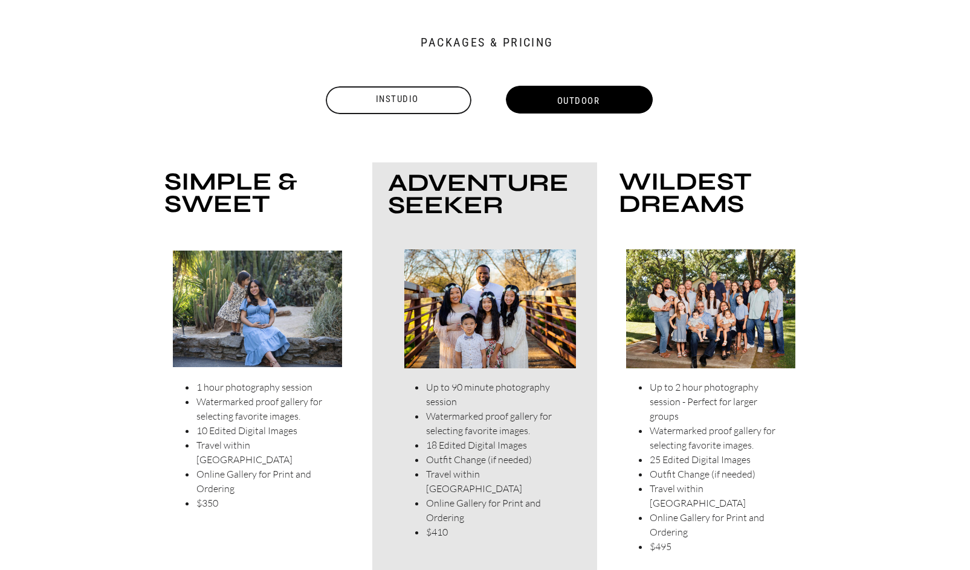
click at [376, 111] on div at bounding box center [399, 100] width 146 height 28
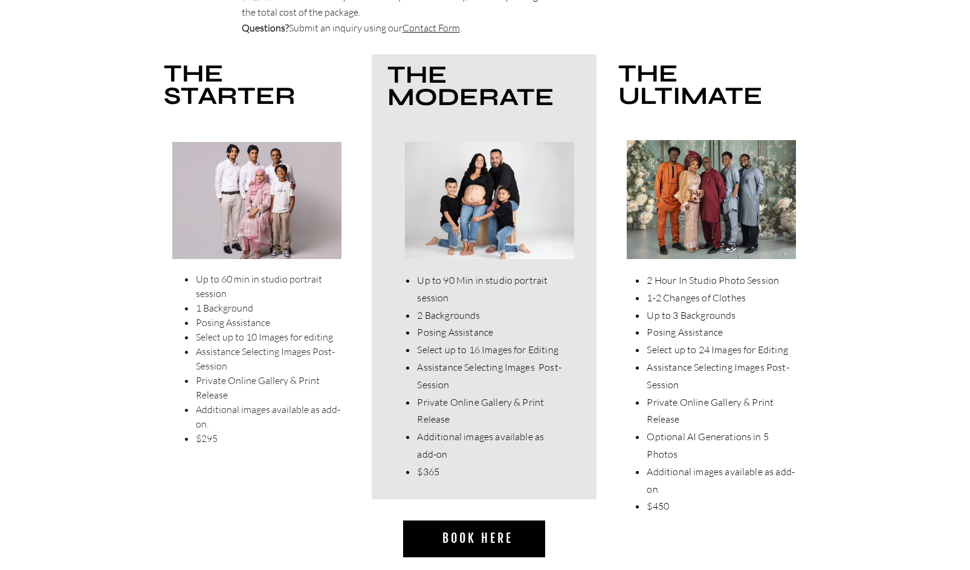
scroll to position [3857, 0]
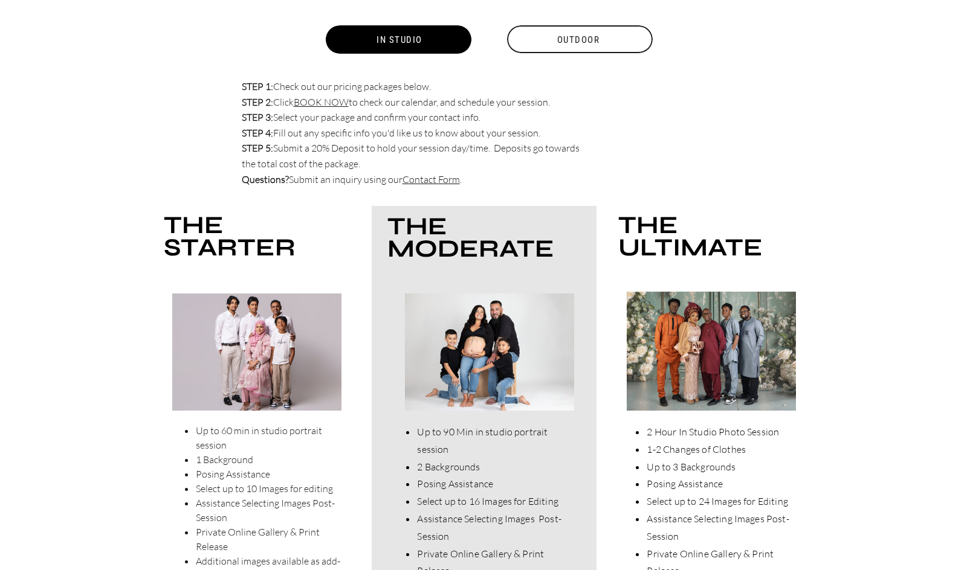
click at [613, 50] on div "Outdoor" at bounding box center [579, 40] width 148 height 28
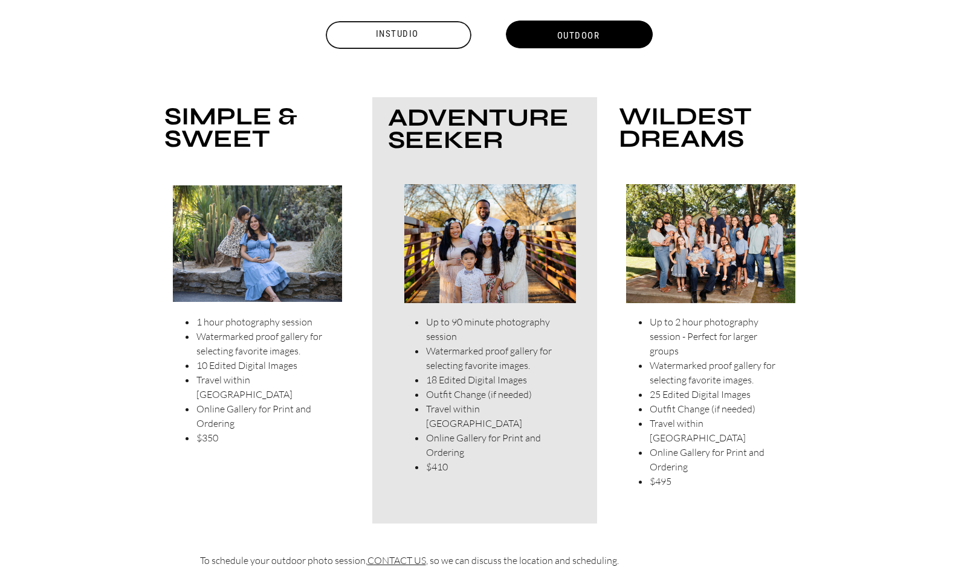
scroll to position [3736, 0]
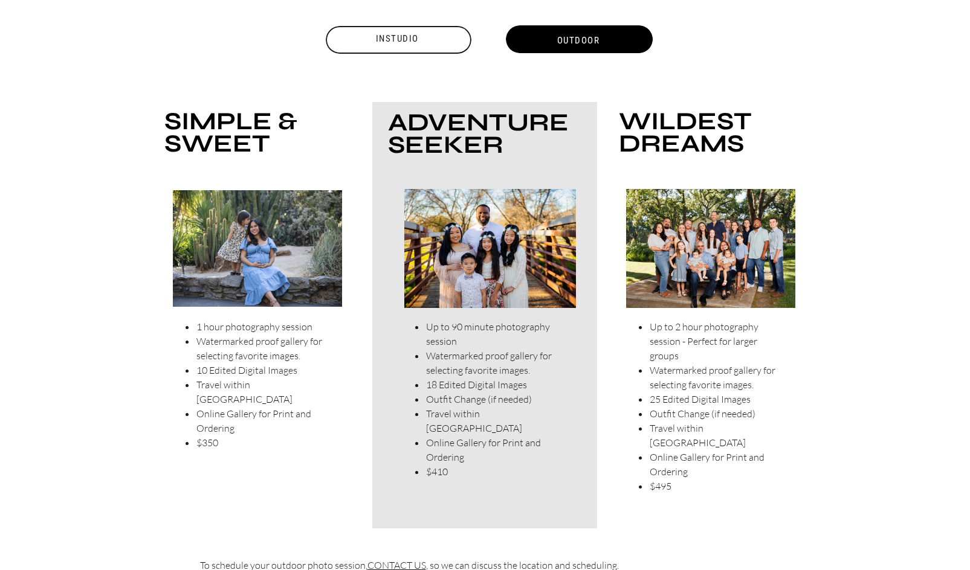
click at [365, 48] on div at bounding box center [399, 40] width 146 height 28
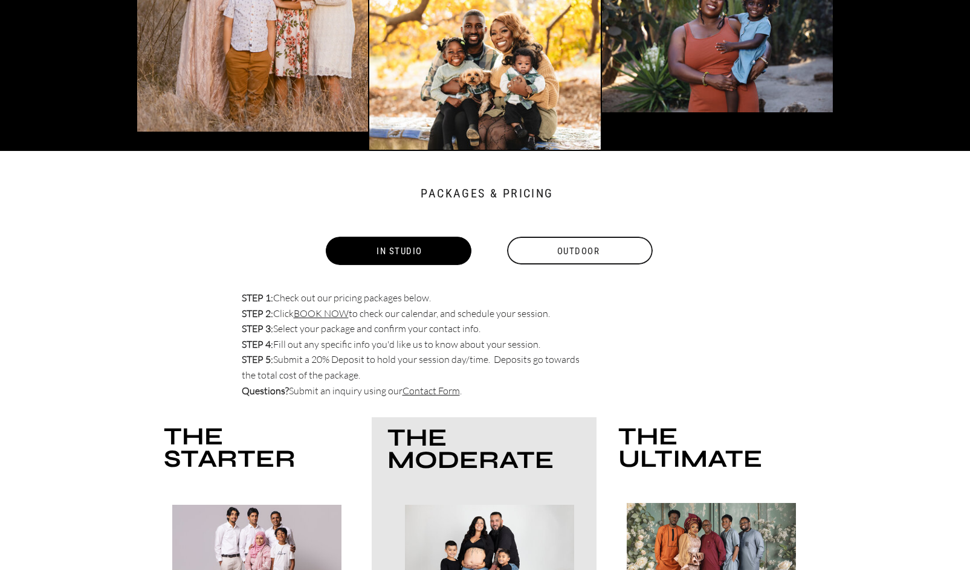
scroll to position [3435, 0]
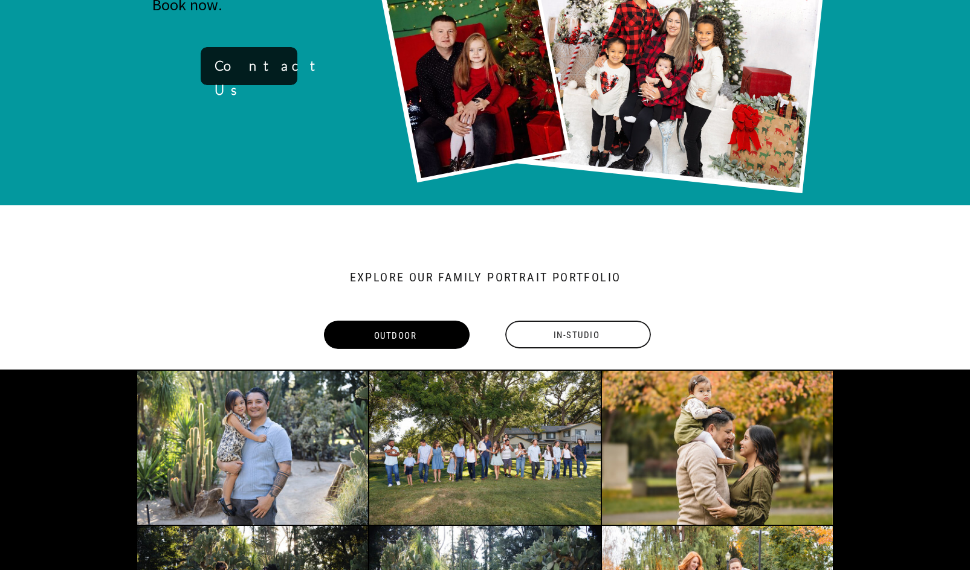
click at [600, 335] on div "In-Studio" at bounding box center [577, 335] width 148 height 28
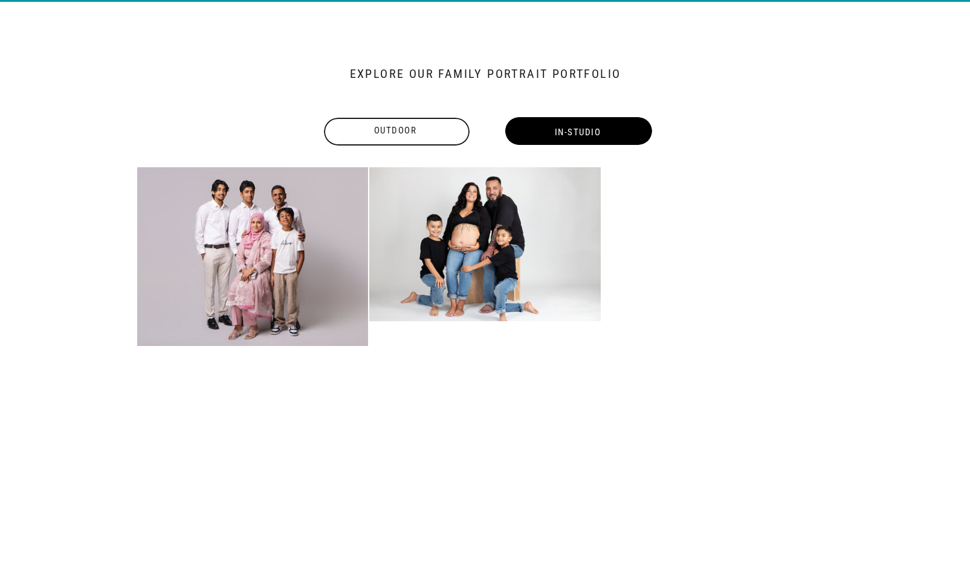
scroll to position [1103, 0]
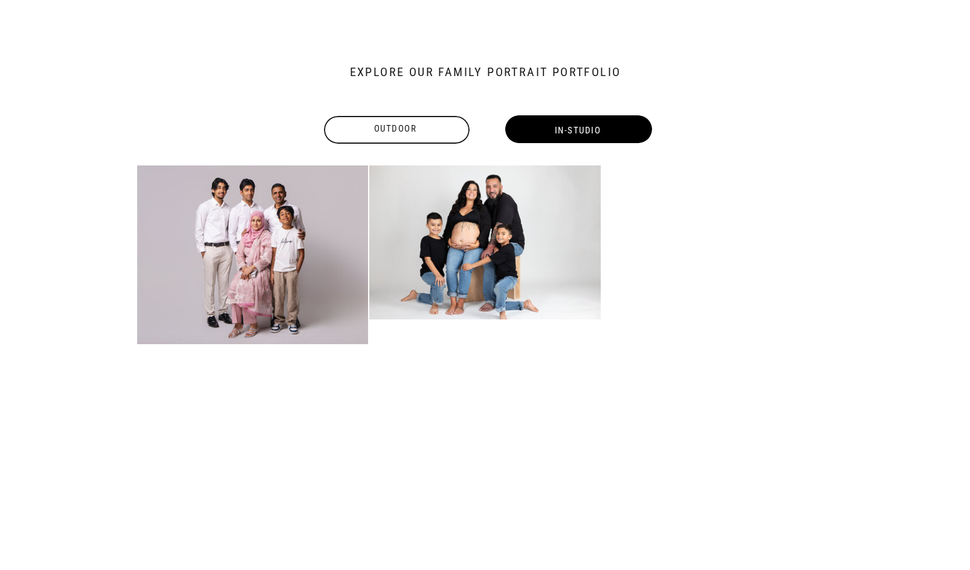
click at [396, 129] on div "Outdoor" at bounding box center [395, 129] width 148 height 15
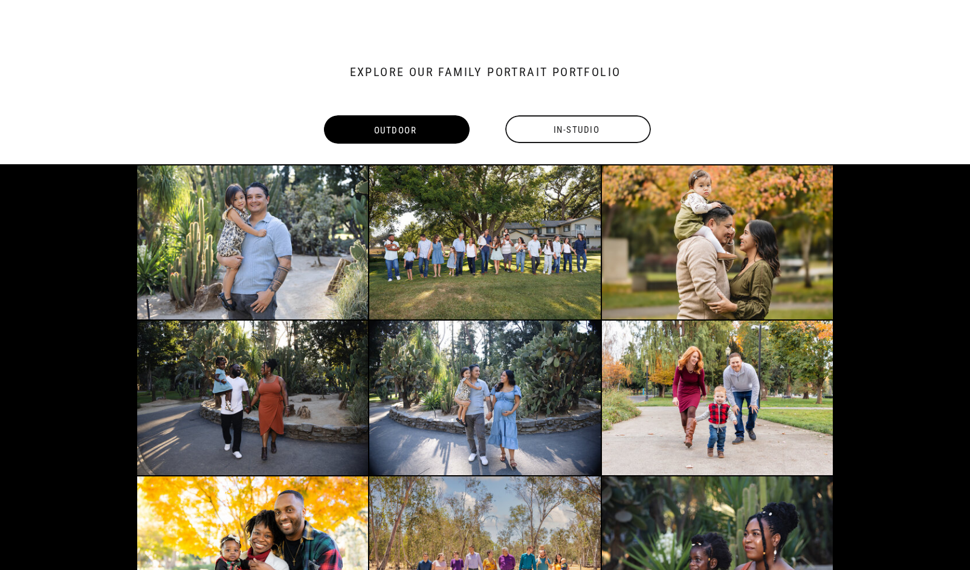
click at [572, 132] on div "In-Studio" at bounding box center [577, 130] width 148 height 28
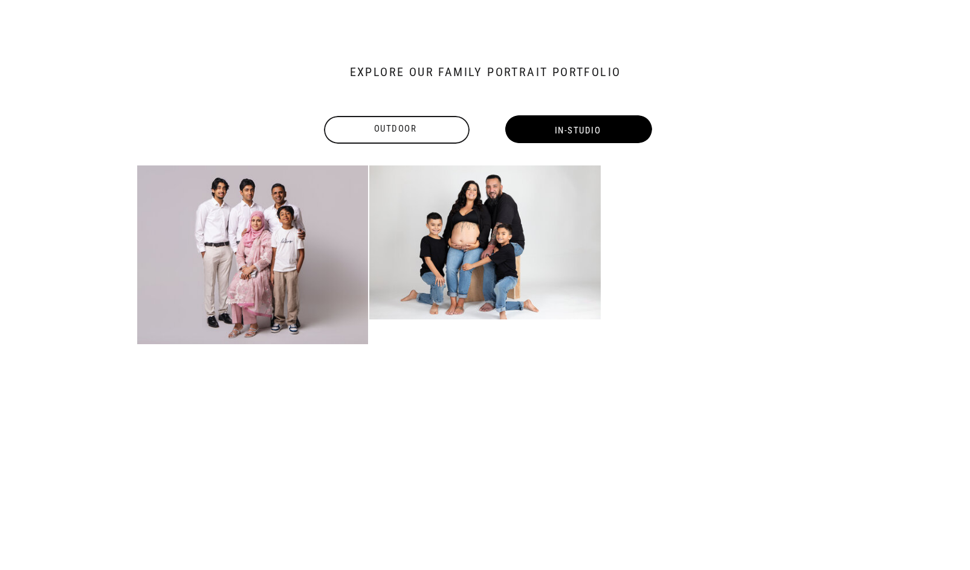
click at [375, 128] on div "Outdoor" at bounding box center [395, 129] width 148 height 15
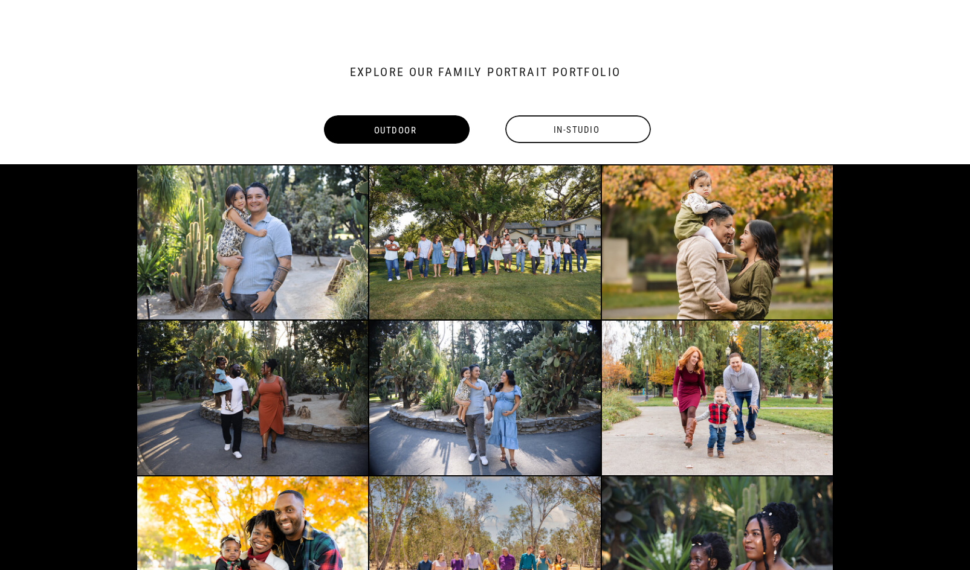
click at [563, 129] on div "In-Studio" at bounding box center [577, 130] width 148 height 28
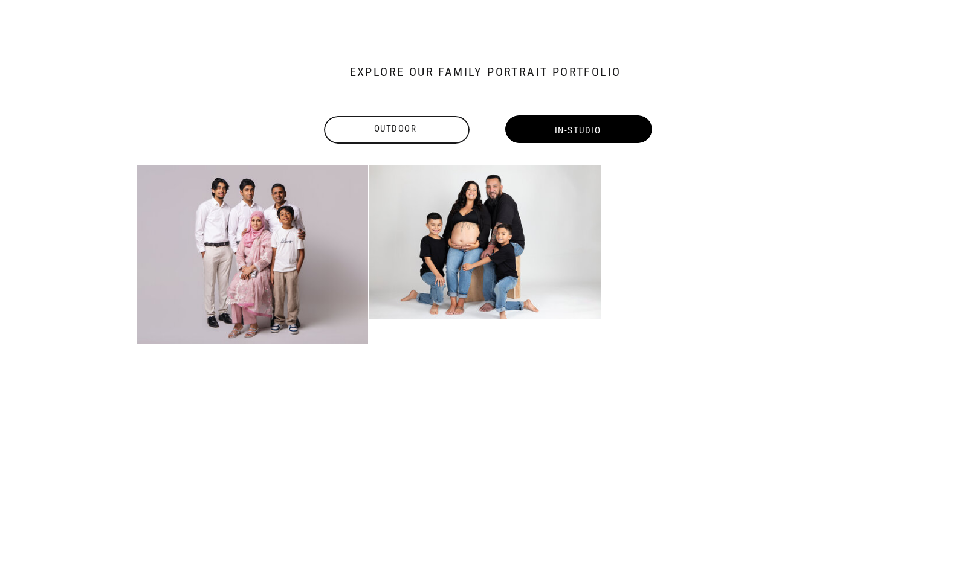
click at [393, 123] on div "Outdoor" at bounding box center [395, 129] width 148 height 15
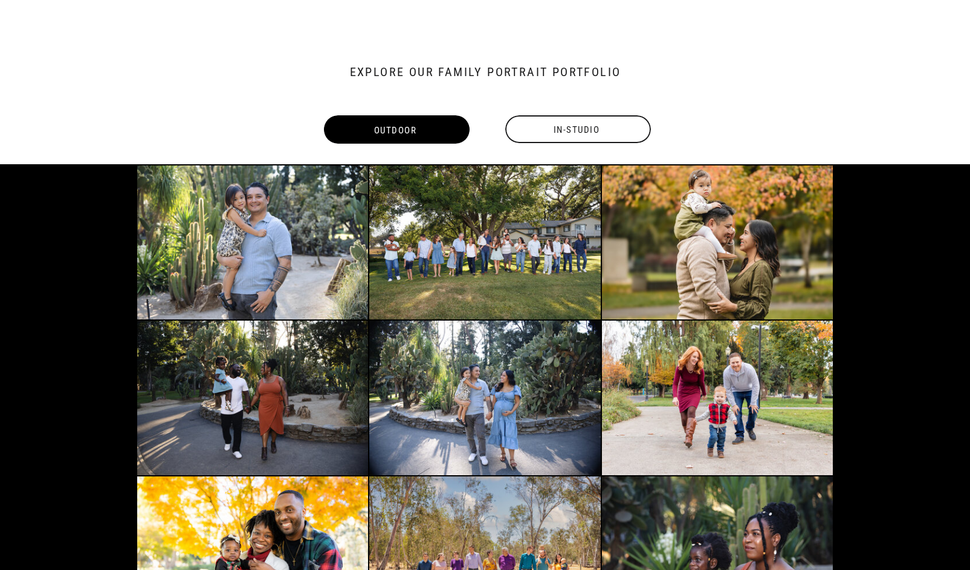
click at [532, 124] on div "In-Studio" at bounding box center [577, 130] width 148 height 28
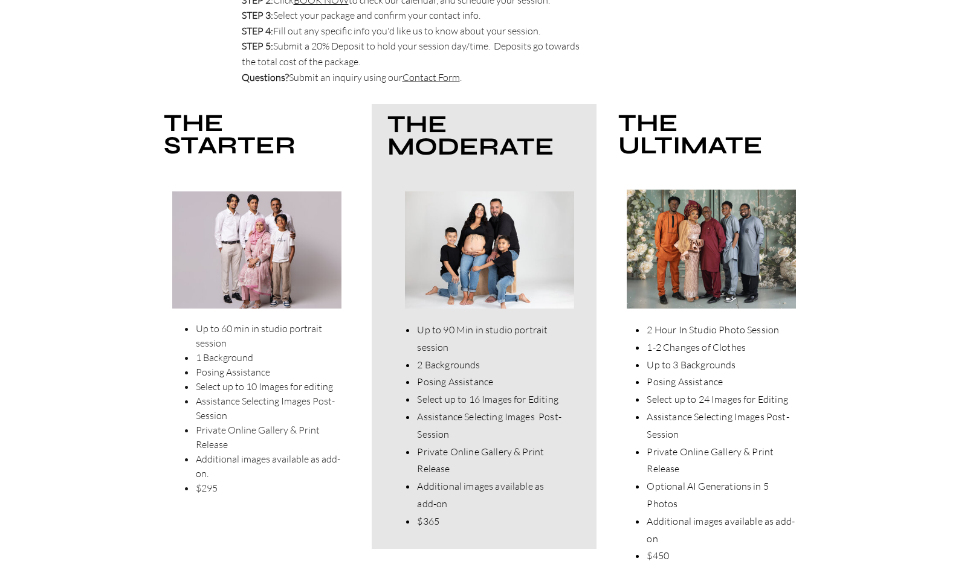
scroll to position [2734, 0]
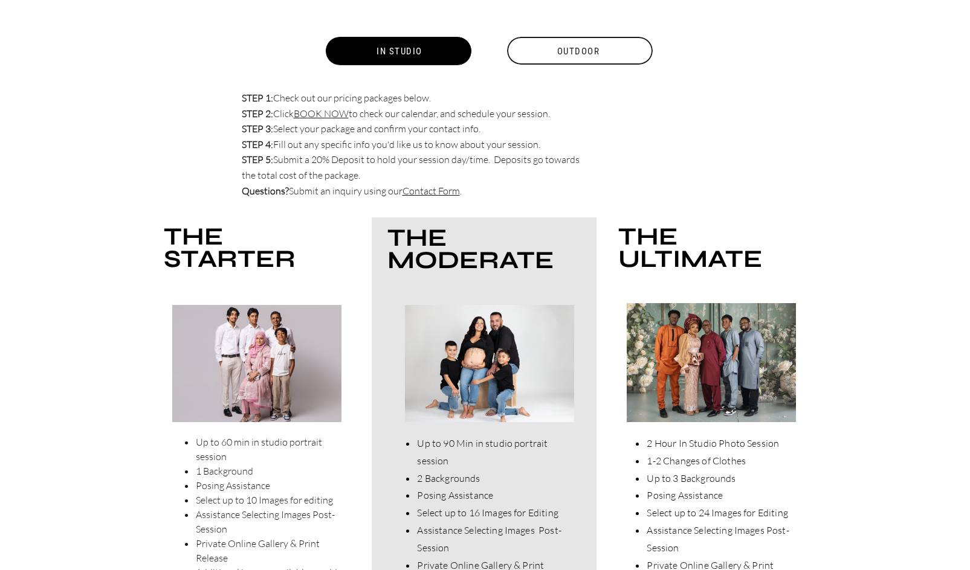
click at [575, 56] on div "Outdoor" at bounding box center [579, 51] width 148 height 28
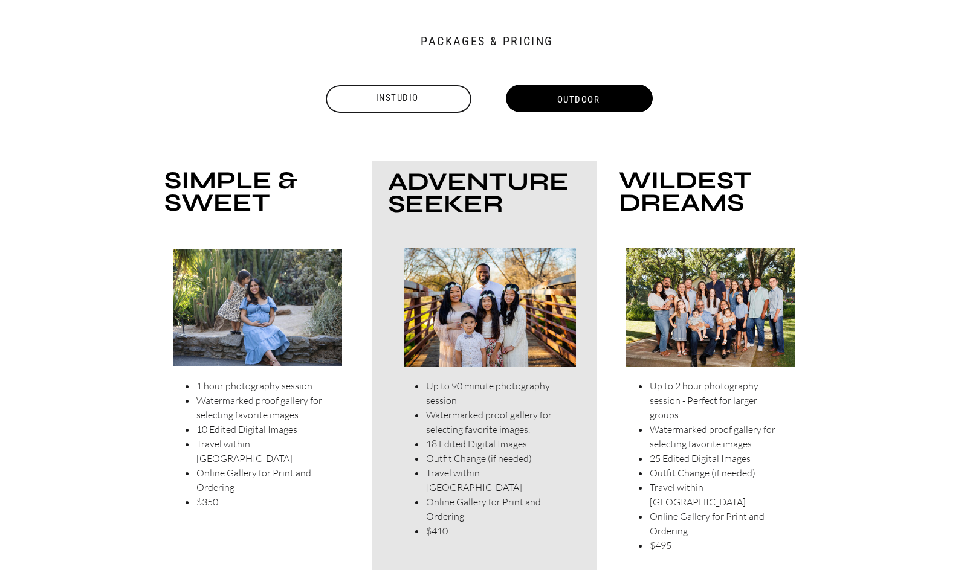
scroll to position [2685, 0]
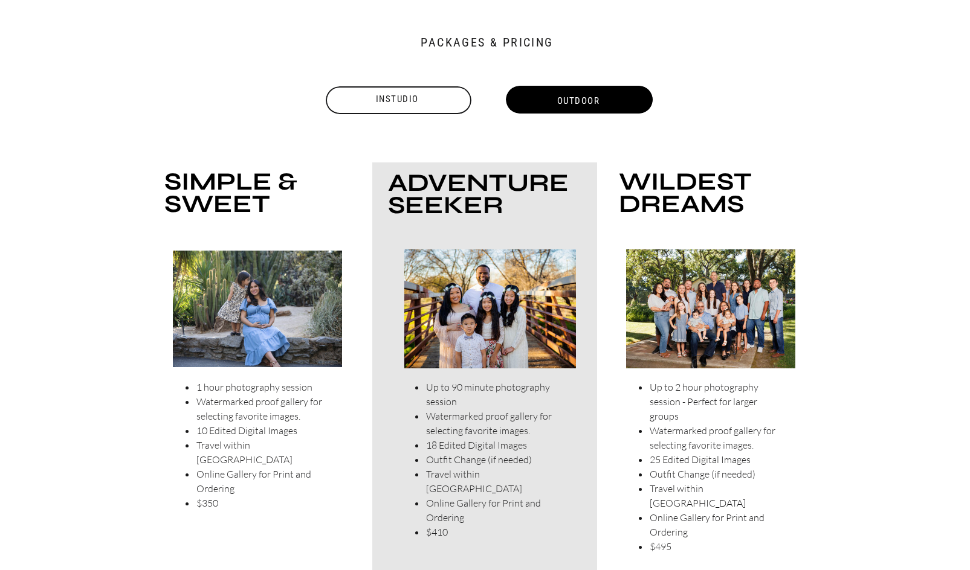
click at [399, 97] on div "Instudio" at bounding box center [397, 99] width 148 height 15
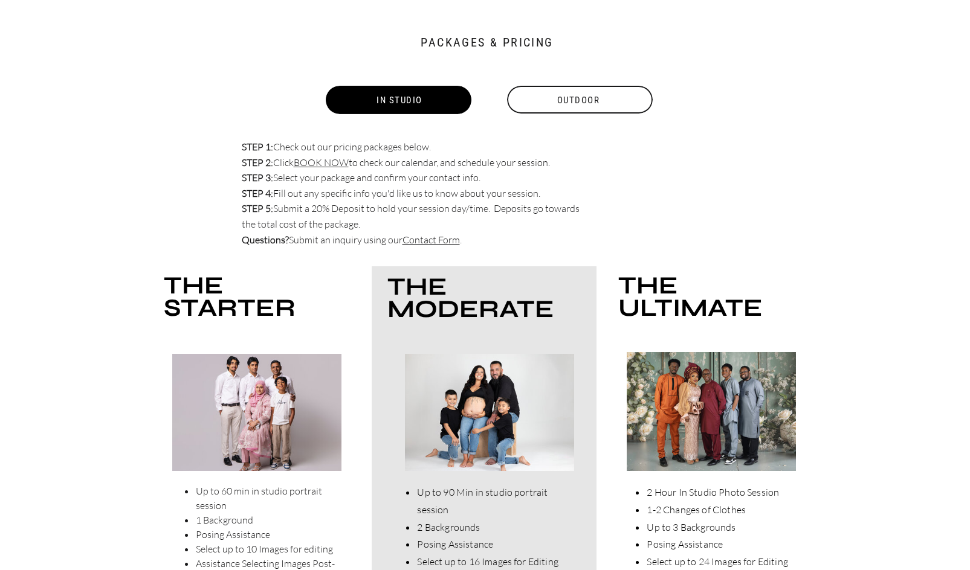
click at [616, 104] on div "Outdoor" at bounding box center [579, 100] width 148 height 28
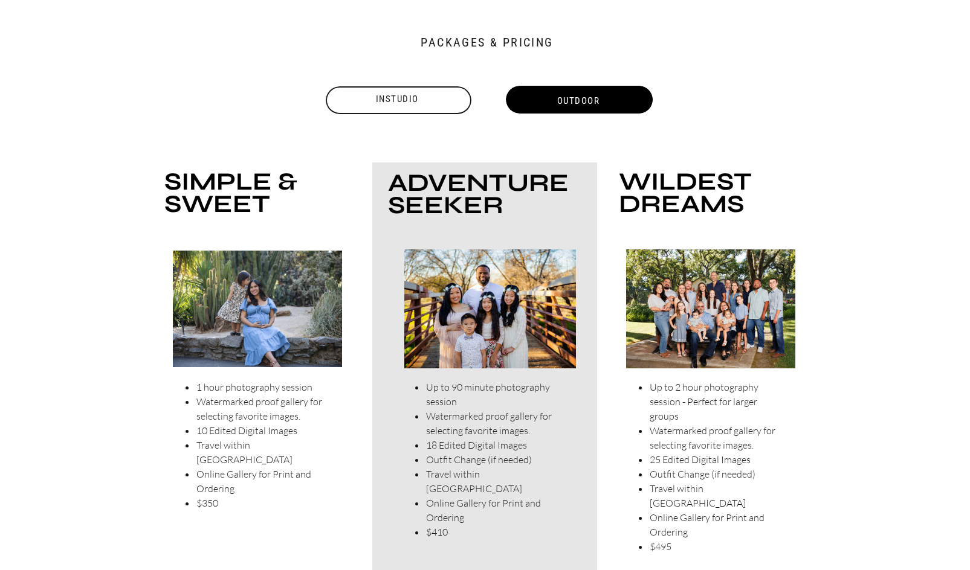
click at [413, 98] on div "Instudio" at bounding box center [397, 99] width 148 height 15
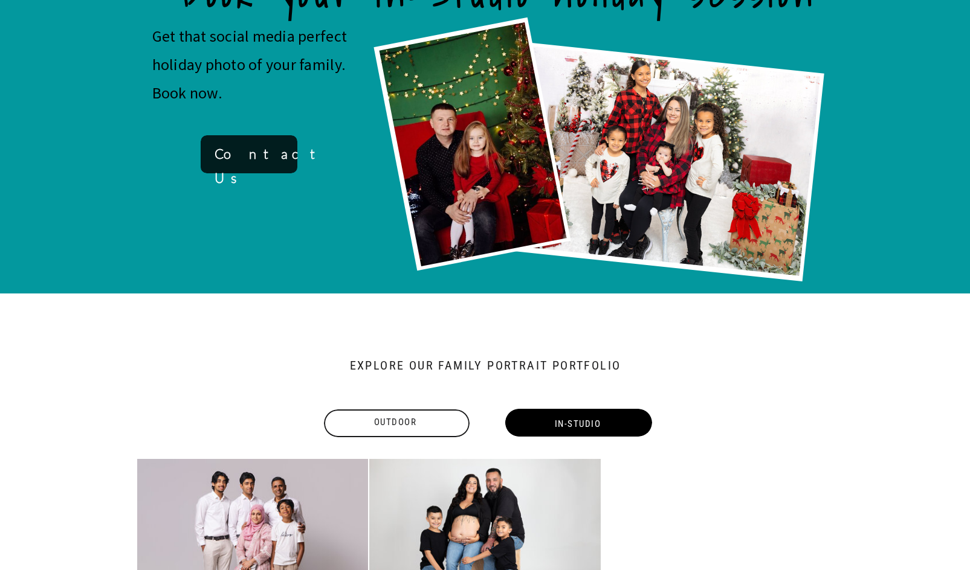
scroll to position [949, 0]
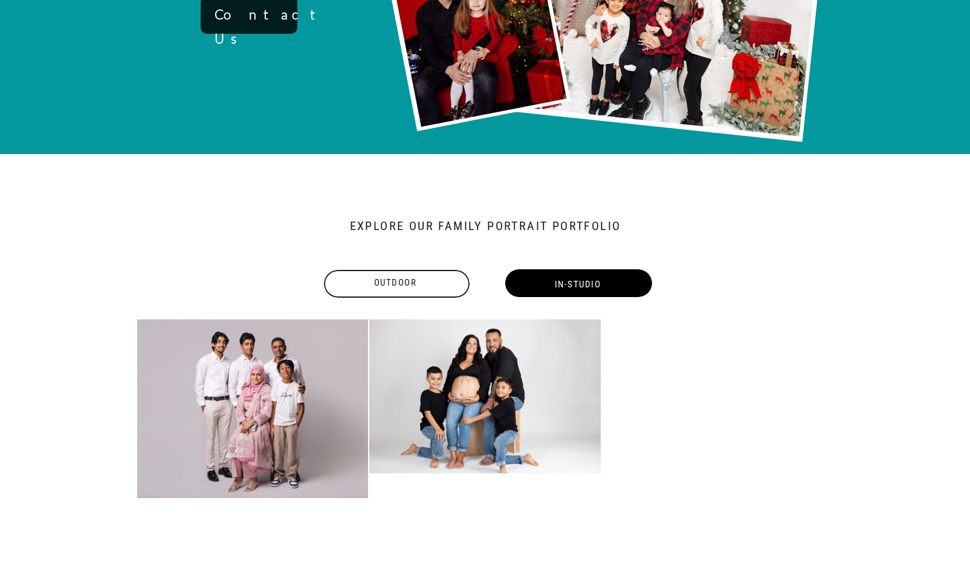
click at [411, 279] on div "Outdoor" at bounding box center [395, 283] width 148 height 15
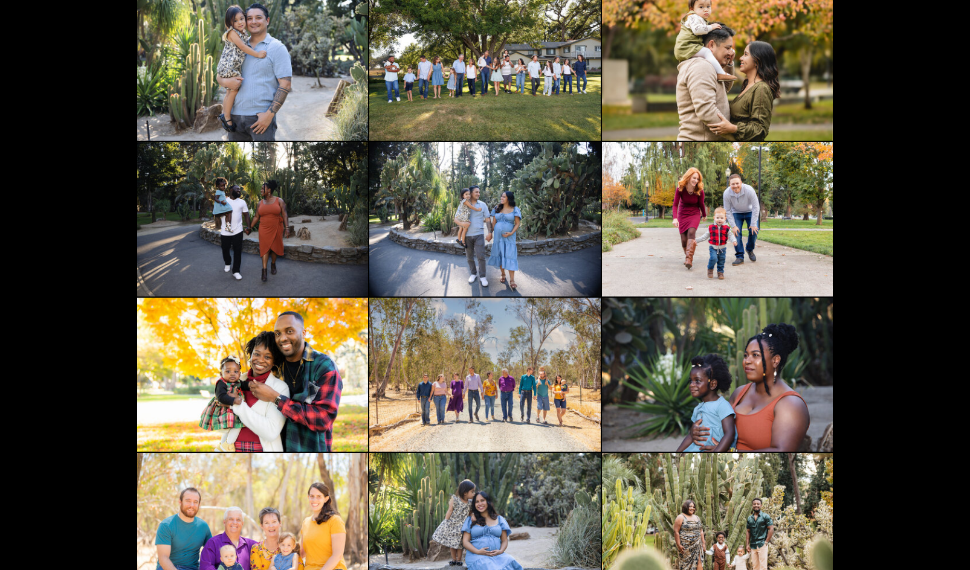
scroll to position [1103, 0]
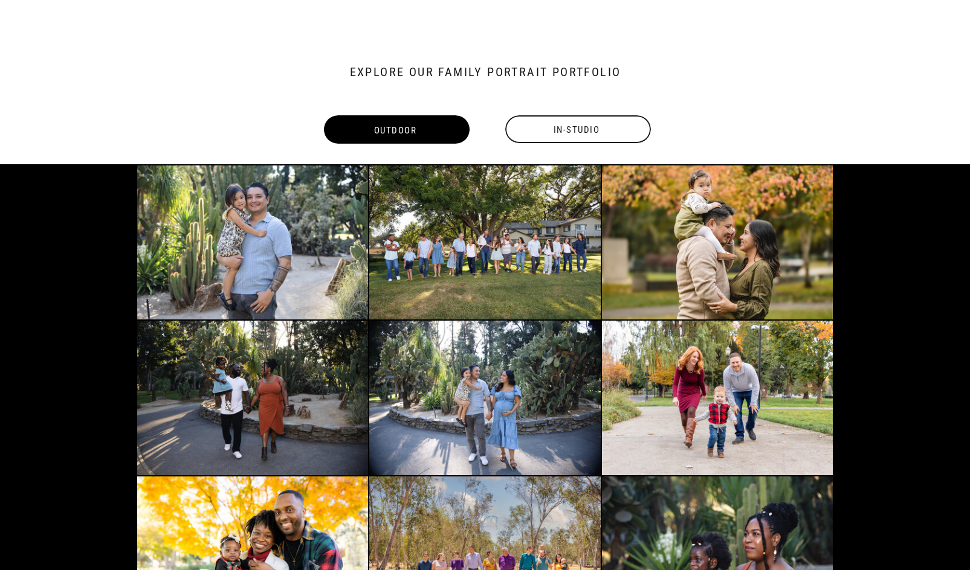
click at [434, 257] on img at bounding box center [484, 243] width 231 height 154
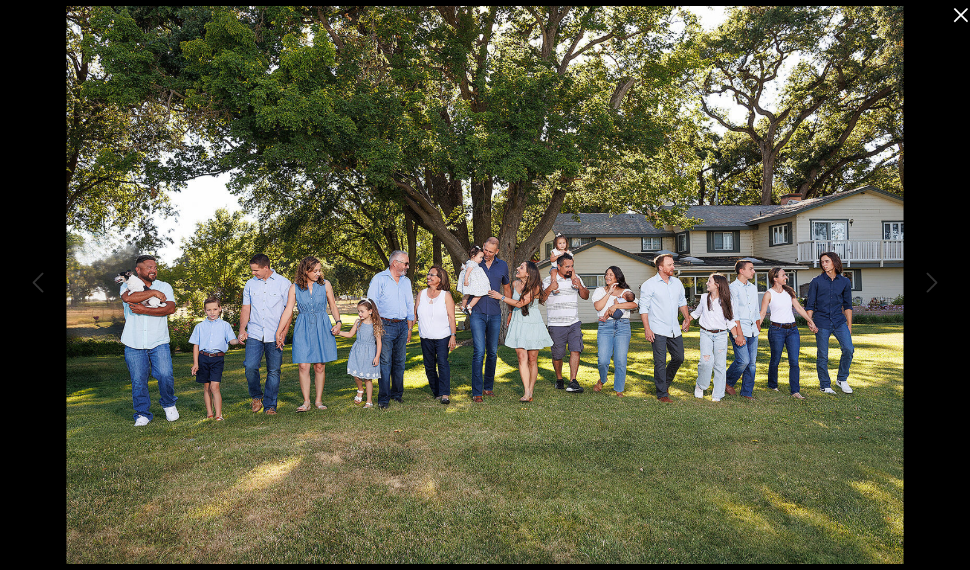
click at [962, 19] on icon at bounding box center [958, 12] width 24 height 24
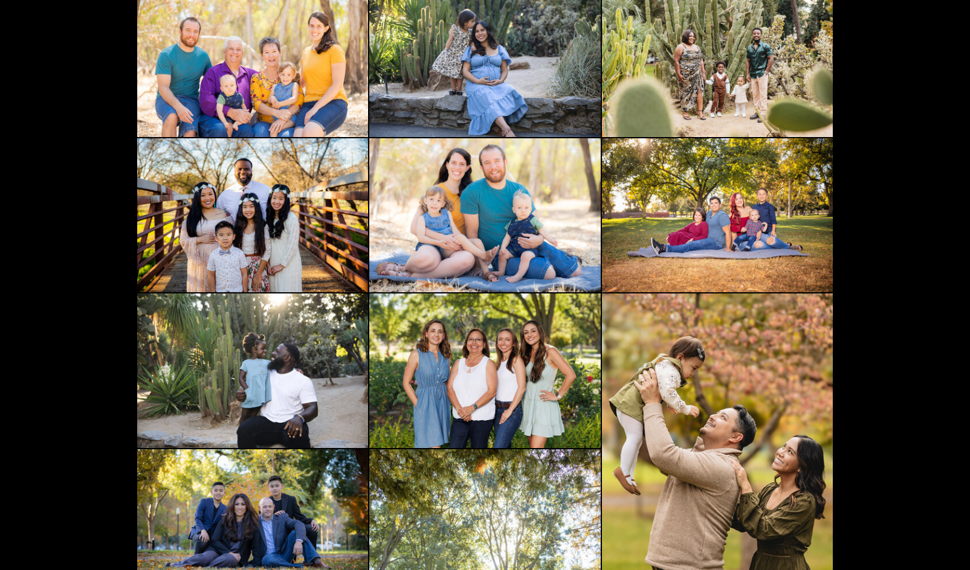
scroll to position [1329, 0]
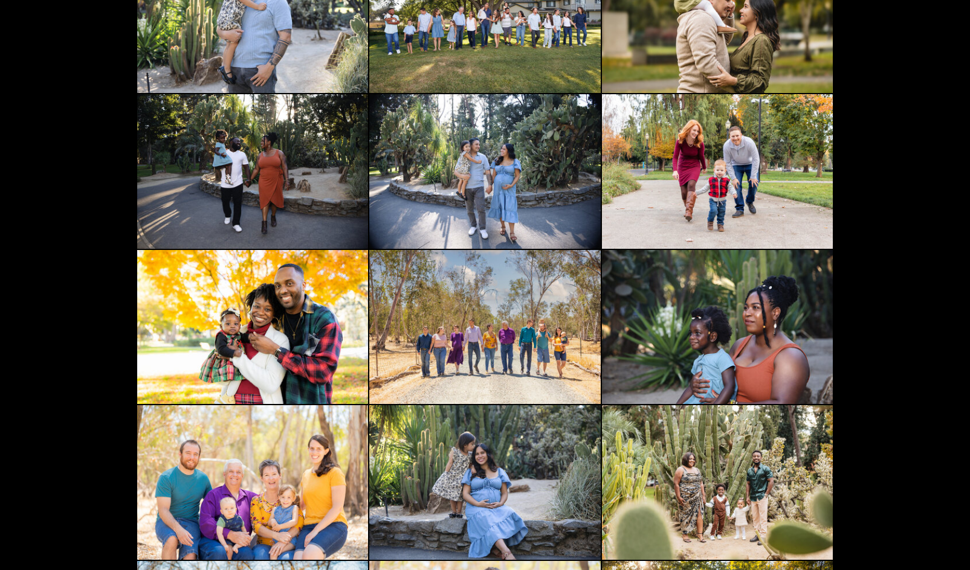
click at [495, 333] on img at bounding box center [484, 327] width 231 height 154
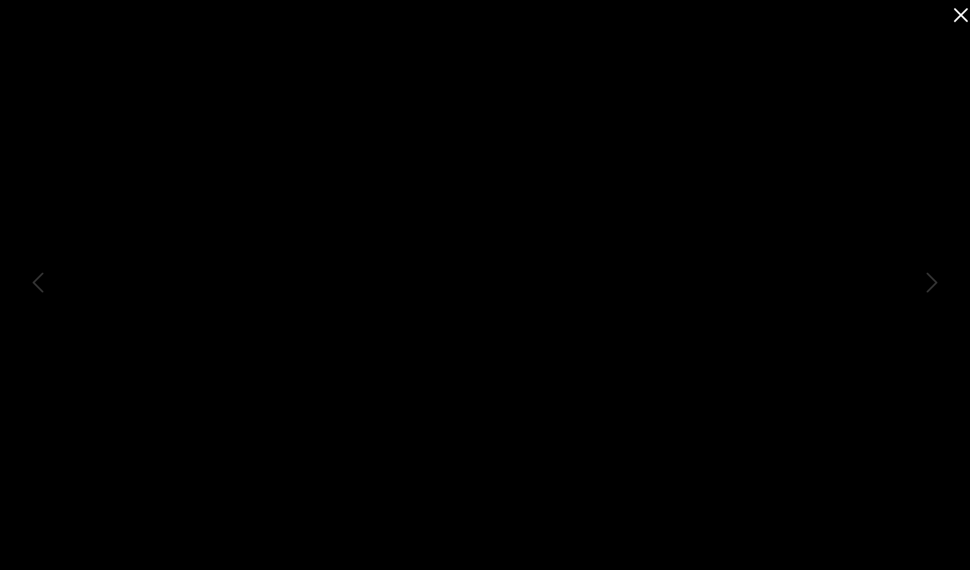
click at [958, 2] on icon at bounding box center [958, 12] width 24 height 24
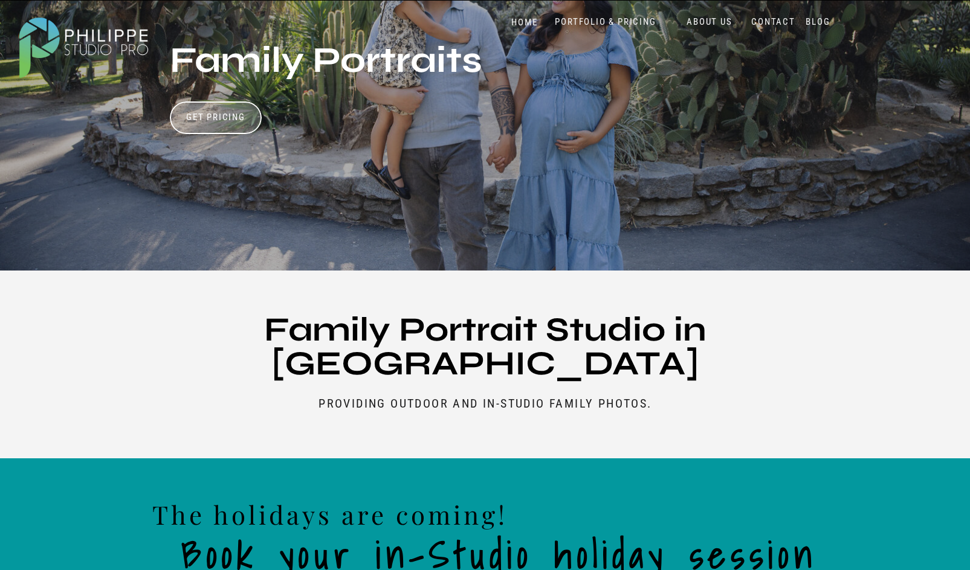
scroll to position [0, 0]
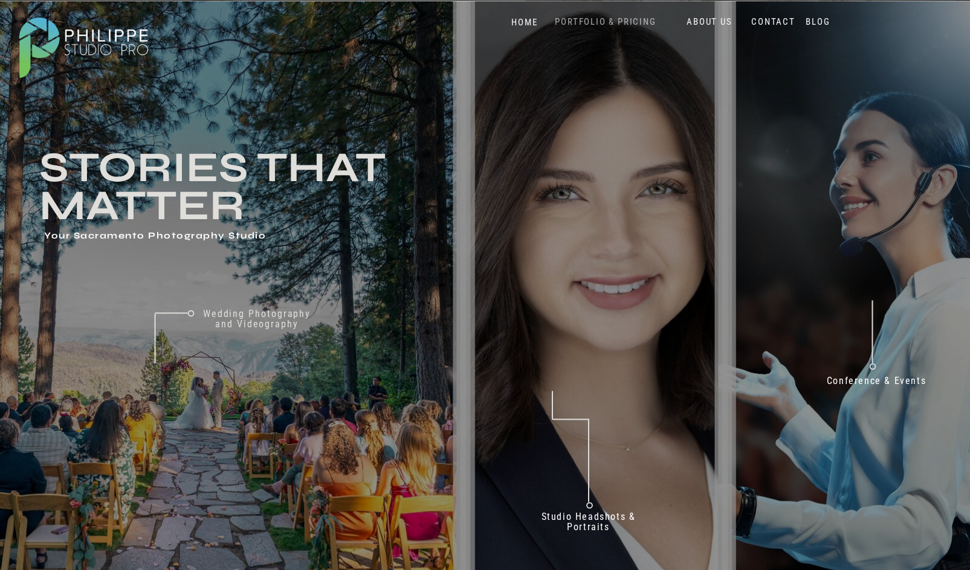
click at [601, 21] on nav "PORTFOLIO & PRICING" at bounding box center [605, 21] width 111 height 11
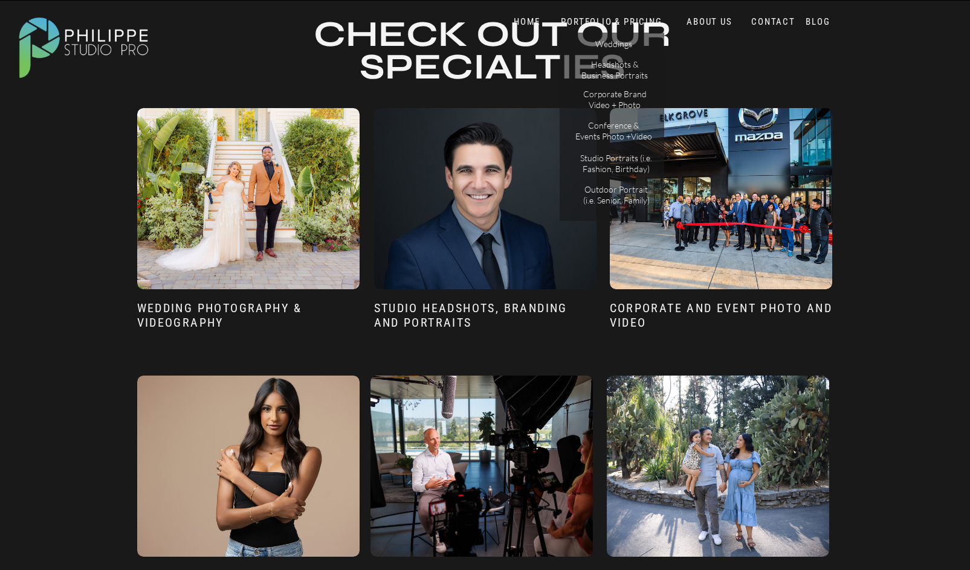
scroll to position [785, 0]
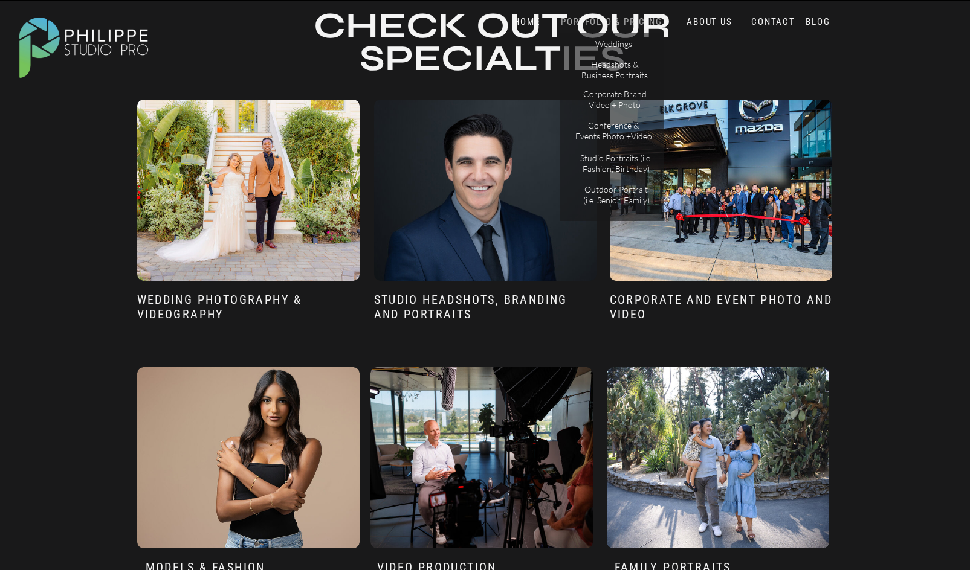
click at [590, 21] on nav "PORTFOLIO & PRICING" at bounding box center [612, 21] width 108 height 11
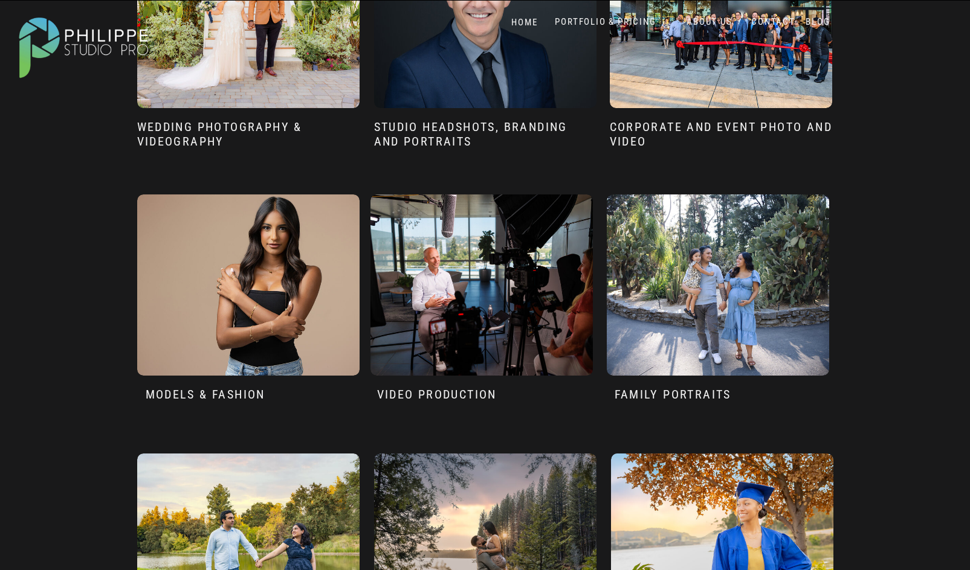
scroll to position [1148, 0]
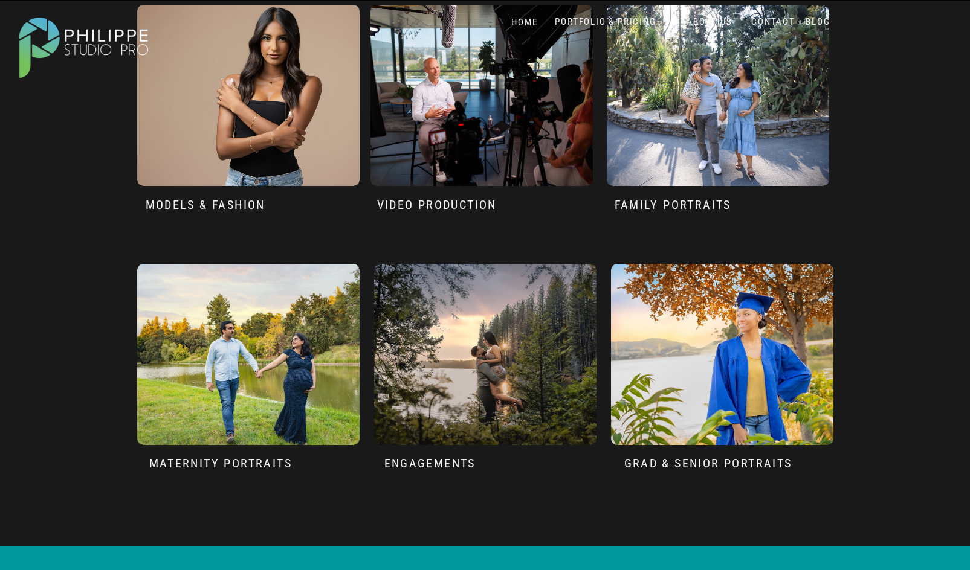
click at [247, 410] on div at bounding box center [248, 354] width 222 height 181
